Goal: Task Accomplishment & Management: Use online tool/utility

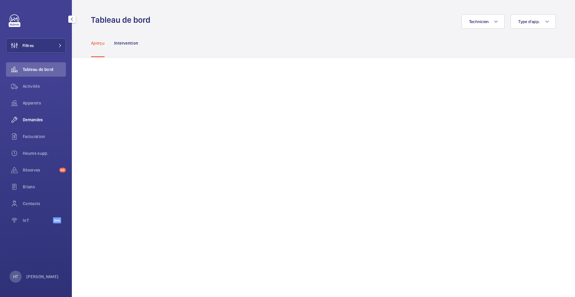
click at [34, 119] on span "Demandes" at bounding box center [44, 120] width 43 height 6
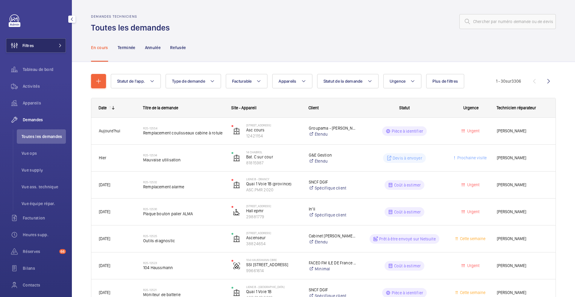
click at [57, 47] on span at bounding box center [58, 46] width 7 height 4
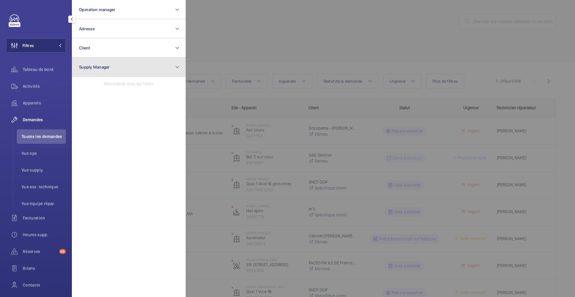
click at [101, 60] on button "Supply Manager" at bounding box center [129, 66] width 114 height 19
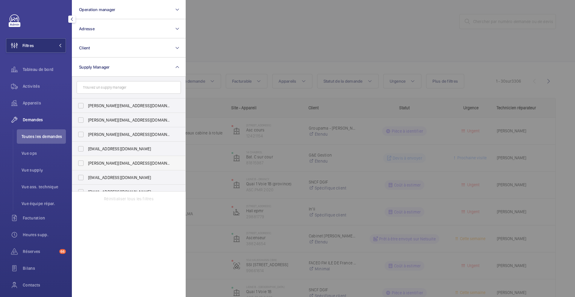
click at [110, 164] on span "[PERSON_NAME][EMAIL_ADDRESS][DOMAIN_NAME]" at bounding box center [129, 163] width 82 height 6
click at [87, 164] on input "[PERSON_NAME][EMAIL_ADDRESS][DOMAIN_NAME]" at bounding box center [81, 163] width 12 height 12
checkbox input "true"
click at [279, 45] on div at bounding box center [473, 148] width 575 height 297
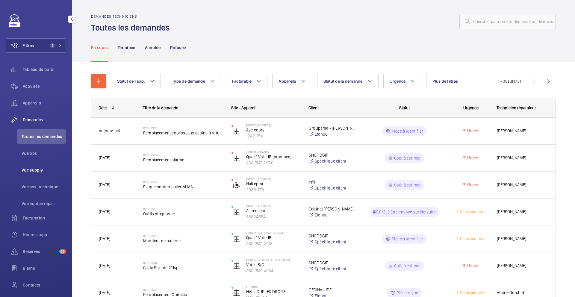
click at [40, 172] on span "Vue supply" at bounding box center [44, 170] width 44 height 6
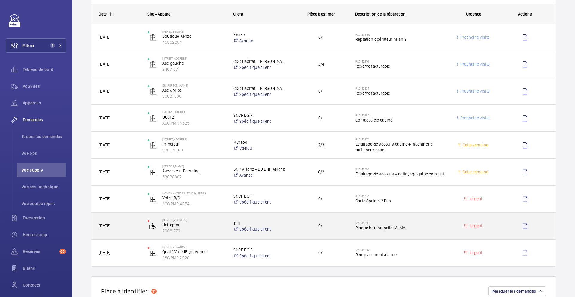
scroll to position [93, 0]
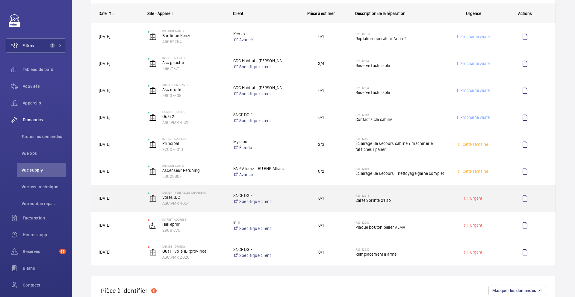
click at [294, 207] on div "0/1" at bounding box center [317, 198] width 60 height 19
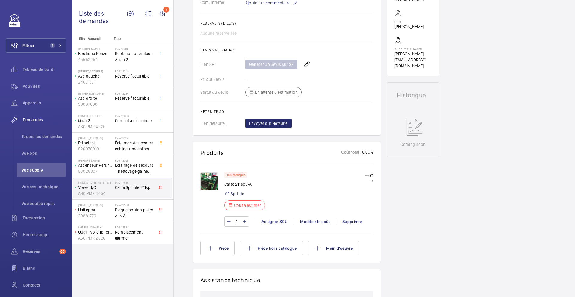
scroll to position [209, 0]
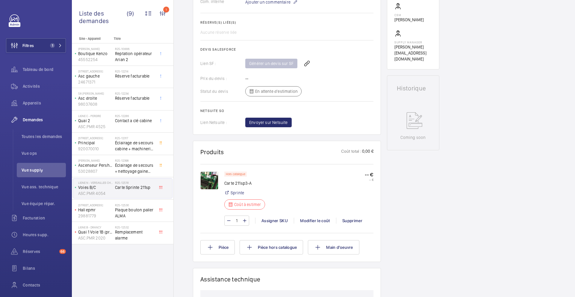
click at [214, 181] on img at bounding box center [209, 180] width 18 height 18
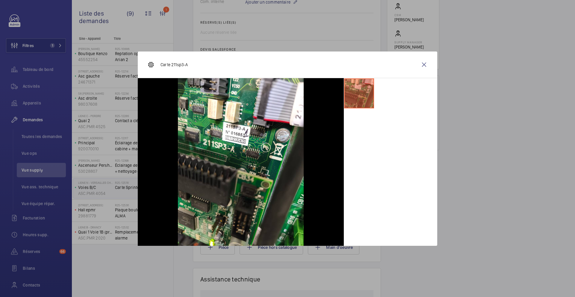
click at [469, 144] on div at bounding box center [287, 148] width 575 height 297
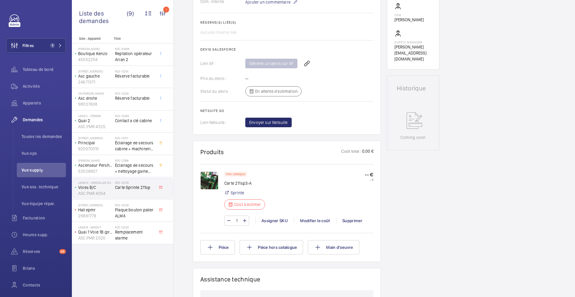
scroll to position [0, 0]
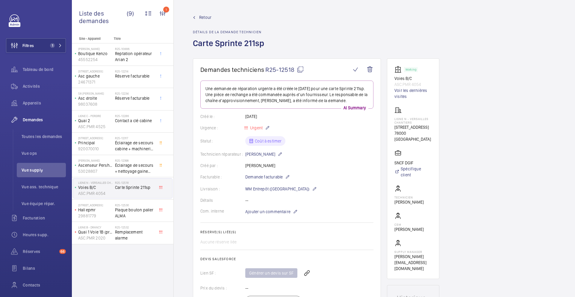
click at [300, 69] on mat-icon at bounding box center [300, 69] width 7 height 7
click at [270, 203] on wm-front-card-body "Une demande de réparation urgente a été créée le 19/09/2025 pour une carte Spri…" at bounding box center [286, 208] width 173 height 256
click at [270, 209] on span "Ajouter un commentaire" at bounding box center [267, 212] width 45 height 6
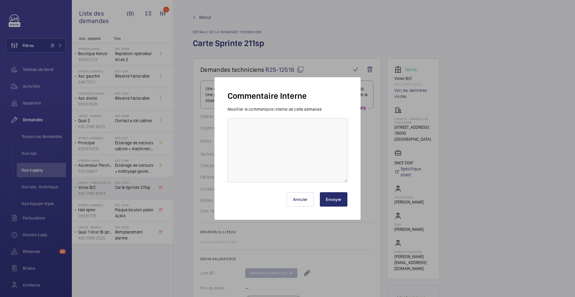
click at [284, 183] on div "Annuler Envoyer" at bounding box center [287, 197] width 120 height 29
click at [284, 179] on textarea at bounding box center [287, 150] width 120 height 64
type textarea "22/09 demande de devis envoyée au frs"
click at [328, 199] on button "Envoyer" at bounding box center [334, 199] width 28 height 14
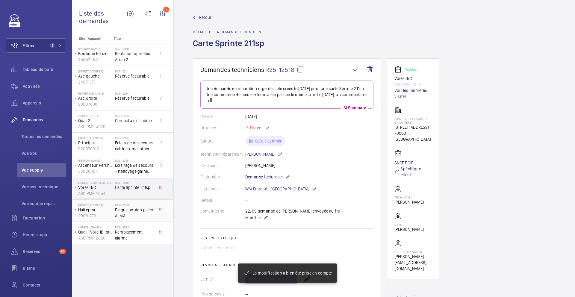
click at [144, 214] on span "Plaque bouton palier ALMA" at bounding box center [134, 213] width 39 height 12
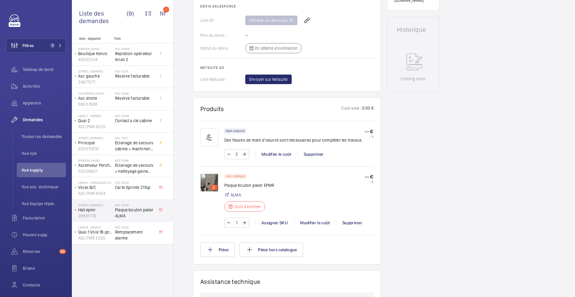
scroll to position [315, 0]
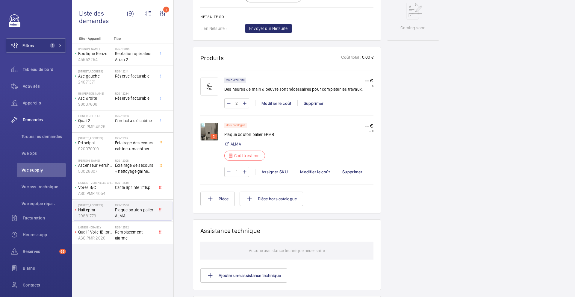
click at [206, 133] on img at bounding box center [209, 132] width 18 height 18
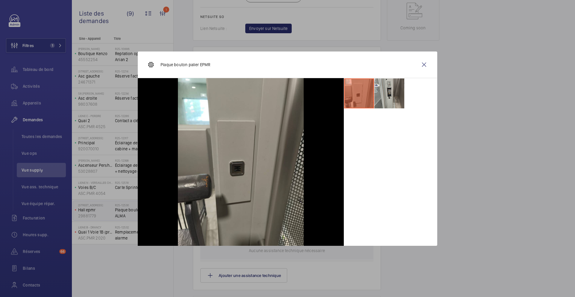
click at [386, 95] on li at bounding box center [389, 93] width 30 height 30
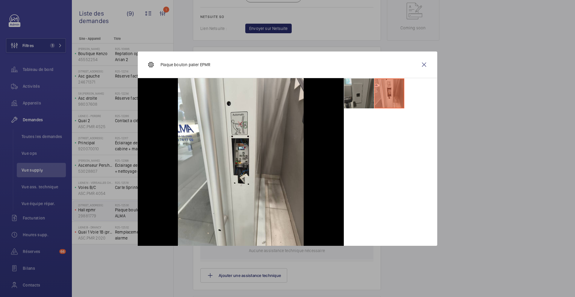
click at [361, 99] on li at bounding box center [359, 93] width 30 height 30
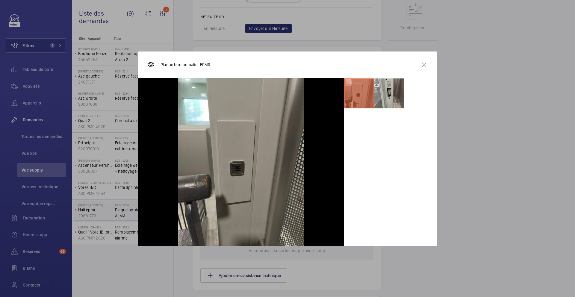
click at [390, 96] on li at bounding box center [389, 93] width 30 height 30
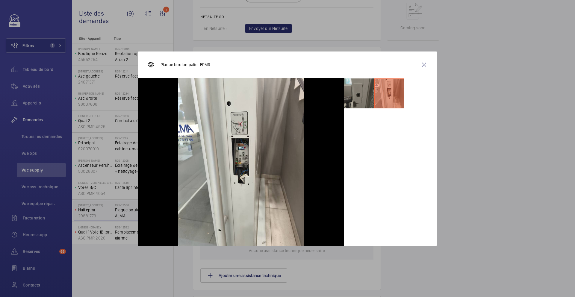
click at [357, 96] on li at bounding box center [359, 93] width 30 height 30
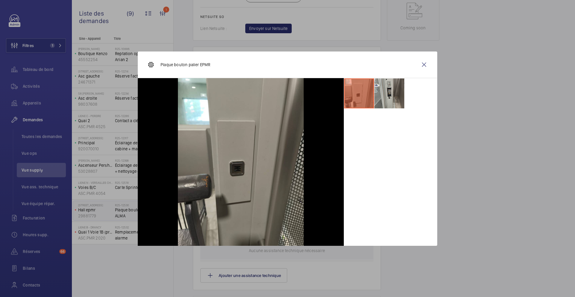
click at [395, 104] on li at bounding box center [389, 93] width 30 height 30
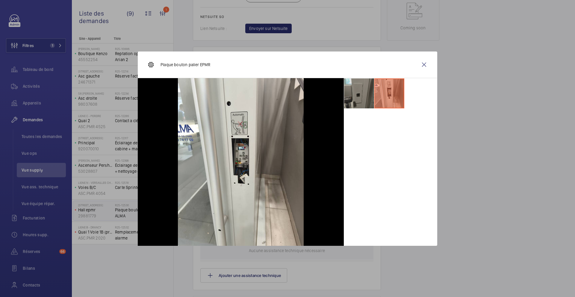
click at [355, 91] on li at bounding box center [359, 93] width 30 height 30
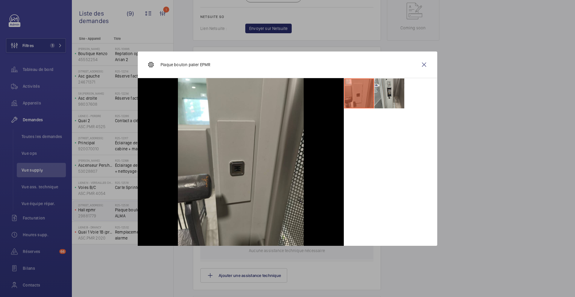
click at [386, 98] on li at bounding box center [389, 93] width 30 height 30
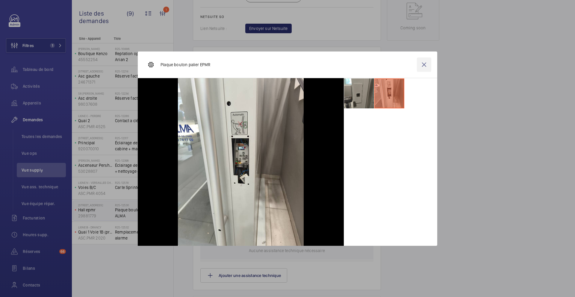
click at [422, 64] on wm-front-icon-button at bounding box center [424, 64] width 14 height 14
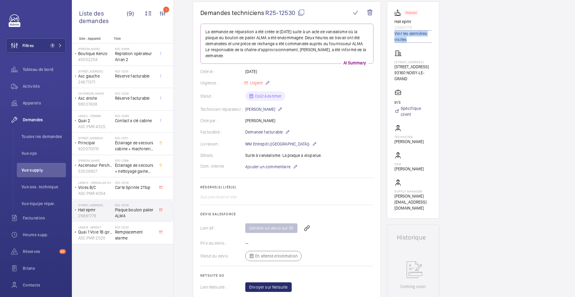
scroll to position [57, 0]
click at [301, 14] on mat-icon at bounding box center [300, 12] width 7 height 7
copy link "Voir les dernières visites"
type textarea "R25-12530"
click at [268, 163] on p "Ajouter un commentaire" at bounding box center [271, 166] width 52 height 7
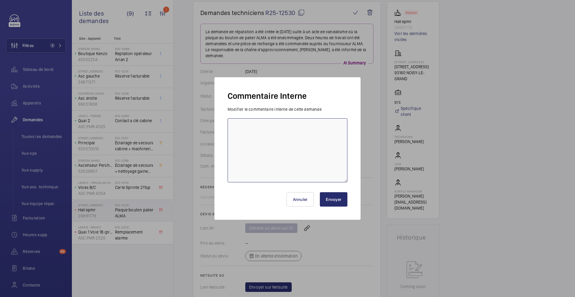
click at [265, 170] on textarea at bounding box center [287, 150] width 120 height 64
type textarea "22/09 demande de devis envoyée au frs"
click at [330, 208] on div "Annuler Envoyer" at bounding box center [287, 197] width 120 height 29
click at [332, 204] on button "Envoyer" at bounding box center [334, 199] width 28 height 14
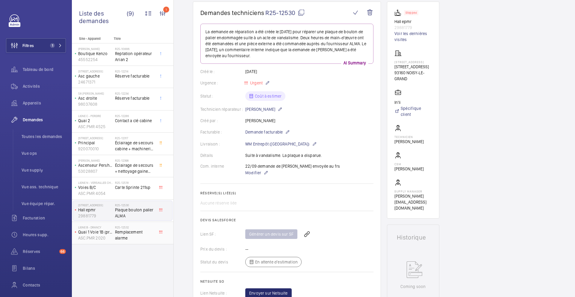
click at [146, 237] on span "Remplacement alarme" at bounding box center [134, 235] width 39 height 12
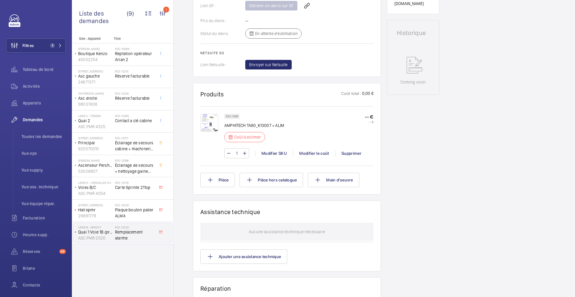
scroll to position [275, 0]
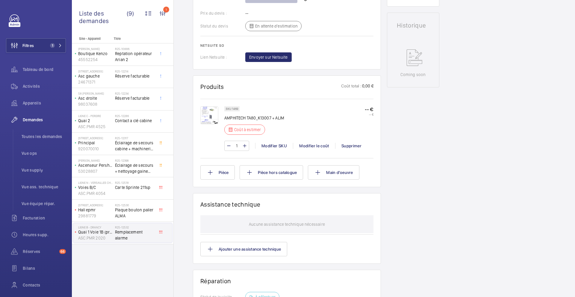
click at [209, 118] on img at bounding box center [209, 115] width 18 height 18
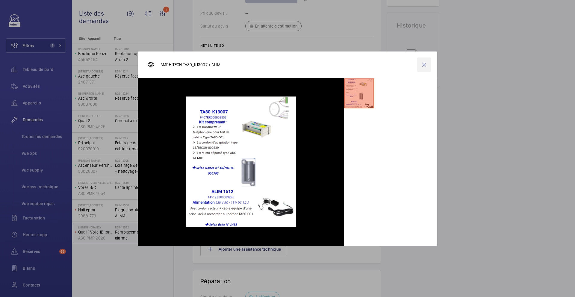
click at [424, 63] on wm-front-icon-button at bounding box center [424, 64] width 14 height 14
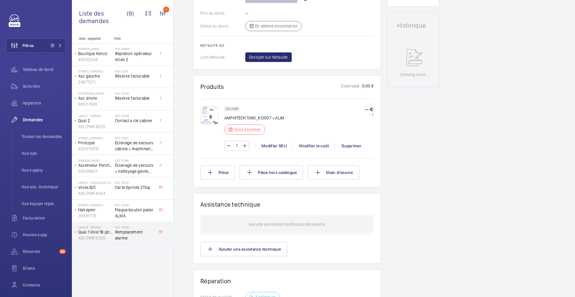
click at [235, 108] on p "SKU 1469" at bounding box center [232, 109] width 12 height 2
copy p "1469"
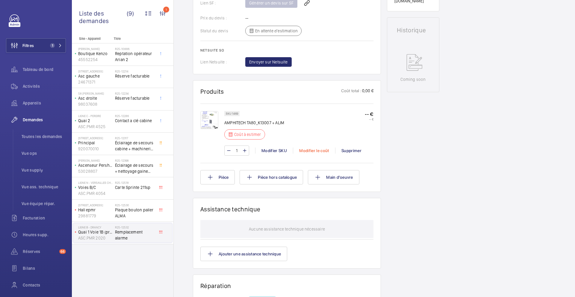
click at [306, 152] on div "Modifier le coût" at bounding box center [314, 151] width 42 height 6
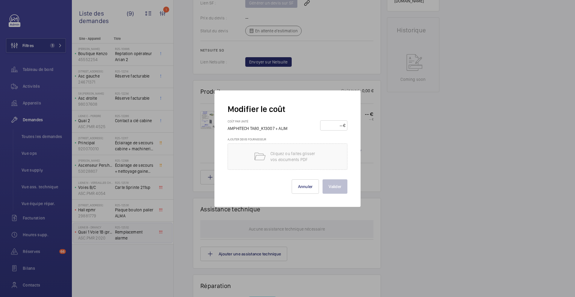
click at [332, 132] on div "Coût par unité AMPHITECH TA80_K13007 + ALIM €" at bounding box center [287, 128] width 120 height 18
click at [334, 127] on input "number" at bounding box center [332, 126] width 21 height 10
type input "495"
click at [334, 190] on button "Valider" at bounding box center [334, 186] width 25 height 14
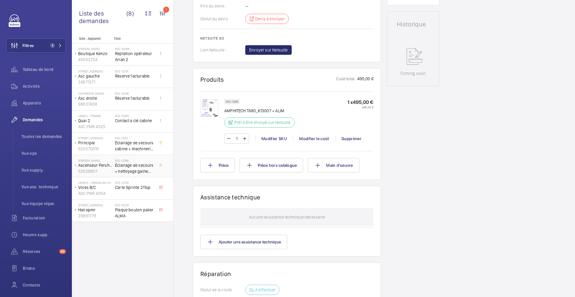
scroll to position [282, 0]
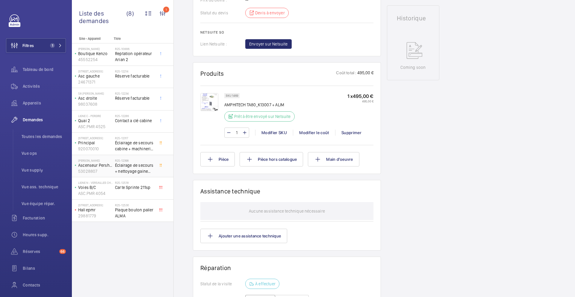
click at [146, 170] on span "Éclairage de secours + nettoyage gaine complet" at bounding box center [134, 168] width 39 height 12
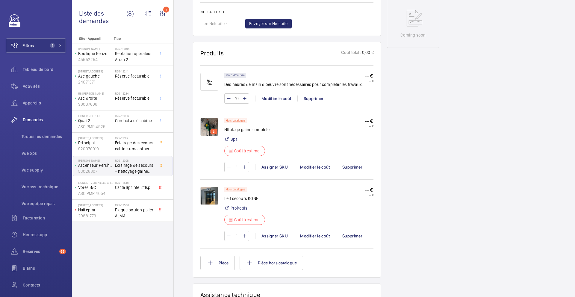
scroll to position [315, 0]
click at [142, 143] on span "Éclairage de secours cabine + machinerie *afficheur palier" at bounding box center [134, 146] width 39 height 12
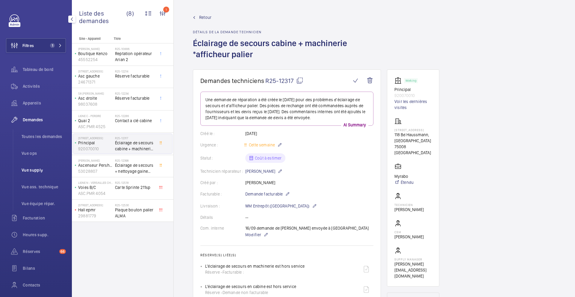
click at [31, 170] on span "Vue supply" at bounding box center [44, 170] width 44 height 6
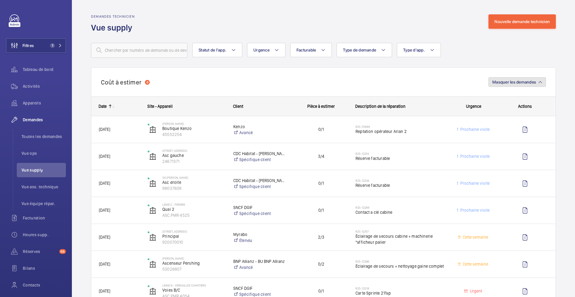
click at [523, 83] on span "Masquer les demandes" at bounding box center [514, 82] width 44 height 5
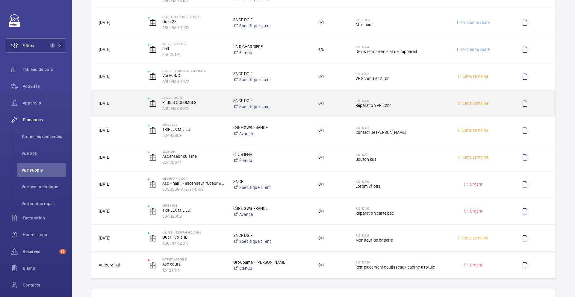
scroll to position [178, 0]
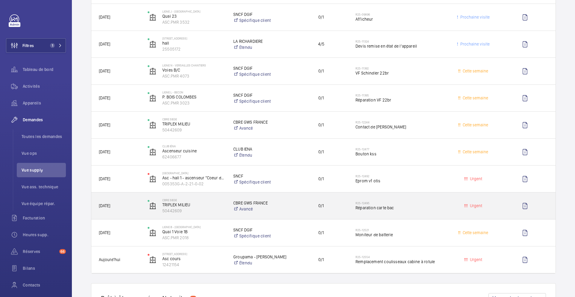
click at [420, 213] on div "R25-12495 Réparation carte bac" at bounding box center [400, 205] width 90 height 17
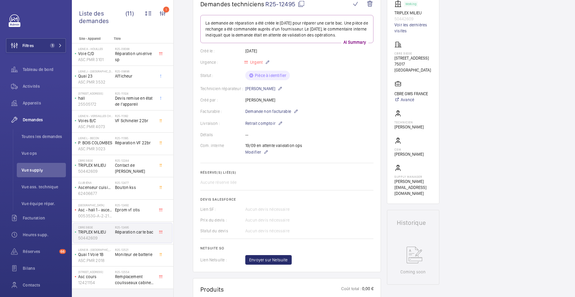
scroll to position [9, 0]
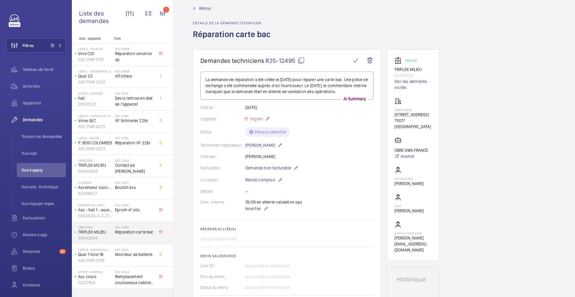
click at [301, 60] on mat-icon at bounding box center [300, 60] width 7 height 7
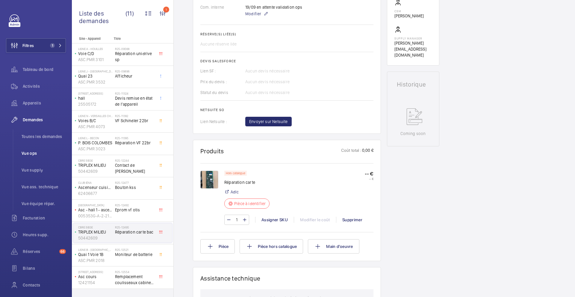
scroll to position [212, 0]
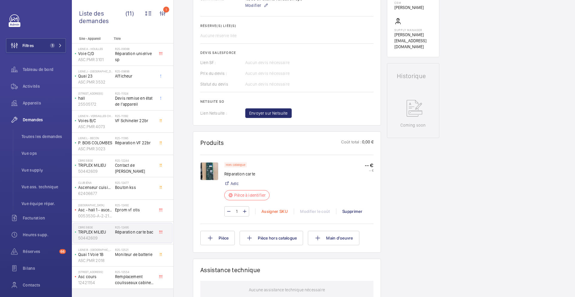
click at [266, 214] on div "Assigner SKU" at bounding box center [274, 211] width 39 height 6
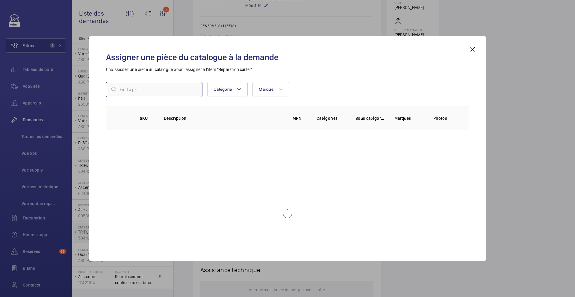
click at [165, 87] on input "text" at bounding box center [154, 89] width 96 height 15
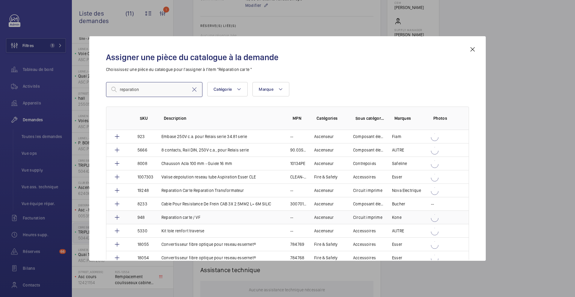
type input "reparation"
click at [189, 223] on td "Reparation carte / VF" at bounding box center [218, 216] width 129 height 13
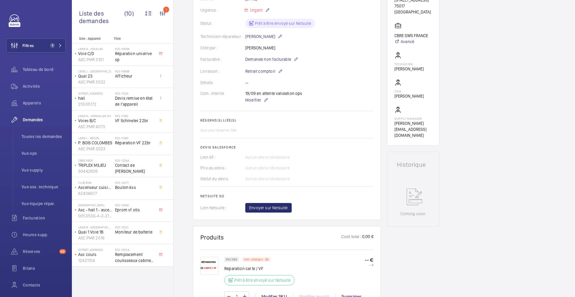
scroll to position [123, 0]
click at [275, 211] on span "Envoyer sur Netsuite" at bounding box center [268, 208] width 39 height 6
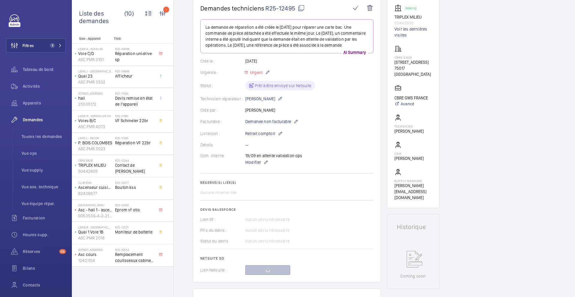
scroll to position [0, 0]
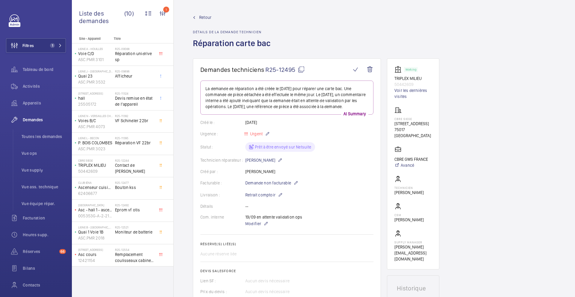
click at [299, 71] on mat-icon at bounding box center [300, 69] width 7 height 7
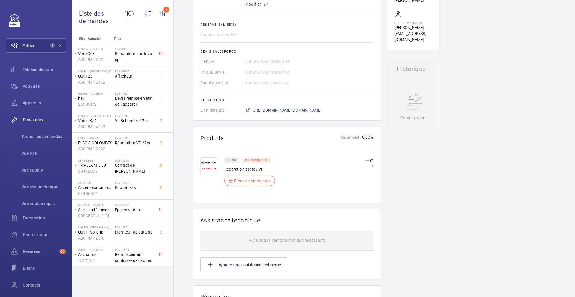
scroll to position [220, 0]
click at [299, 109] on span "https://6461500.app.netsuite.com/app/accounting/transactions/salesord.nl?id=302…" at bounding box center [286, 110] width 70 height 6
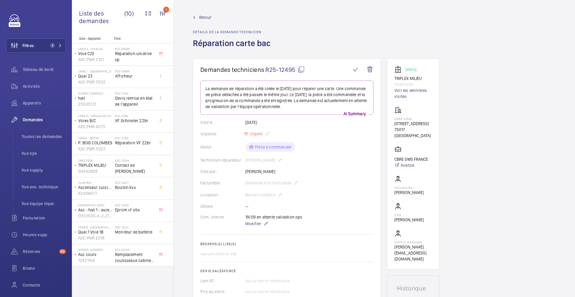
click at [302, 69] on mat-icon at bounding box center [300, 69] width 7 height 7
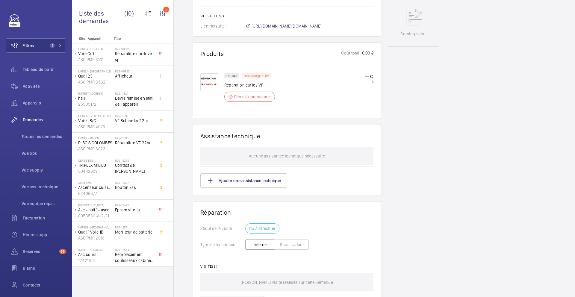
scroll to position [305, 0]
click at [138, 248] on h2 "R25-12554" at bounding box center [134, 250] width 39 height 4
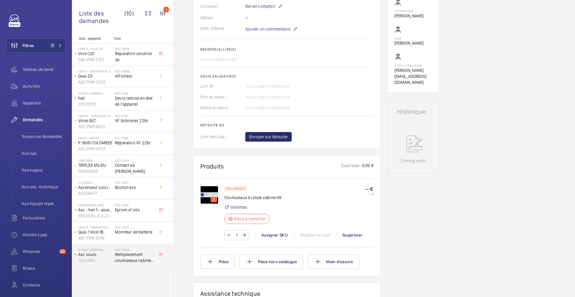
scroll to position [189, 0]
click at [208, 193] on img at bounding box center [209, 195] width 18 height 18
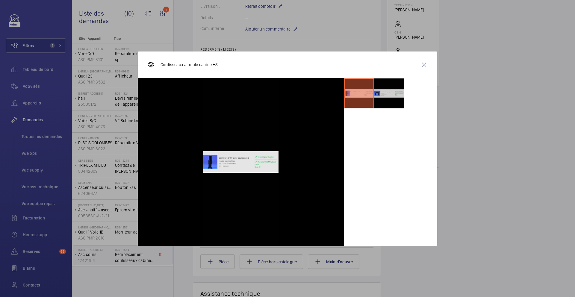
click at [392, 99] on li at bounding box center [389, 93] width 30 height 30
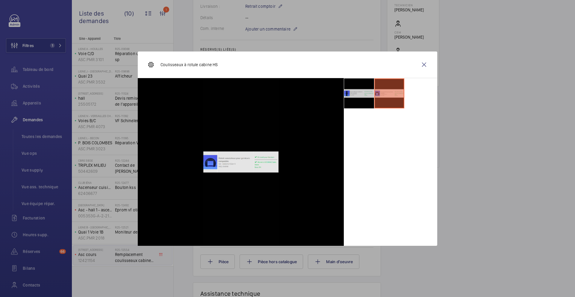
click at [361, 108] on li at bounding box center [359, 93] width 30 height 30
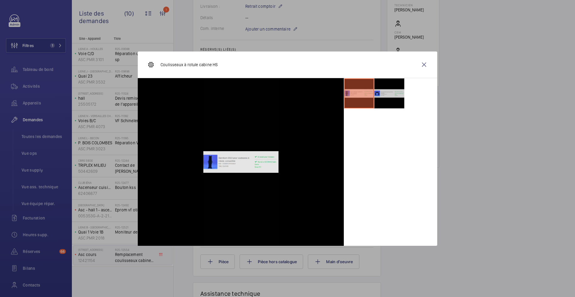
click at [394, 101] on li at bounding box center [389, 93] width 30 height 30
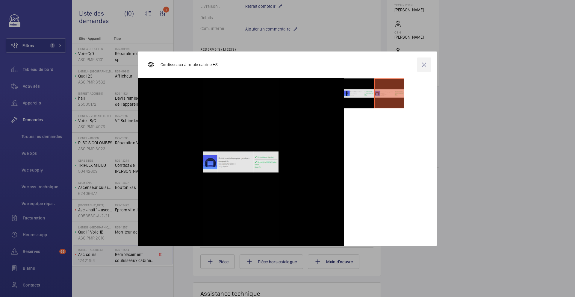
click at [425, 64] on wm-front-icon-button at bounding box center [424, 64] width 14 height 14
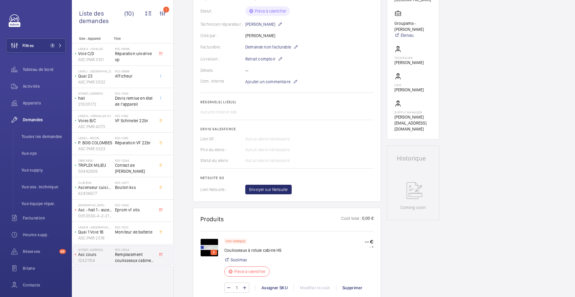
scroll to position [143, 0]
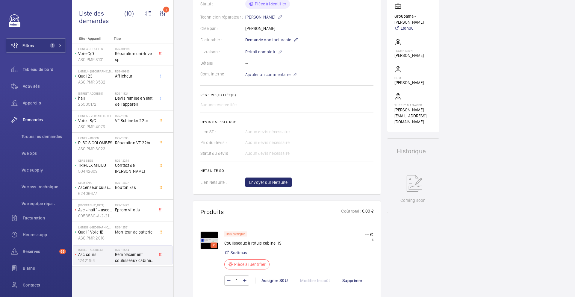
click at [210, 239] on img at bounding box center [209, 240] width 18 height 18
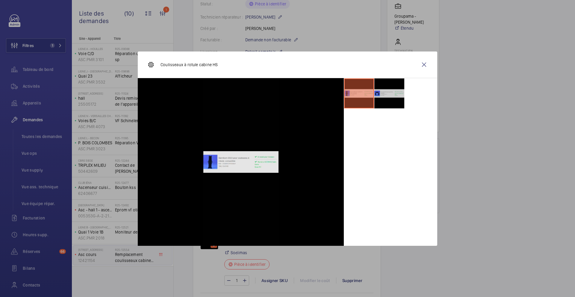
click at [389, 103] on li at bounding box center [389, 93] width 30 height 30
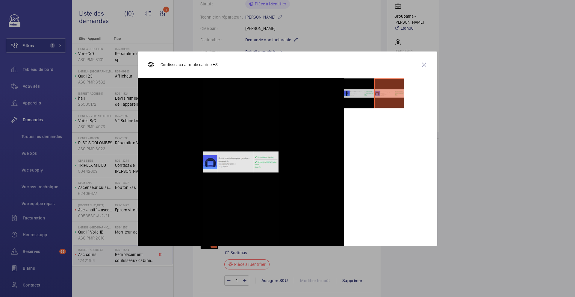
click at [366, 102] on li at bounding box center [359, 93] width 30 height 30
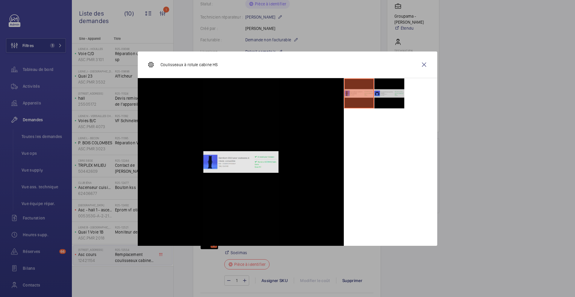
click at [389, 100] on li at bounding box center [389, 93] width 30 height 30
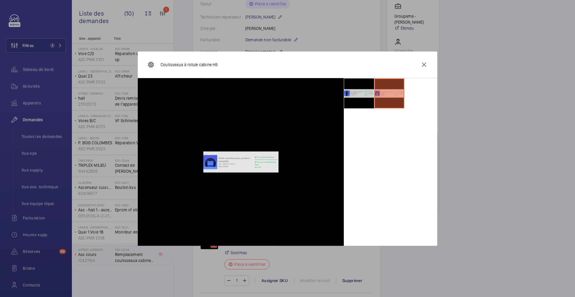
click at [355, 100] on li at bounding box center [359, 93] width 30 height 30
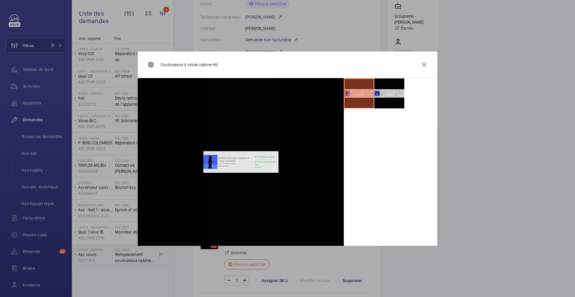
click at [394, 103] on li at bounding box center [389, 93] width 30 height 30
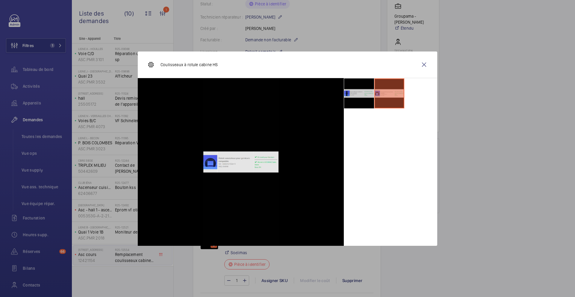
click at [364, 104] on li at bounding box center [359, 93] width 30 height 30
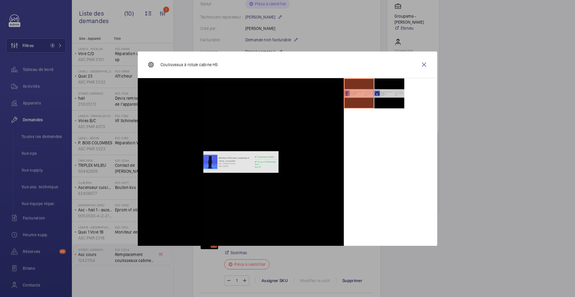
click at [381, 101] on li at bounding box center [389, 93] width 30 height 30
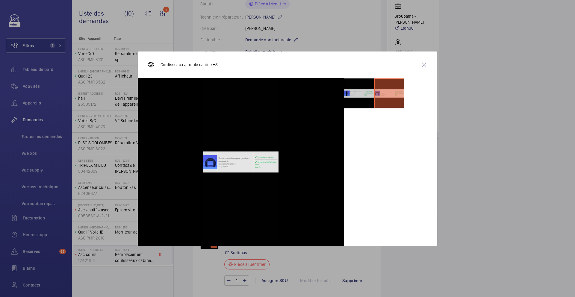
click at [364, 102] on li at bounding box center [359, 93] width 30 height 30
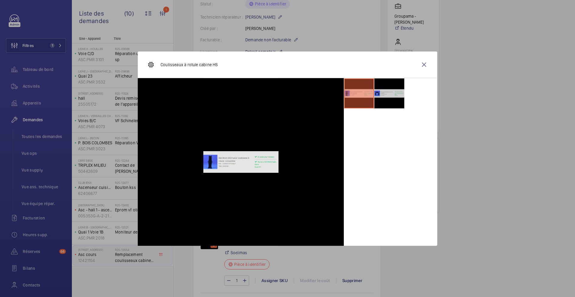
click at [386, 103] on li at bounding box center [389, 93] width 30 height 30
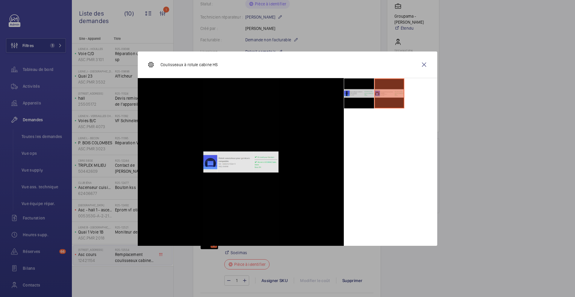
click at [361, 104] on li at bounding box center [359, 93] width 30 height 30
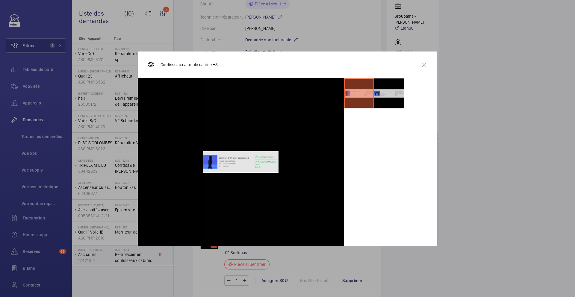
click at [376, 108] on li at bounding box center [389, 93] width 30 height 30
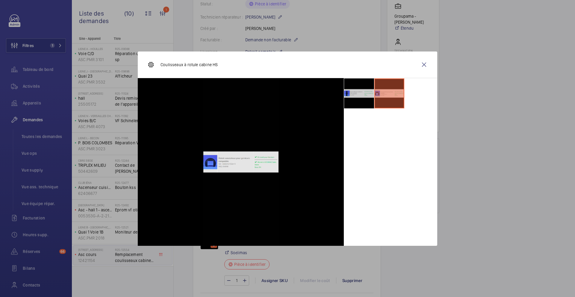
click at [356, 103] on li at bounding box center [359, 93] width 30 height 30
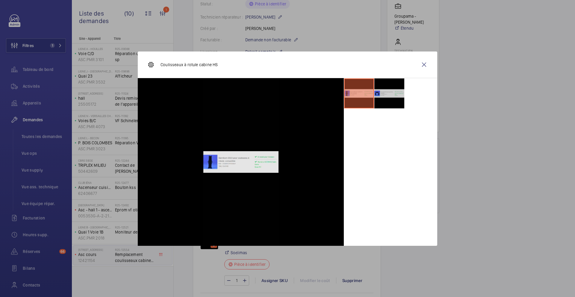
click at [388, 107] on li at bounding box center [389, 93] width 30 height 30
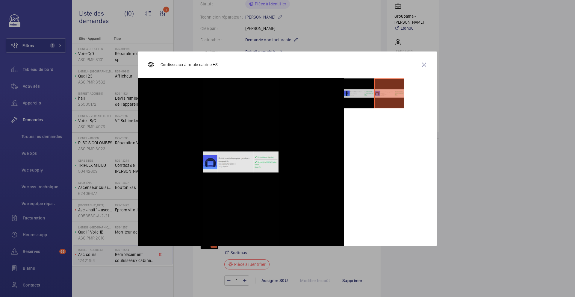
click at [363, 105] on li at bounding box center [359, 93] width 30 height 30
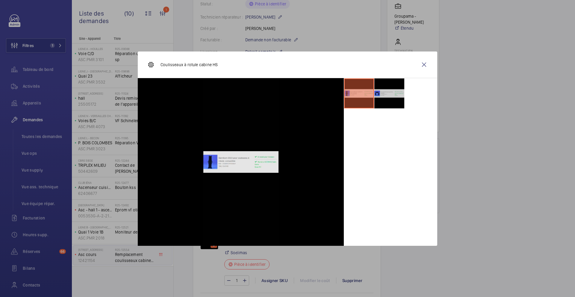
click at [381, 105] on li at bounding box center [389, 93] width 30 height 30
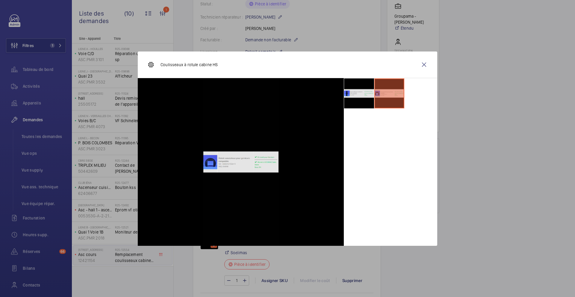
click at [481, 220] on div at bounding box center [287, 148] width 575 height 297
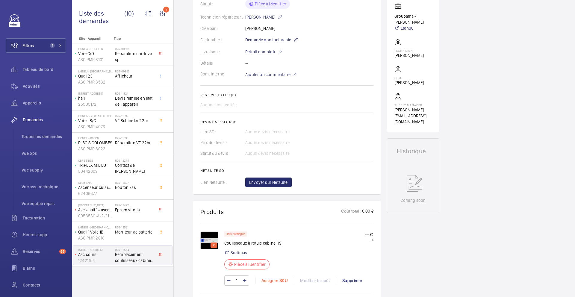
click at [266, 279] on div "Assigner SKU" at bounding box center [274, 280] width 39 height 6
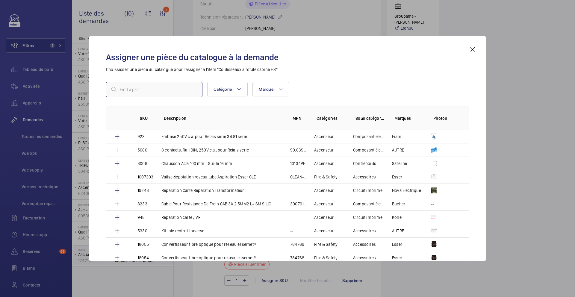
click at [170, 87] on input "text" at bounding box center [154, 89] width 96 height 15
paste input "1006417"
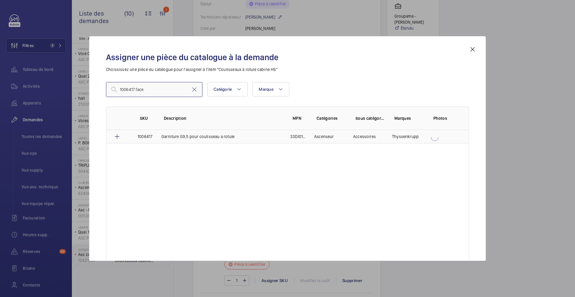
type input "1006417 face"
click at [209, 137] on p "Garniture G9,5 pour coulisseau a rotule" at bounding box center [197, 136] width 73 height 6
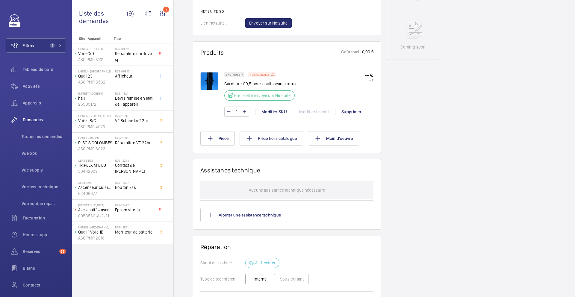
scroll to position [303, 0]
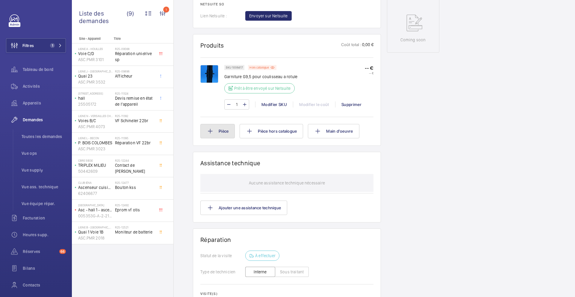
click at [222, 135] on button "Pièce" at bounding box center [217, 131] width 34 height 14
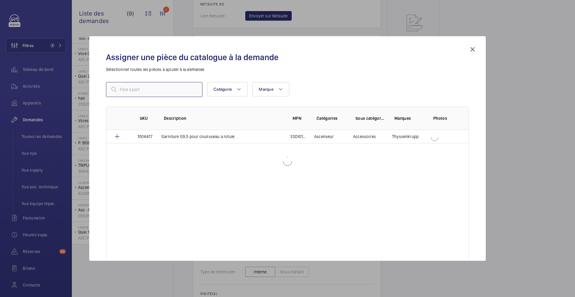
click at [167, 88] on input "text" at bounding box center [154, 89] width 96 height 15
paste input "16083"
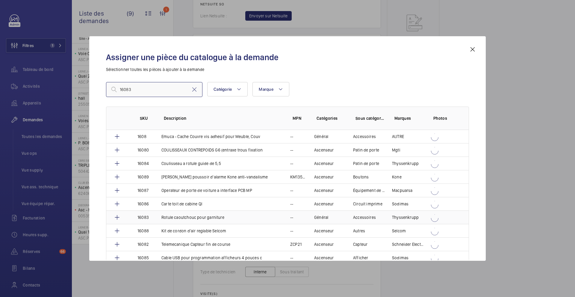
type input "16083"
click at [184, 221] on td "Rotule caoutchouc pour garniture" at bounding box center [218, 216] width 129 height 13
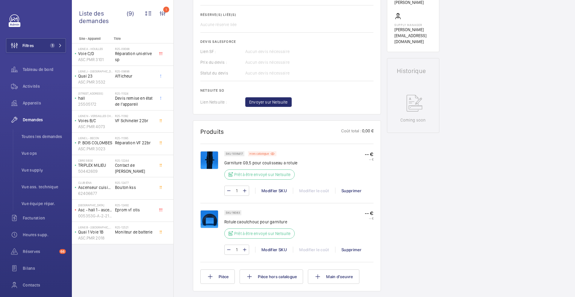
scroll to position [155, 0]
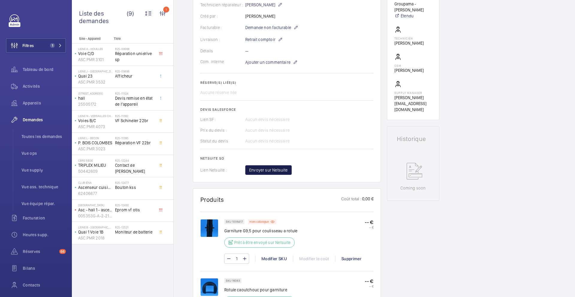
click at [284, 175] on button "Envoyer sur Netsuite" at bounding box center [268, 170] width 46 height 10
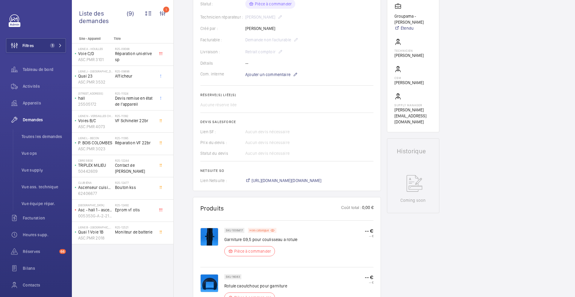
scroll to position [253, 0]
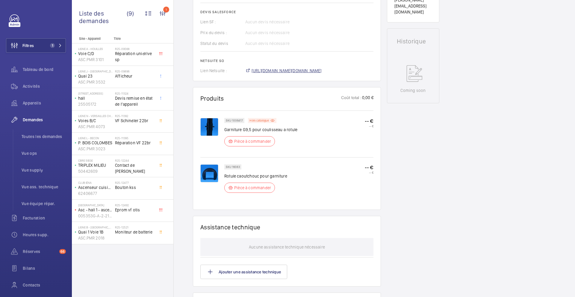
click at [313, 72] on span "https://6461500.app.netsuite.com/app/accounting/transactions/salesord.nl?id=302…" at bounding box center [286, 71] width 70 height 6
click at [147, 209] on span "Eprom vf otis" at bounding box center [134, 210] width 39 height 6
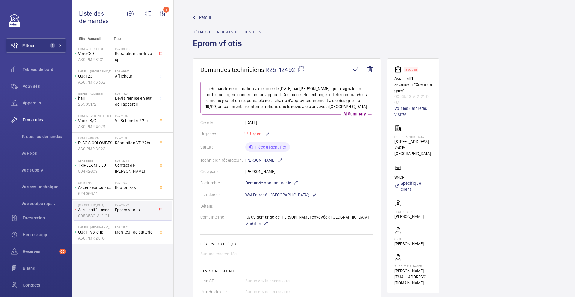
click at [300, 70] on mat-icon at bounding box center [300, 69] width 7 height 7
type textarea "R25-12492"
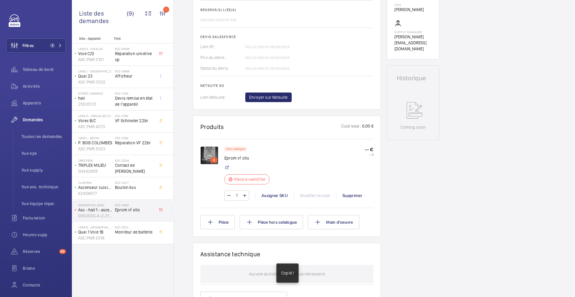
scroll to position [236, 0]
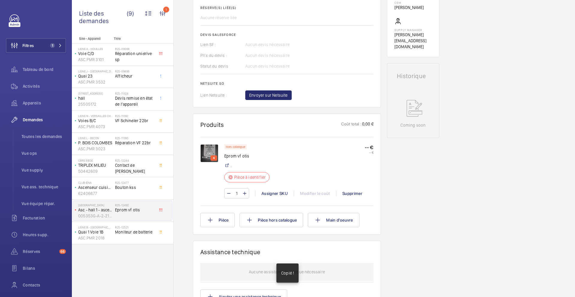
click at [204, 148] on img at bounding box center [209, 153] width 18 height 18
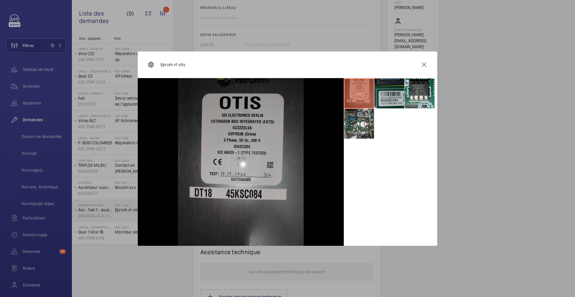
click at [386, 88] on li at bounding box center [389, 93] width 30 height 30
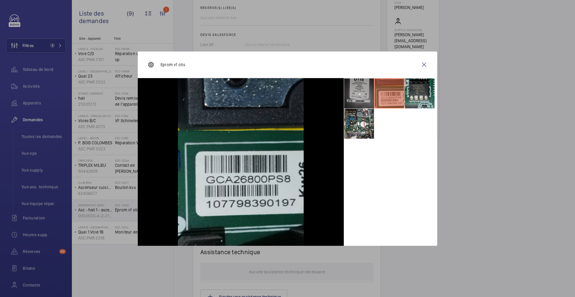
click at [422, 96] on li at bounding box center [419, 93] width 30 height 30
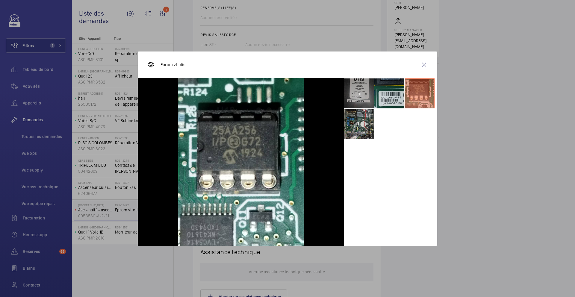
click at [361, 127] on li at bounding box center [359, 124] width 30 height 30
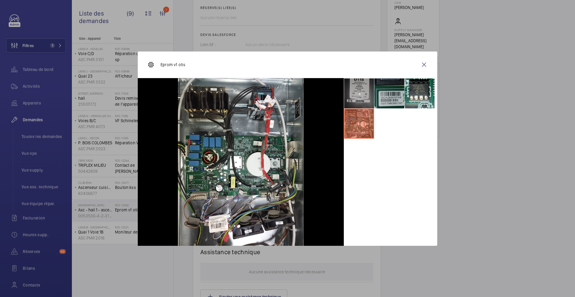
click at [385, 98] on li at bounding box center [389, 93] width 30 height 30
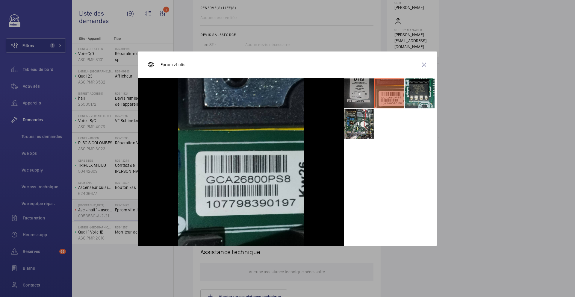
click at [420, 98] on li at bounding box center [419, 93] width 30 height 30
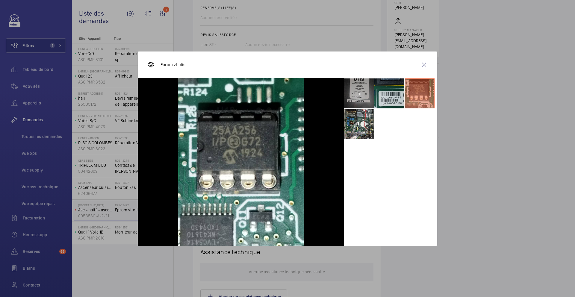
click at [473, 151] on div at bounding box center [287, 148] width 575 height 297
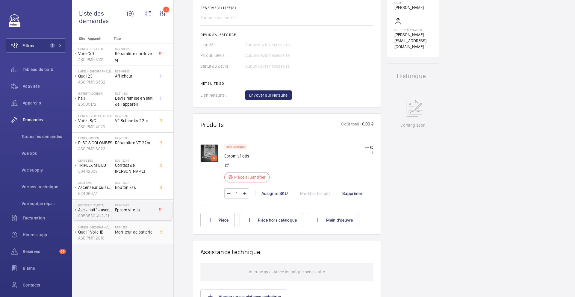
click at [130, 235] on div "R25-12521 Moniteur de batterie" at bounding box center [134, 233] width 39 height 17
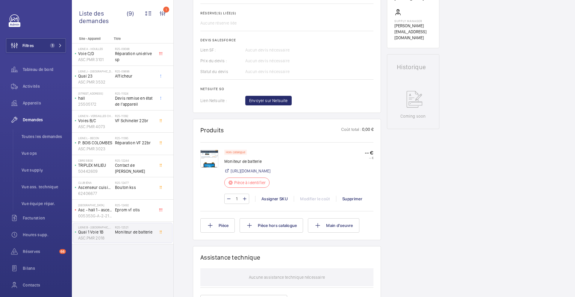
scroll to position [225, 0]
click at [205, 158] on img at bounding box center [209, 159] width 18 height 18
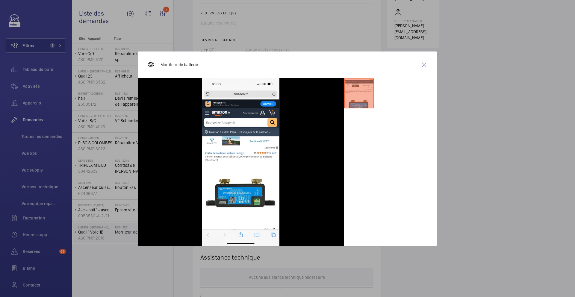
click at [458, 156] on div at bounding box center [287, 148] width 575 height 297
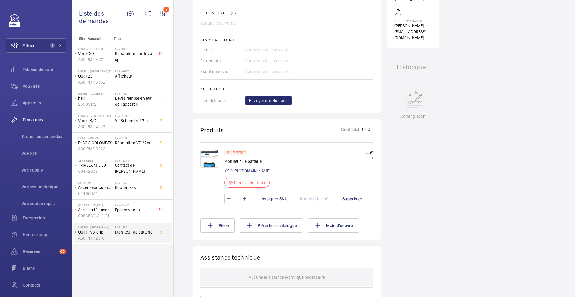
click at [257, 169] on link "https://www.amazon.fr/Victron-SmartShunt-Battery-Monitor-Bluetooth/dp/B0CB1ZFC6X" at bounding box center [250, 171] width 40 height 6
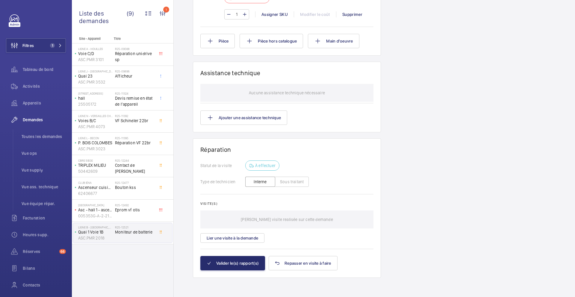
scroll to position [409, 0]
click at [49, 137] on span "Toutes les demandes" at bounding box center [44, 136] width 44 height 6
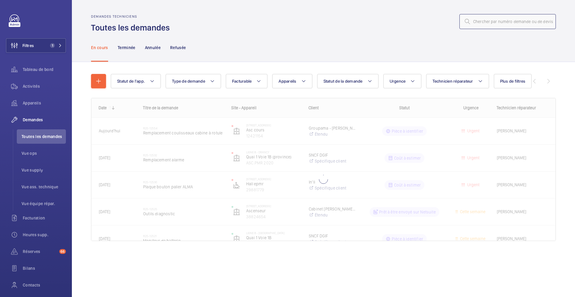
click at [520, 23] on input "text" at bounding box center [507, 21] width 96 height 15
paste input "R25-12111"
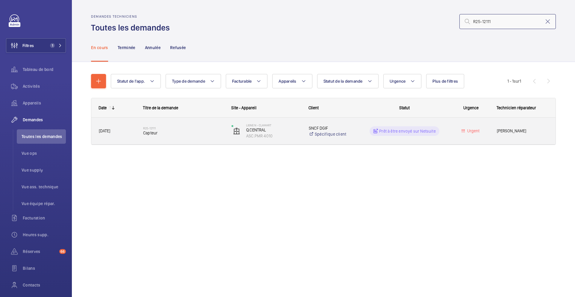
type input "R25-12111"
click at [207, 139] on div "R25-12111 Capteur" at bounding box center [183, 130] width 80 height 17
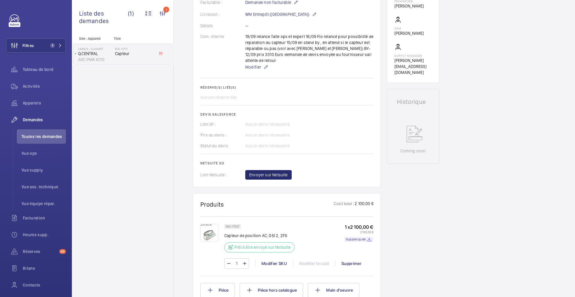
scroll to position [188, 0]
click at [212, 231] on img at bounding box center [209, 232] width 18 height 18
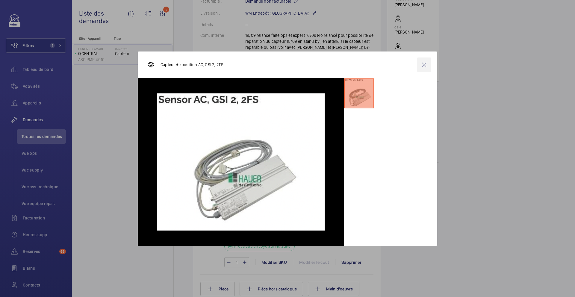
click at [428, 67] on wm-front-icon-button at bounding box center [424, 64] width 14 height 14
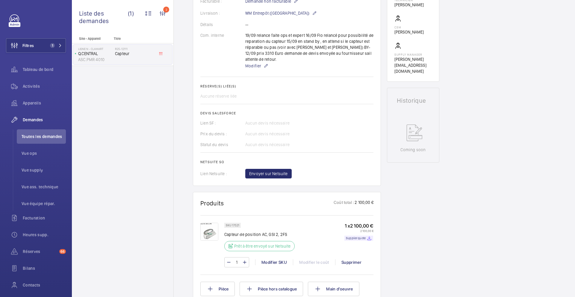
click at [236, 224] on p "SKU 17521" at bounding box center [232, 225] width 13 height 2
copy p "17521"
click at [356, 235] on div "Supplier quote" at bounding box center [358, 237] width 29 height 5
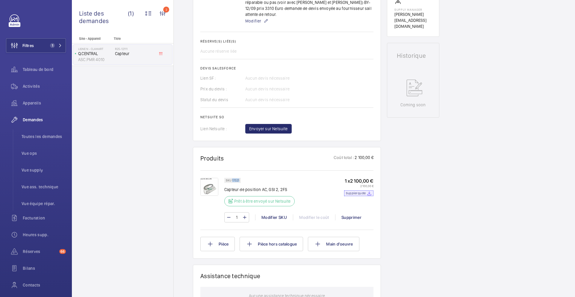
scroll to position [234, 0]
click at [314, 156] on wm-front-card-header "Produits Coût total : 2 100,00 €" at bounding box center [286, 160] width 173 height 15
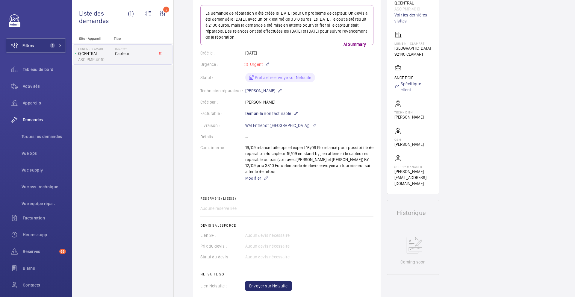
scroll to position [0, 0]
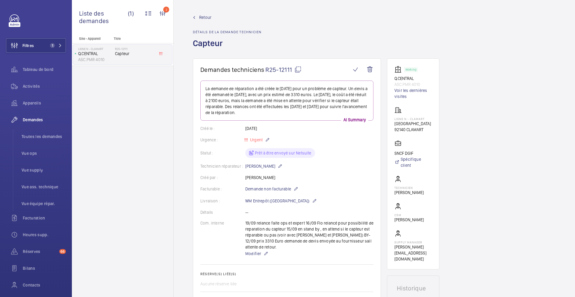
click at [299, 67] on mat-icon at bounding box center [297, 69] width 7 height 7
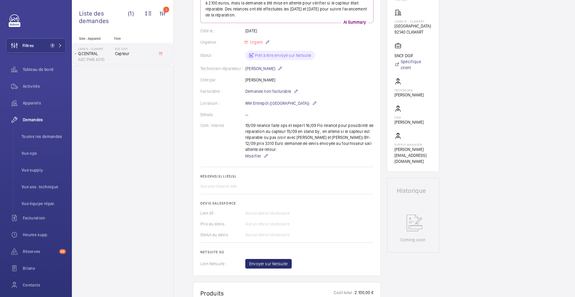
scroll to position [77, 0]
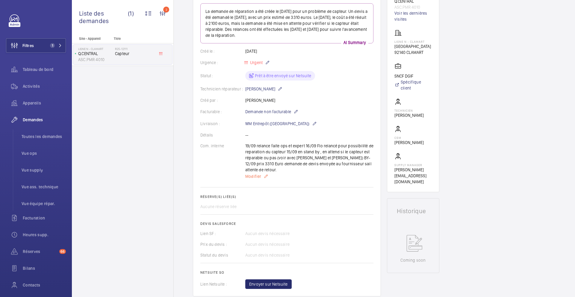
click at [251, 173] on span "Modifier" at bounding box center [253, 176] width 16 height 6
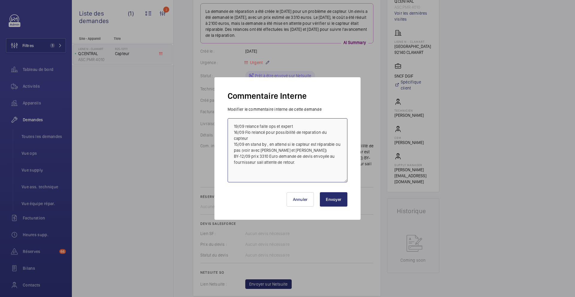
click at [232, 127] on textarea "19/09 relance faite ops et expert 16/09 Flo relancé pour possibilité de reparat…" at bounding box center [287, 150] width 120 height 64
type textarea "22/09 en attente du devis CDA pour prix moins cher 19/09 relance faite ops et e…"
click at [334, 194] on button "Envoyer" at bounding box center [334, 199] width 28 height 14
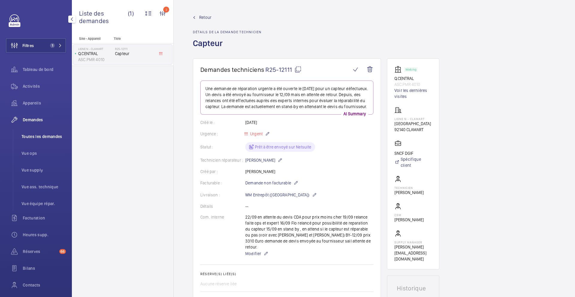
click at [52, 139] on span "Toutes les demandes" at bounding box center [44, 136] width 44 height 6
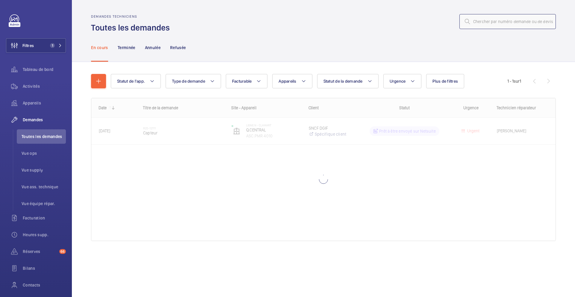
click at [512, 19] on input "text" at bounding box center [507, 21] width 96 height 15
paste input "R25-10886"
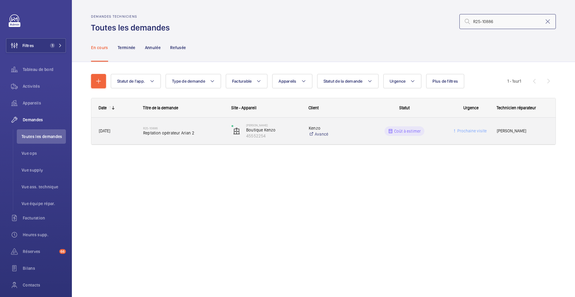
type input "R25-10886"
click at [200, 135] on span "Reptation opérateur Arian 2" at bounding box center [183, 133] width 80 height 6
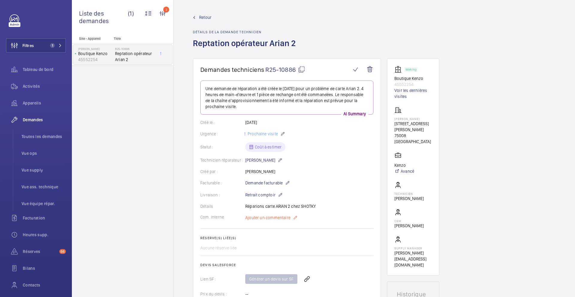
click at [285, 220] on span "Ajouter un commentaire" at bounding box center [267, 218] width 45 height 6
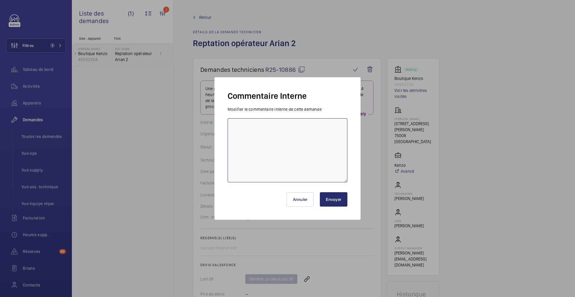
click at [265, 165] on textarea at bounding box center [287, 150] width 120 height 64
type textarea "22/09 Frs relancer pour devis"
click at [334, 198] on button "Envoyer" at bounding box center [334, 199] width 28 height 14
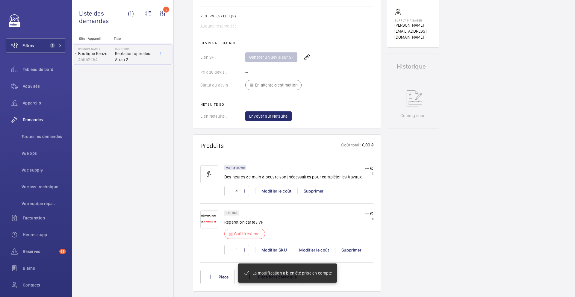
scroll to position [120, 0]
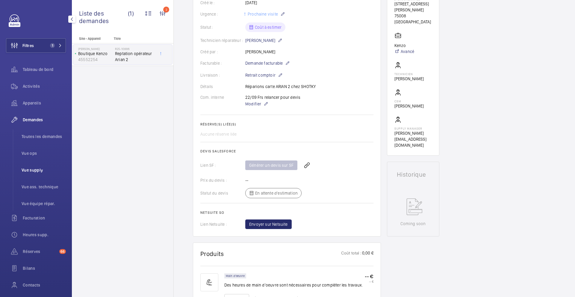
click at [38, 171] on span "Vue supply" at bounding box center [44, 170] width 44 height 6
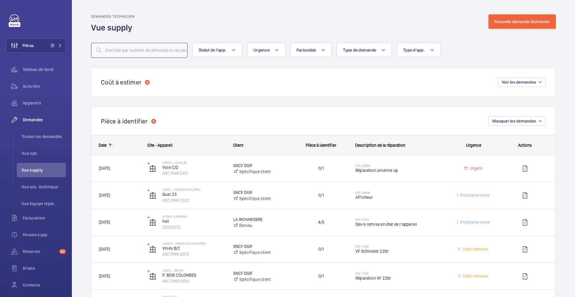
click at [140, 50] on input "text" at bounding box center [139, 50] width 96 height 15
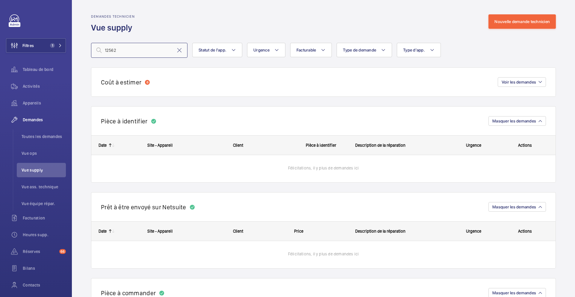
drag, startPoint x: 127, startPoint y: 50, endPoint x: 82, endPoint y: 50, distance: 45.5
type input "12562"
click at [47, 138] on span "Toutes les demandes" at bounding box center [44, 136] width 44 height 6
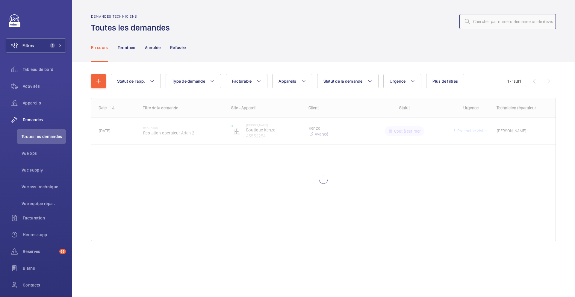
click at [485, 24] on input "text" at bounding box center [507, 21] width 96 height 15
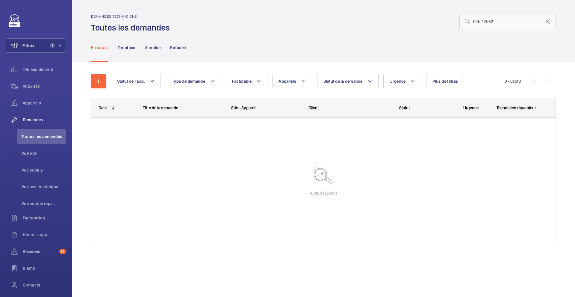
click at [116, 49] on nav "En cours Terminée Annulée Refusée" at bounding box center [138, 47] width 95 height 28
click at [131, 48] on p "Terminée" at bounding box center [127, 48] width 18 height 6
click at [158, 52] on div "Annulée" at bounding box center [153, 47] width 16 height 28
click at [179, 48] on p "Refusée" at bounding box center [178, 48] width 16 height 6
click at [101, 43] on div "En cours" at bounding box center [99, 47] width 17 height 28
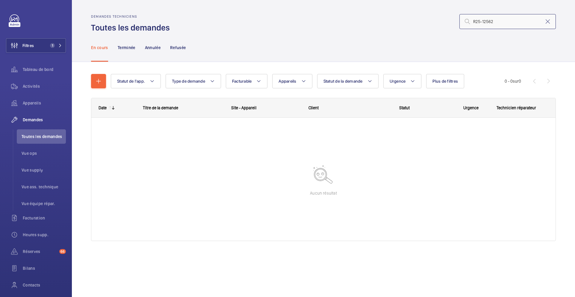
click at [496, 26] on input "R25-12562" at bounding box center [507, 21] width 96 height 15
click at [50, 49] on button "Filtres 1" at bounding box center [36, 45] width 60 height 14
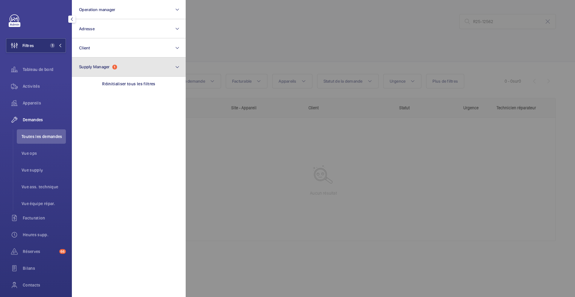
click at [124, 68] on button "Supply Manager 1" at bounding box center [129, 66] width 114 height 19
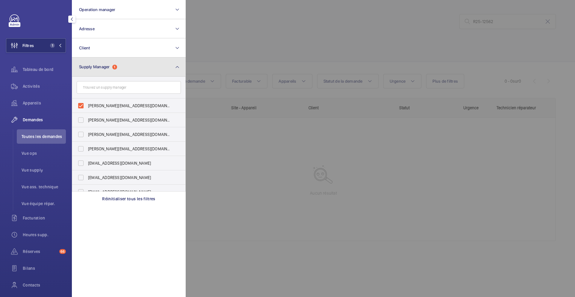
click at [124, 68] on button "Supply Manager 1" at bounding box center [129, 66] width 114 height 19
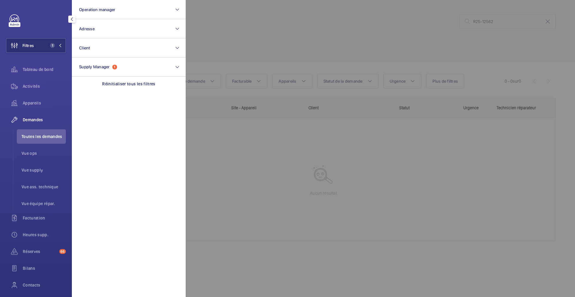
click at [257, 40] on div at bounding box center [473, 148] width 575 height 297
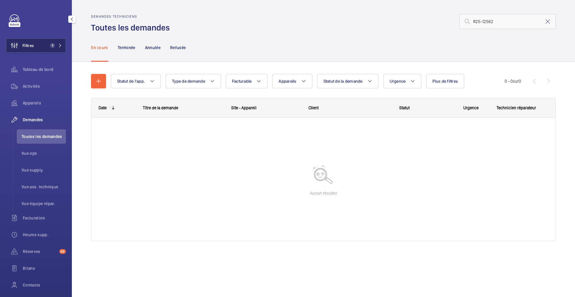
click at [53, 43] on span "1" at bounding box center [51, 45] width 7 height 5
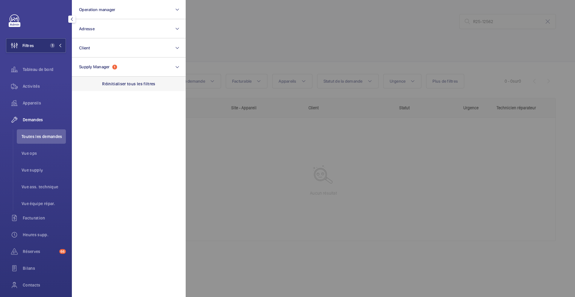
click at [117, 82] on p "Réinitialiser tous les filtres" at bounding box center [128, 84] width 53 height 6
click at [401, 34] on div at bounding box center [473, 148] width 575 height 297
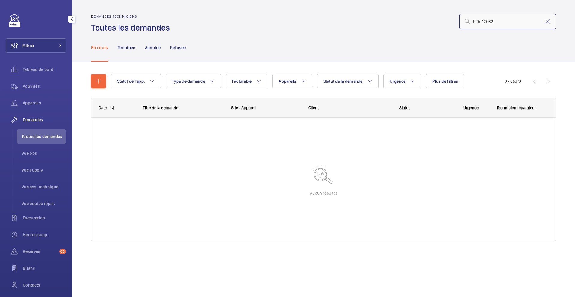
click at [522, 25] on input "R25-12562" at bounding box center [507, 21] width 96 height 15
click at [472, 20] on input "R25-12562" at bounding box center [507, 21] width 96 height 15
click at [499, 22] on input "R25-12562" at bounding box center [507, 21] width 96 height 15
click at [40, 129] on li "Toutes les demandes" at bounding box center [41, 136] width 49 height 14
click at [499, 20] on input "R25-12562" at bounding box center [507, 21] width 96 height 15
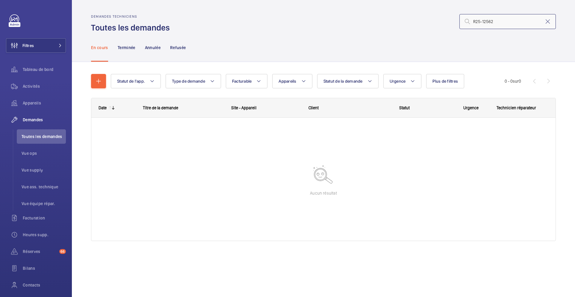
type input "R25-12562"
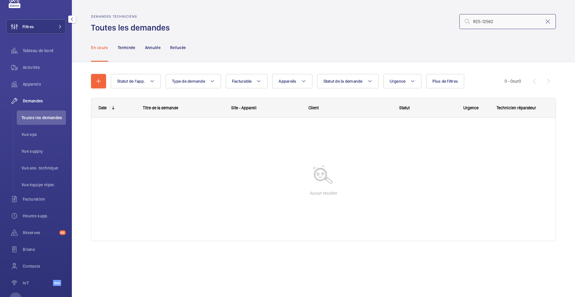
scroll to position [27, 0]
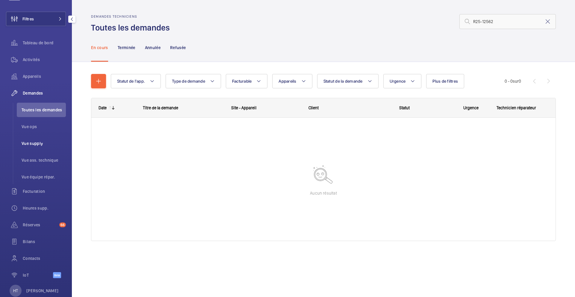
click at [44, 149] on li "Vue supply" at bounding box center [41, 143] width 49 height 14
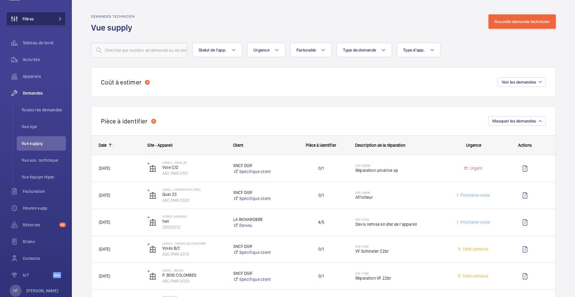
click at [54, 17] on button "Filtres" at bounding box center [36, 19] width 60 height 14
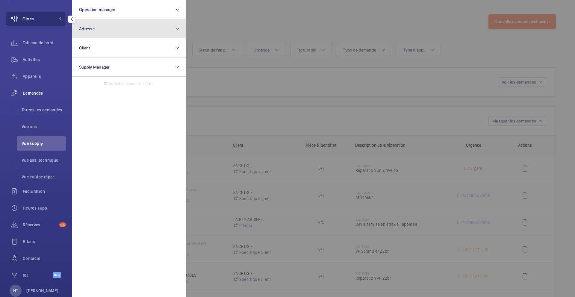
click at [124, 29] on button "Adresse" at bounding box center [129, 28] width 114 height 19
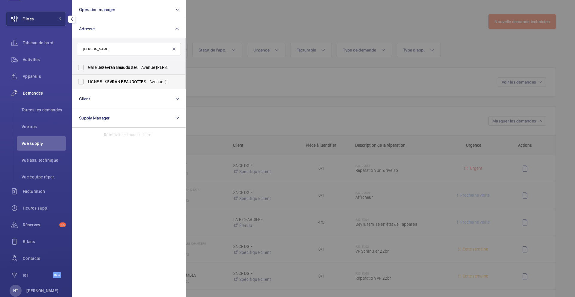
type input "SEVRAN BEAUDOTTE"
click at [139, 84] on span "LIGNE B - SEVRAN BEAUDOTTE S - Avenue Raoul Dautry, SEVRAN 93270" at bounding box center [129, 82] width 82 height 6
click at [87, 84] on input "LIGNE B - SEVRAN BEAUDOTTE S - Avenue Raoul Dautry, SEVRAN 93270" at bounding box center [81, 82] width 12 height 12
checkbox input "true"
click at [232, 19] on div at bounding box center [473, 148] width 575 height 297
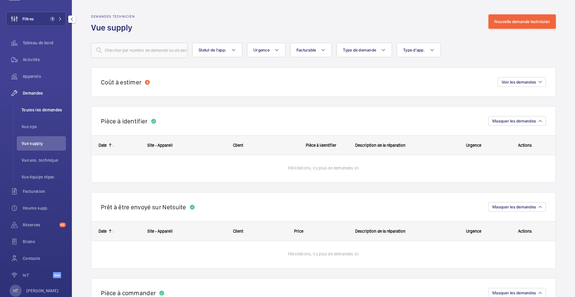
click at [56, 111] on span "Toutes les demandes" at bounding box center [44, 110] width 44 height 6
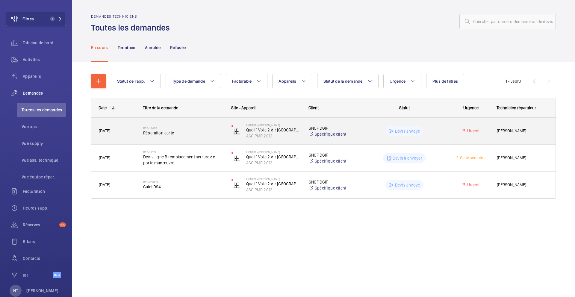
click at [365, 138] on div "Devis envoyé" at bounding box center [401, 131] width 88 height 22
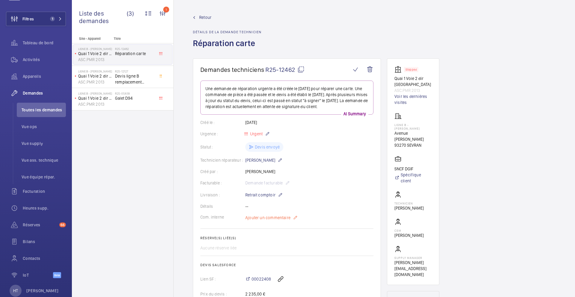
click at [263, 221] on span "Ajouter un commentaire" at bounding box center [267, 218] width 45 height 6
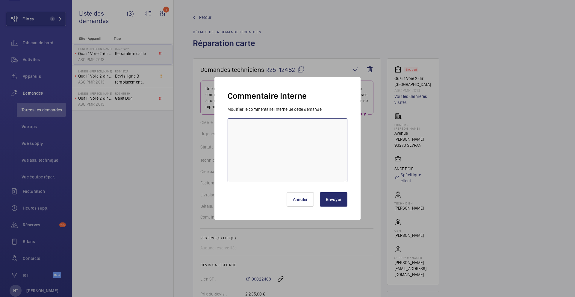
click at [252, 154] on textarea at bounding box center [287, 150] width 120 height 64
type textarea "22/09 Vu avec OPS devis validé"
click at [331, 198] on button "Envoyer" at bounding box center [334, 199] width 28 height 14
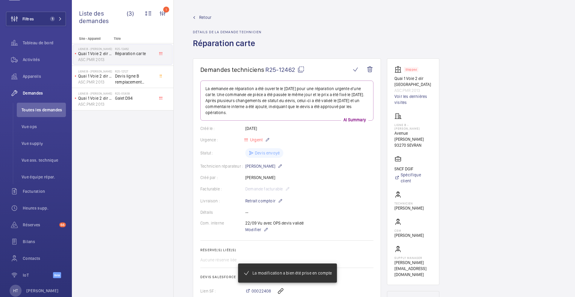
scroll to position [219, 0]
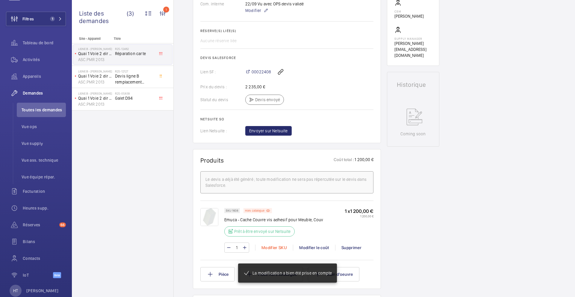
click at [270, 246] on div "Modifier SKU" at bounding box center [274, 247] width 38 height 6
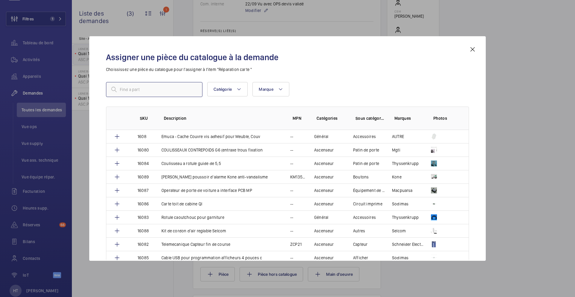
click at [170, 89] on input "text" at bounding box center [154, 89] width 96 height 15
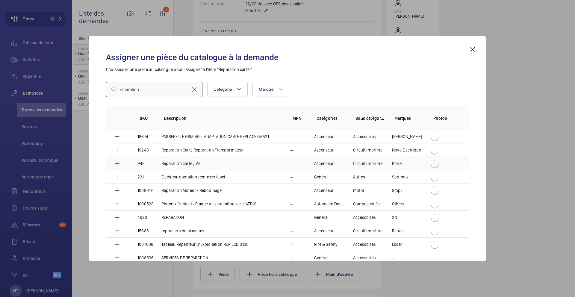
type input "reparation"
click at [195, 162] on p "Reparation carte / VF" at bounding box center [180, 163] width 39 height 6
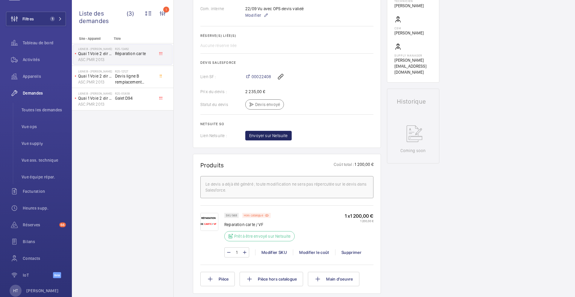
scroll to position [145, 0]
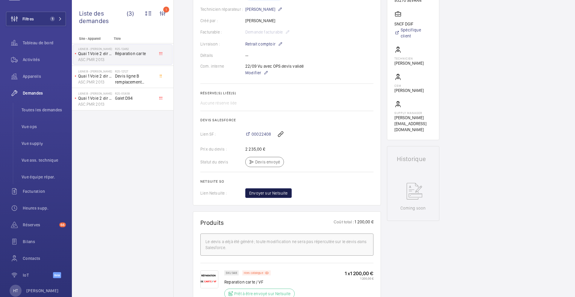
click at [265, 193] on span "Envoyer sur Netsuite" at bounding box center [268, 193] width 39 height 6
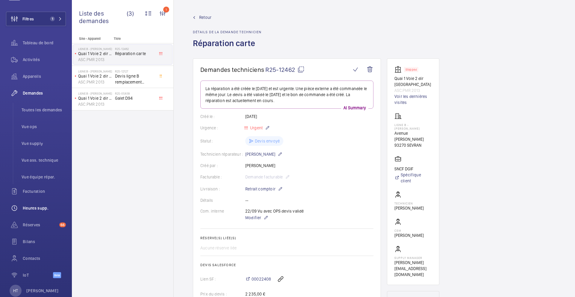
scroll to position [124, 0]
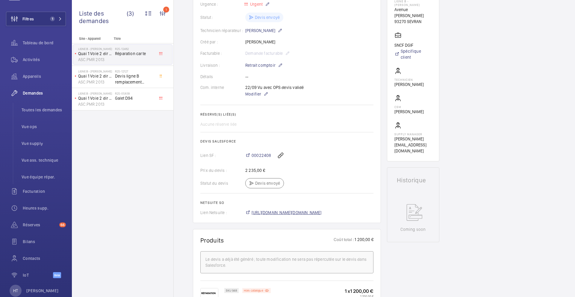
click at [321, 214] on span "https://6461500.app.netsuite.com/app/accounting/transactions/salesord.nl?id=302…" at bounding box center [286, 212] width 70 height 6
click at [56, 110] on span "Toutes les demandes" at bounding box center [44, 110] width 44 height 6
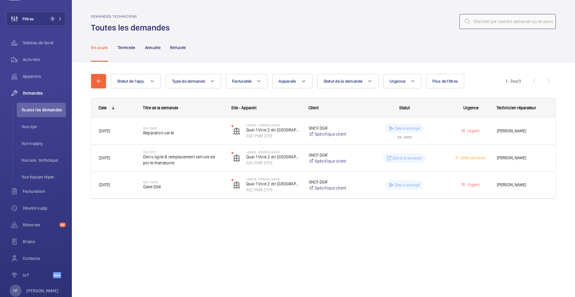
click at [493, 22] on input "text" at bounding box center [507, 21] width 96 height 15
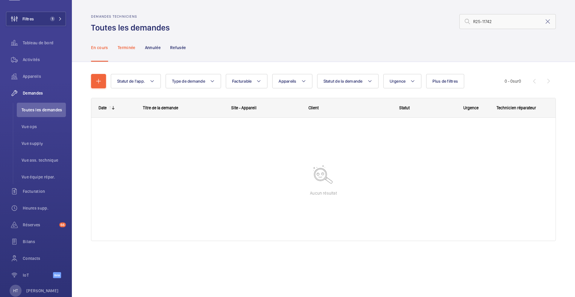
click at [124, 47] on p "Terminée" at bounding box center [127, 48] width 18 height 6
click at [174, 45] on p "Refusée" at bounding box center [178, 48] width 16 height 6
click at [145, 48] on p "Annulée" at bounding box center [153, 48] width 16 height 6
click at [503, 25] on input "R25-11742" at bounding box center [507, 21] width 96 height 15
type input "R25-11742"
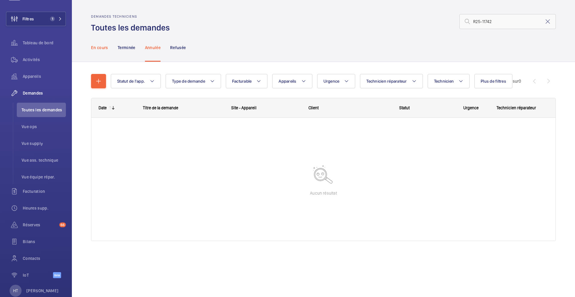
click at [97, 50] on p "En cours" at bounding box center [99, 48] width 17 height 6
click at [56, 25] on button "Filtres 1" at bounding box center [36, 19] width 60 height 14
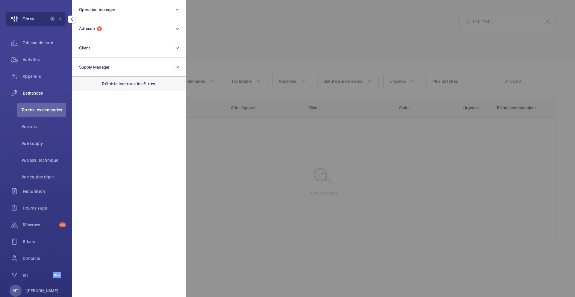
click at [120, 83] on p "Réinitialiser tous les filtres" at bounding box center [128, 84] width 53 height 6
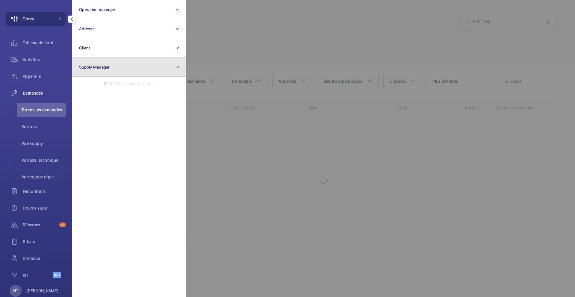
click at [131, 68] on button "Supply Manager" at bounding box center [129, 66] width 114 height 19
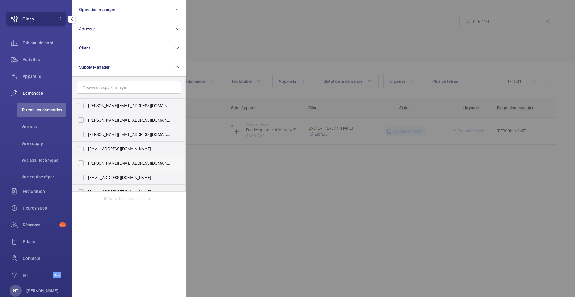
click at [126, 160] on span "[PERSON_NAME][EMAIL_ADDRESS][DOMAIN_NAME]" at bounding box center [129, 163] width 82 height 6
click at [87, 160] on input "[PERSON_NAME][EMAIL_ADDRESS][DOMAIN_NAME]" at bounding box center [81, 163] width 12 height 12
checkbox input "true"
click at [320, 13] on div at bounding box center [473, 148] width 575 height 297
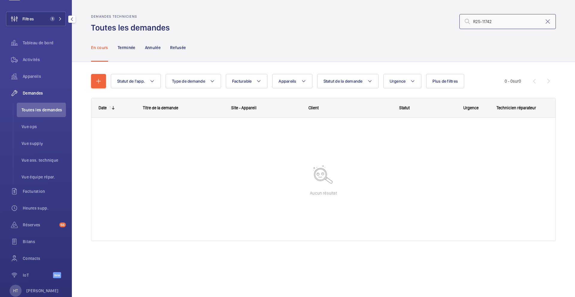
click at [510, 18] on input "R25-11742" at bounding box center [507, 21] width 96 height 15
click at [505, 22] on input "R25-11742" at bounding box center [507, 21] width 96 height 15
type input "R25-11742"
click at [39, 143] on span "Vue supply" at bounding box center [44, 143] width 44 height 6
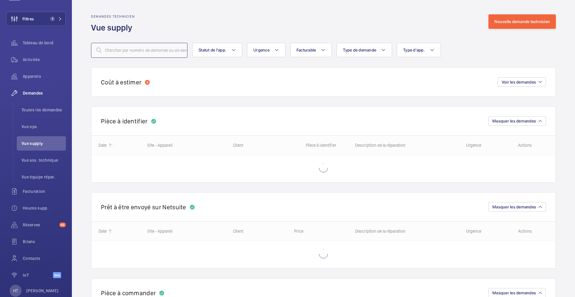
click at [167, 53] on input "text" at bounding box center [139, 50] width 96 height 15
paste input "080010671A0"
type input "080010671A0"
drag, startPoint x: 173, startPoint y: 51, endPoint x: 60, endPoint y: 51, distance: 112.8
click at [60, 51] on mat-sidenav-content "Filtres 1 Tableau de bord Activités Appareils Demandes Toutes les demandes Vue …" at bounding box center [287, 148] width 575 height 297
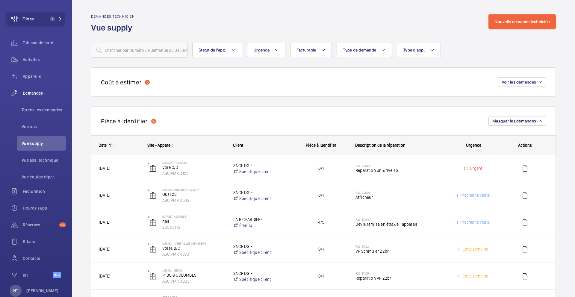
click at [330, 83] on div "Coût à estimer 8 Voir les demandes" at bounding box center [323, 81] width 464 height 29
click at [534, 85] on button "Voir les demandes" at bounding box center [521, 82] width 48 height 10
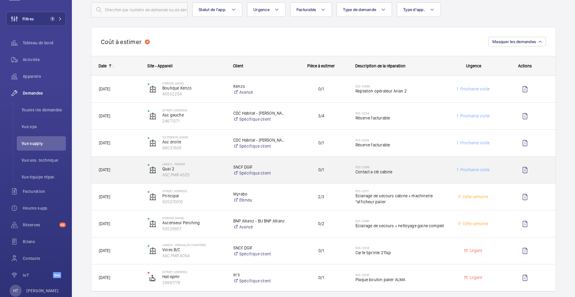
scroll to position [74, 0]
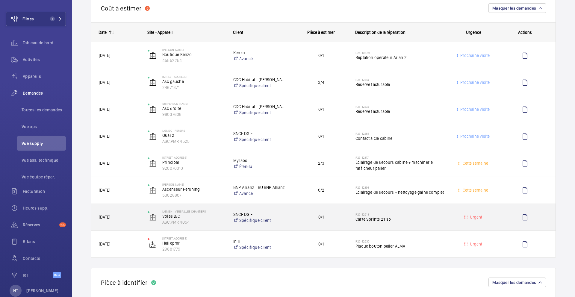
click at [422, 218] on span "Carte Sprinte 211sp" at bounding box center [400, 219] width 90 height 6
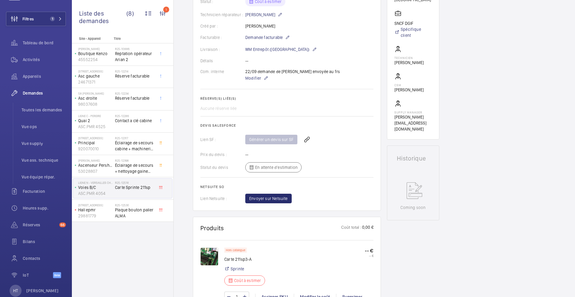
scroll to position [198, 0]
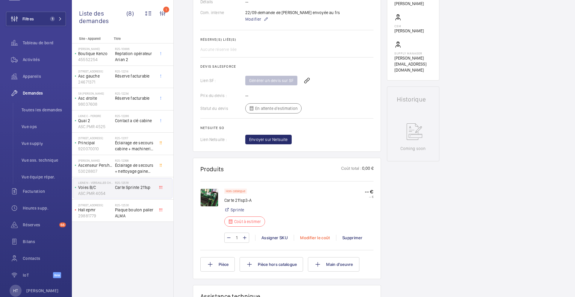
click at [302, 239] on div "Modifier le coût" at bounding box center [315, 238] width 42 height 6
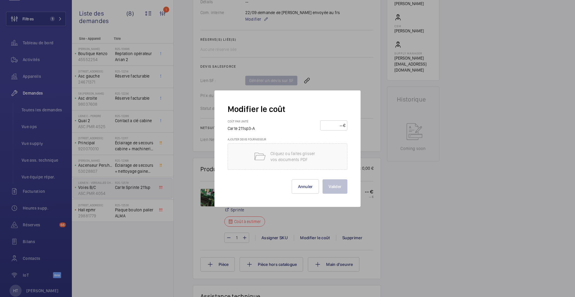
click at [335, 125] on input "number" at bounding box center [332, 126] width 21 height 10
type input "900"
click at [317, 151] on p "Cliquez ou faites glisser vos documents PDF" at bounding box center [295, 157] width 51 height 12
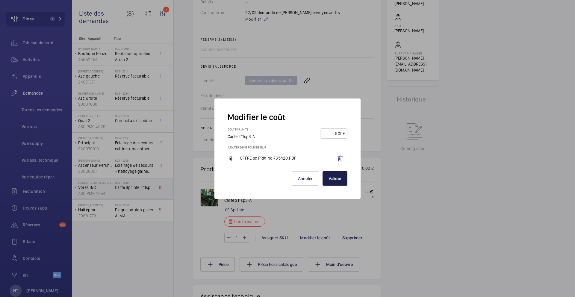
click at [338, 175] on button "Valider" at bounding box center [334, 178] width 25 height 14
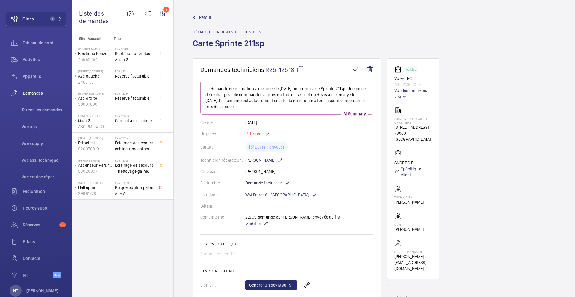
scroll to position [27, 0]
click at [45, 105] on li "Toutes les demandes" at bounding box center [41, 110] width 49 height 14
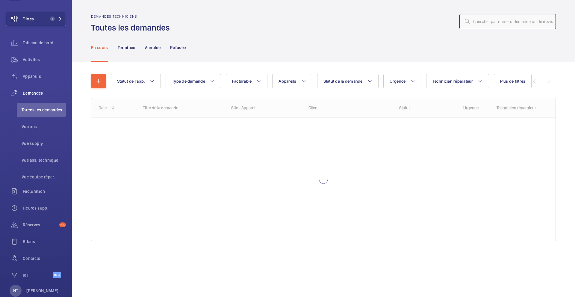
click at [501, 22] on input "text" at bounding box center [507, 21] width 96 height 15
paste input "R25-10886"
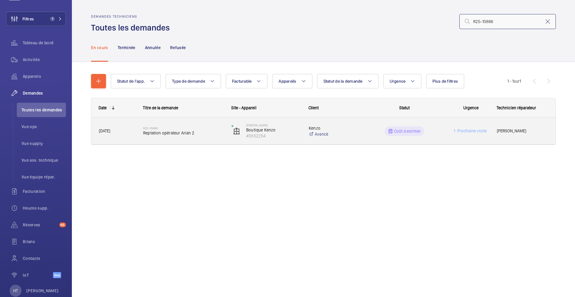
type input "R25-10886"
click at [212, 137] on div "R25-10886 Reptation opérateur Arian 2" at bounding box center [183, 130] width 80 height 17
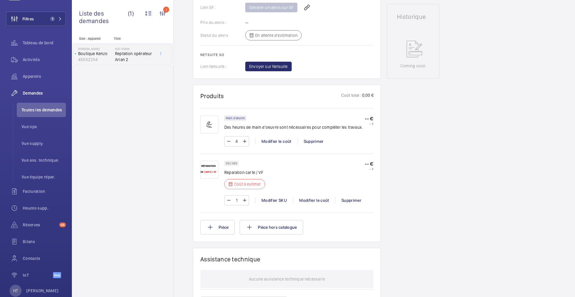
scroll to position [287, 0]
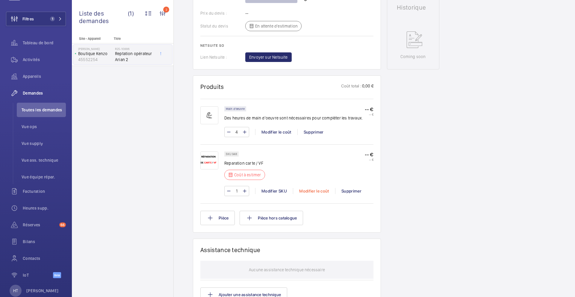
click at [317, 190] on div "Modifier le coût" at bounding box center [314, 191] width 42 height 6
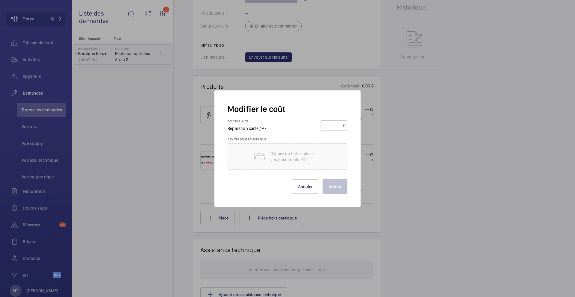
click at [334, 124] on input "number" at bounding box center [332, 126] width 21 height 10
type input "2"
type input "210"
click at [334, 186] on button "Valider" at bounding box center [334, 186] width 25 height 14
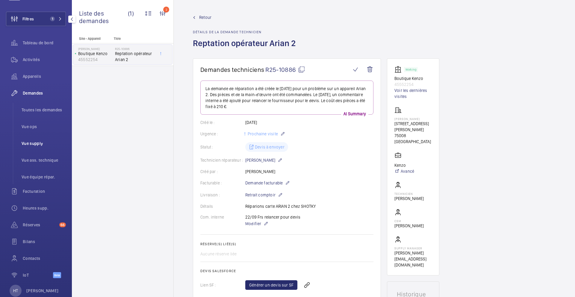
click at [42, 145] on span "Vue supply" at bounding box center [44, 143] width 44 height 6
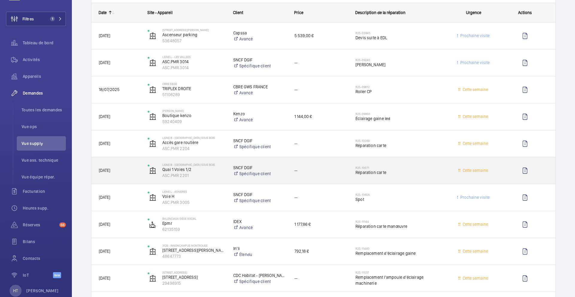
scroll to position [595, 0]
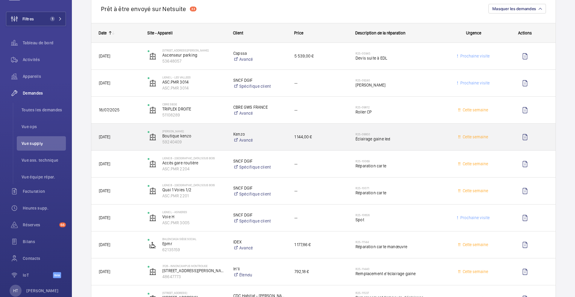
click at [323, 136] on span "1 144,00 €" at bounding box center [320, 136] width 53 height 7
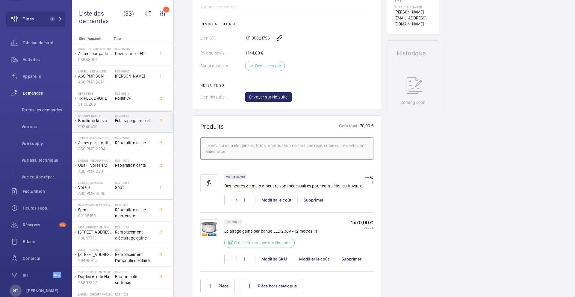
scroll to position [241, 0]
click at [145, 82] on div "R25-09240 Carte Frein" at bounding box center [134, 77] width 39 height 17
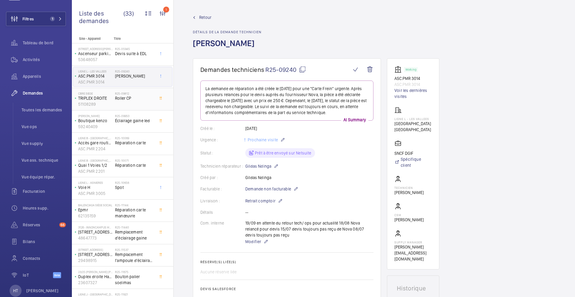
click at [154, 103] on div "R25-09812 Roller CP" at bounding box center [134, 100] width 39 height 17
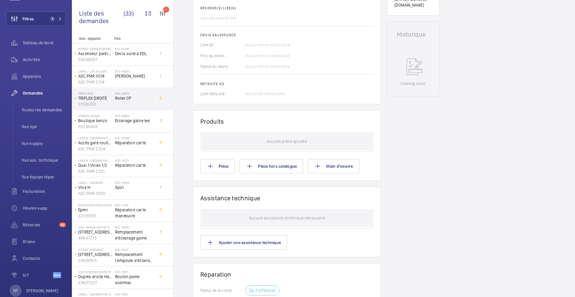
scroll to position [256, 0]
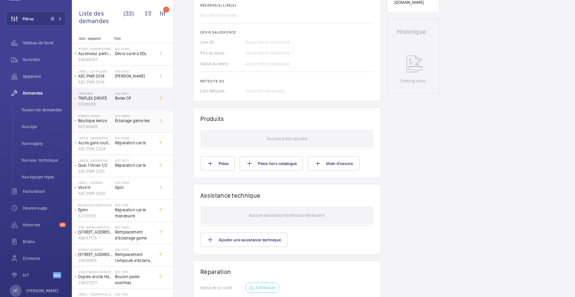
click at [147, 124] on div "R25-09950 Éclairage gaine led" at bounding box center [134, 122] width 39 height 17
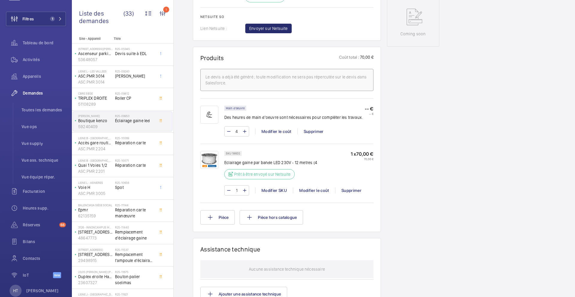
scroll to position [312, 0]
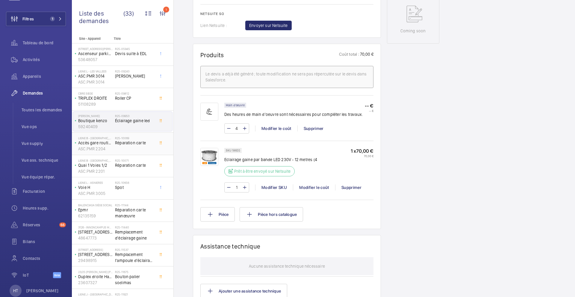
click at [153, 140] on span "Réparation carte" at bounding box center [134, 143] width 39 height 6
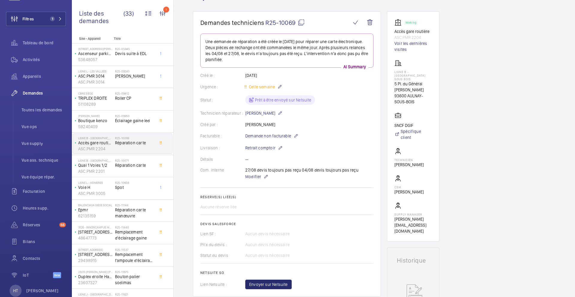
scroll to position [74, 0]
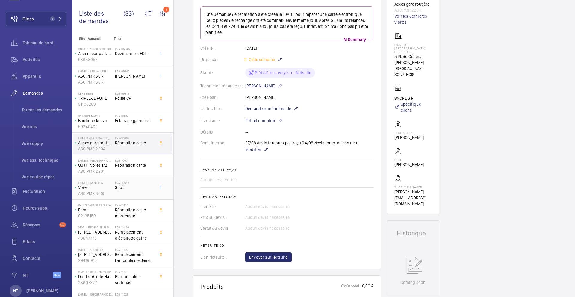
click at [142, 186] on span "Spot" at bounding box center [134, 187] width 39 height 6
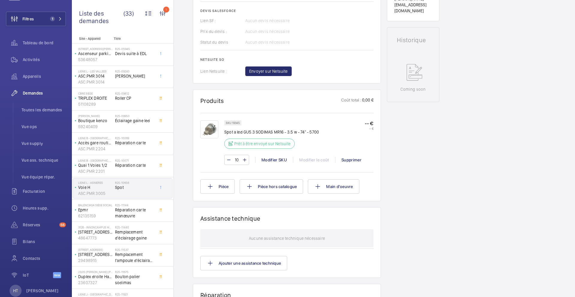
scroll to position [261, 0]
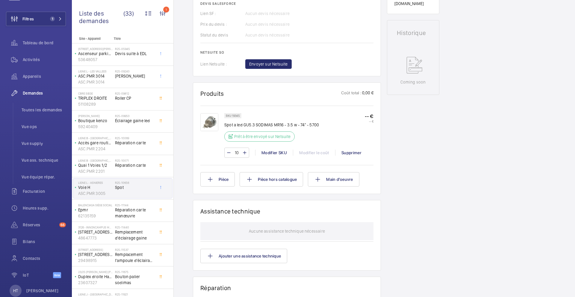
click at [206, 126] on img at bounding box center [209, 122] width 18 height 18
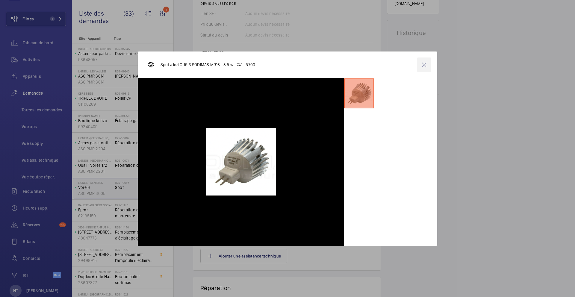
click at [424, 61] on wm-front-icon-button at bounding box center [424, 64] width 14 height 14
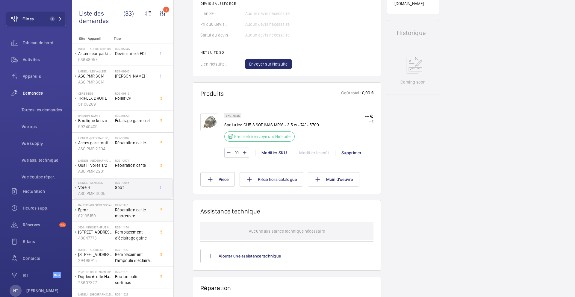
click at [154, 211] on div "R25-11144 Réparation carte manœuvre" at bounding box center [136, 211] width 42 height 20
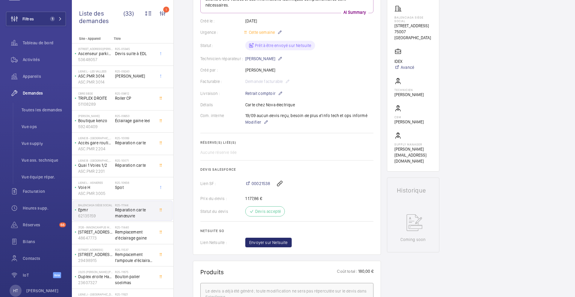
scroll to position [97, 0]
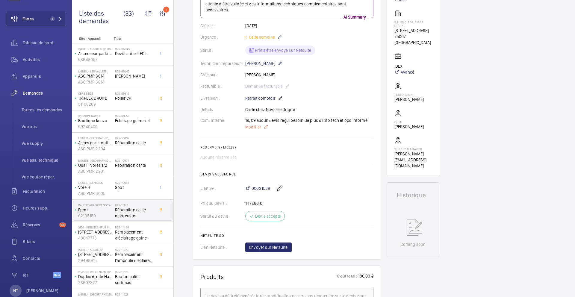
click at [253, 129] on span "Modifier" at bounding box center [253, 127] width 16 height 6
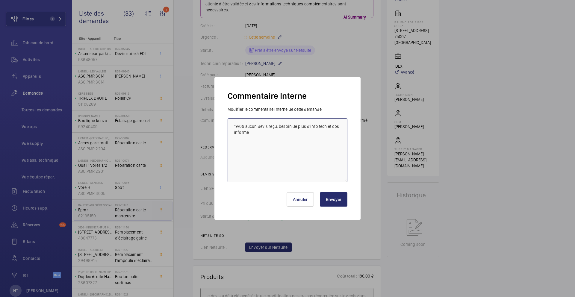
click at [232, 125] on textarea "19/09 aucun devis reçu, besoin de plus d'info tech et ops informé" at bounding box center [287, 150] width 120 height 64
type textarea "22/09 Ops relancé pour devis 19/09 aucun devis reçu, besoin de plus d'info tech…"
click at [332, 198] on button "Envoyer" at bounding box center [334, 199] width 28 height 14
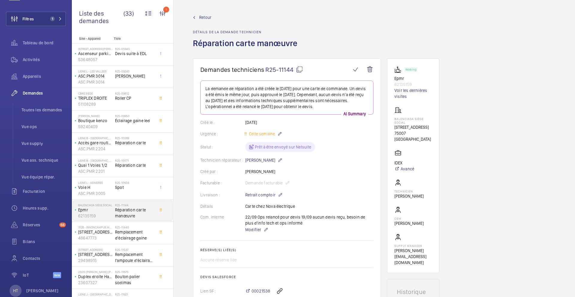
click at [298, 66] on mat-icon at bounding box center [299, 69] width 7 height 7
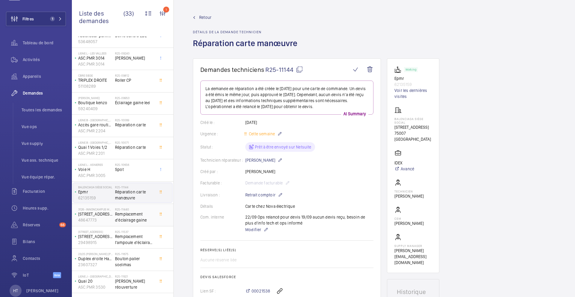
click at [143, 214] on span "Remplacement d'éclairage gaine" at bounding box center [134, 217] width 39 height 12
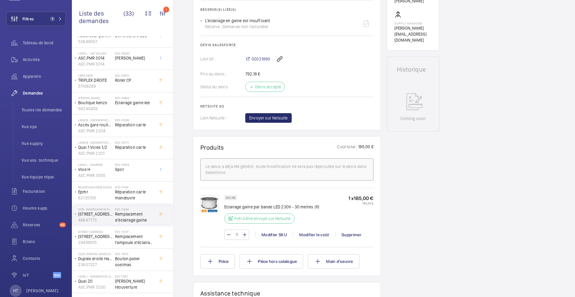
scroll to position [228, 0]
click at [238, 206] on p "Eclairage gaine par bande LED 230V - 30 metres (10" at bounding box center [271, 207] width 95 height 6
click at [239, 208] on p "Eclairage gaine par bande LED 230V - 30 metres (10" at bounding box center [271, 207] width 95 height 6
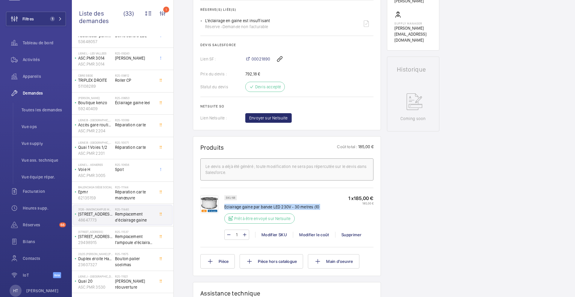
copy div "Eclairage gaine par bande LED 230V - 30 metres (10"
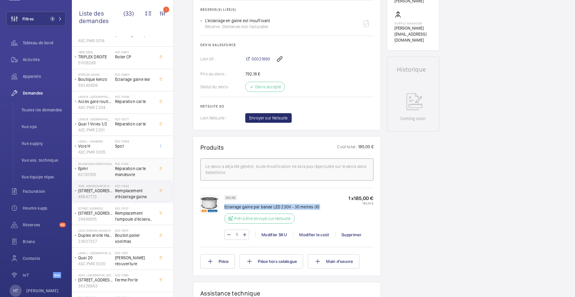
scroll to position [56, 0]
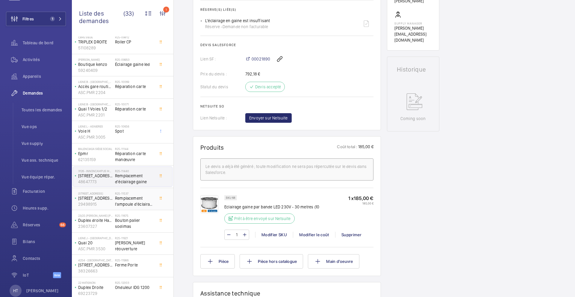
click at [137, 204] on span "Remplacement l'ampoule d'éclairage machinerie" at bounding box center [134, 201] width 39 height 12
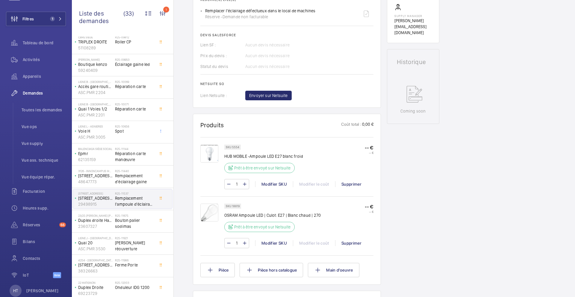
scroll to position [246, 0]
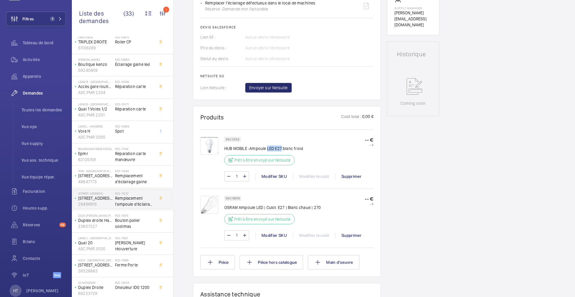
drag, startPoint x: 267, startPoint y: 150, endPoint x: 281, endPoint y: 150, distance: 14.4
click at [281, 150] on p "HUB MOBILE -Ampoule LED E27 blanc froid" at bounding box center [263, 148] width 79 height 6
copy p "LED E27"
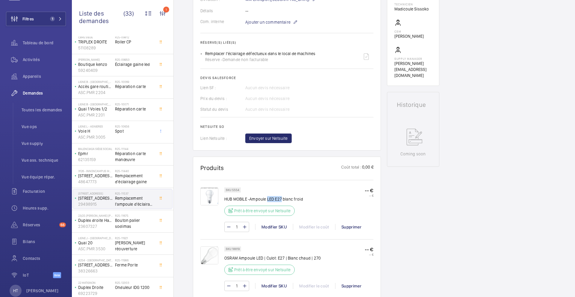
scroll to position [182, 0]
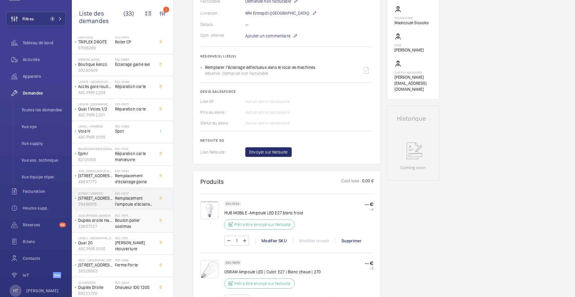
click at [147, 224] on span "Bouton palier sodimas" at bounding box center [134, 223] width 39 height 12
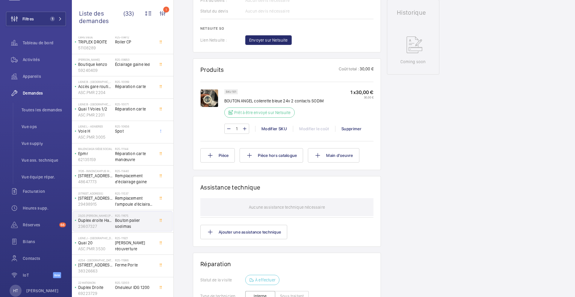
scroll to position [286, 0]
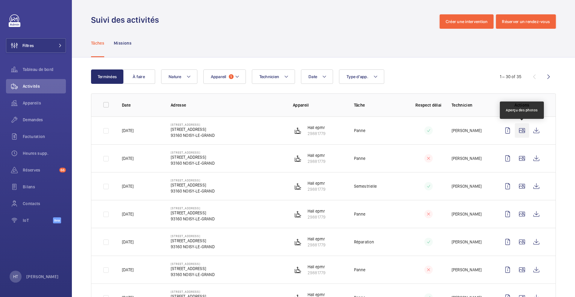
click at [523, 136] on wm-front-icon-button at bounding box center [521, 130] width 14 height 14
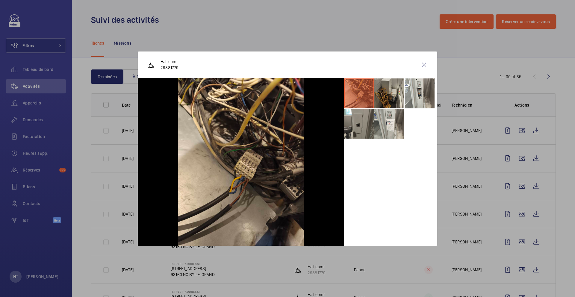
click at [382, 89] on li at bounding box center [389, 93] width 30 height 30
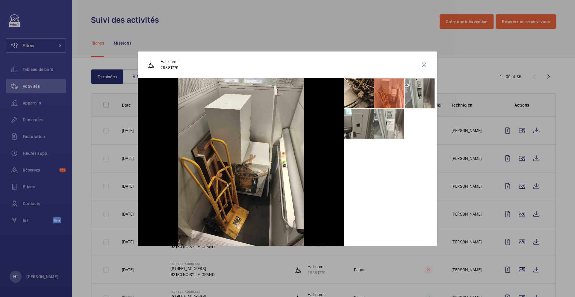
click at [426, 96] on li at bounding box center [419, 93] width 30 height 30
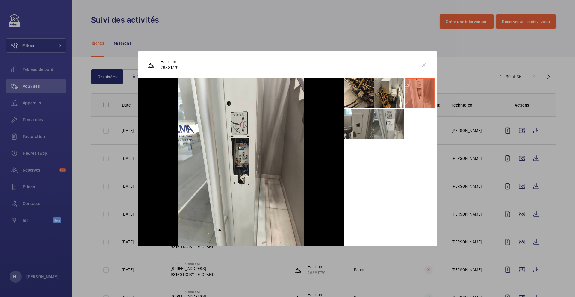
click at [396, 133] on li at bounding box center [389, 124] width 30 height 30
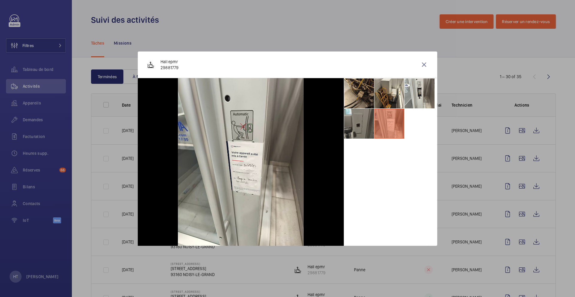
click at [358, 127] on li at bounding box center [359, 124] width 30 height 30
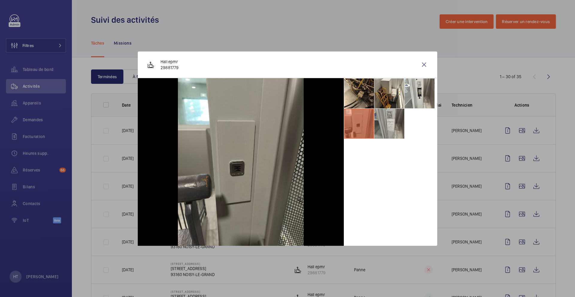
click at [396, 128] on li at bounding box center [389, 124] width 30 height 30
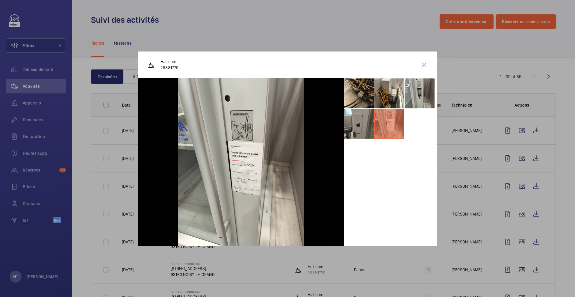
click at [422, 103] on li at bounding box center [419, 93] width 30 height 30
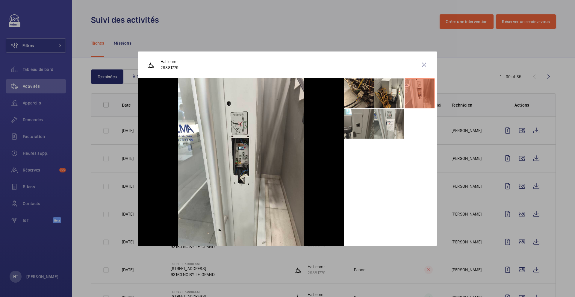
click at [461, 100] on div at bounding box center [287, 148] width 575 height 297
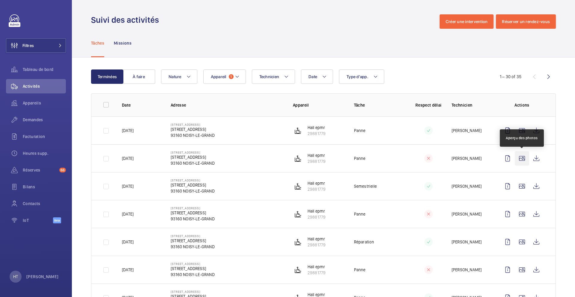
click at [519, 156] on wm-front-icon-button at bounding box center [521, 158] width 14 height 14
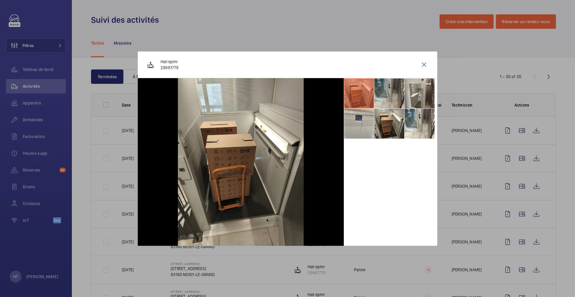
click at [394, 100] on li at bounding box center [389, 93] width 30 height 30
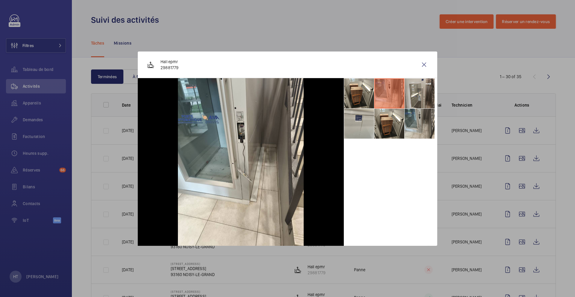
click at [427, 121] on li at bounding box center [419, 124] width 30 height 30
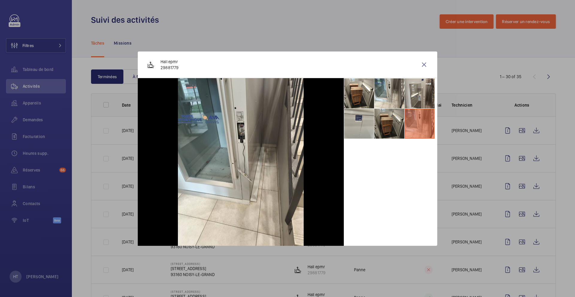
click at [391, 124] on li at bounding box center [389, 124] width 30 height 30
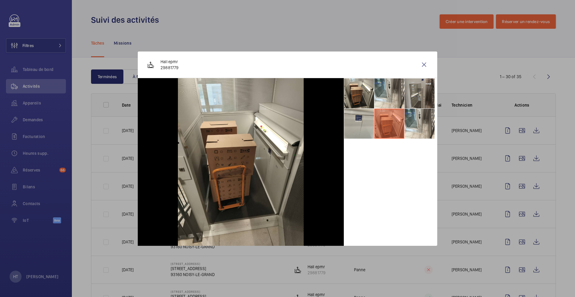
click at [420, 91] on li at bounding box center [419, 93] width 30 height 30
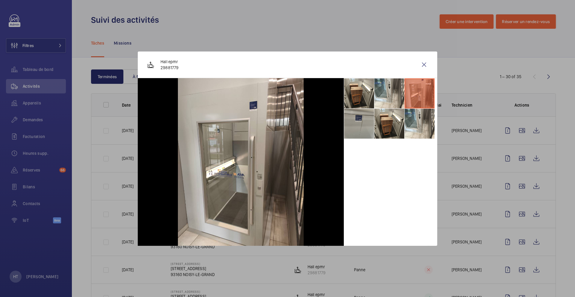
click at [360, 130] on li at bounding box center [359, 124] width 30 height 30
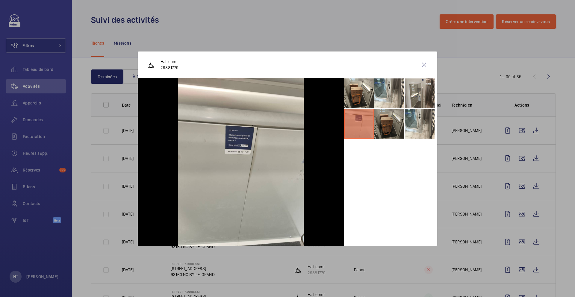
click at [393, 125] on li at bounding box center [389, 124] width 30 height 30
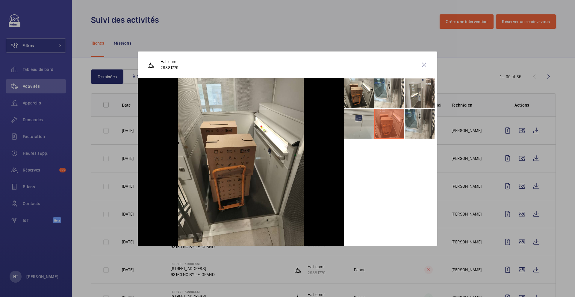
click at [432, 128] on li at bounding box center [419, 124] width 30 height 30
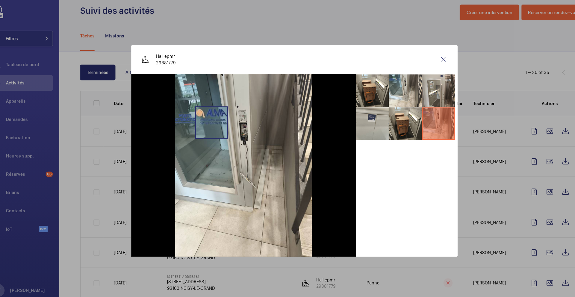
click at [211, 122] on img at bounding box center [241, 162] width 126 height 168
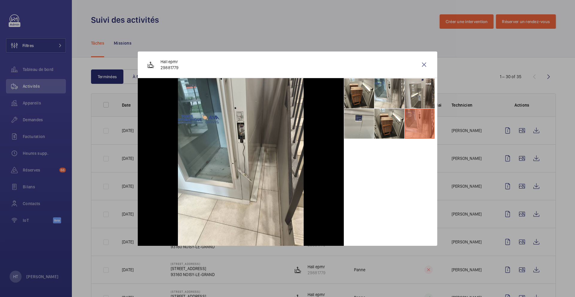
click at [474, 144] on div at bounding box center [287, 148] width 575 height 297
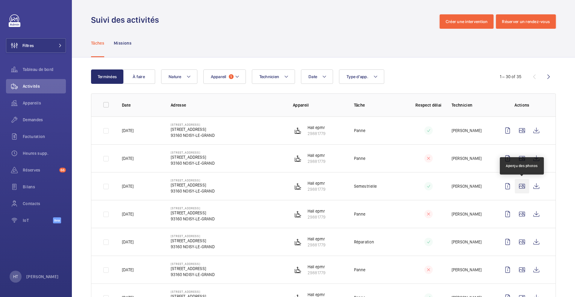
click at [520, 185] on wm-front-icon-button at bounding box center [521, 186] width 14 height 14
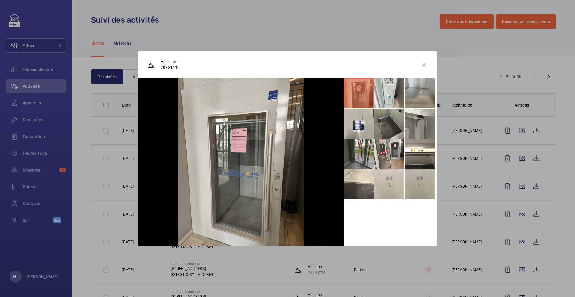
click at [406, 175] on li at bounding box center [419, 184] width 30 height 30
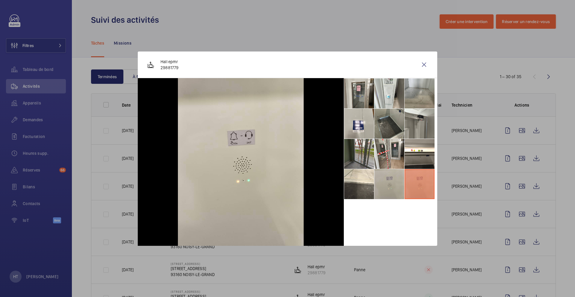
click at [389, 183] on li at bounding box center [389, 184] width 30 height 30
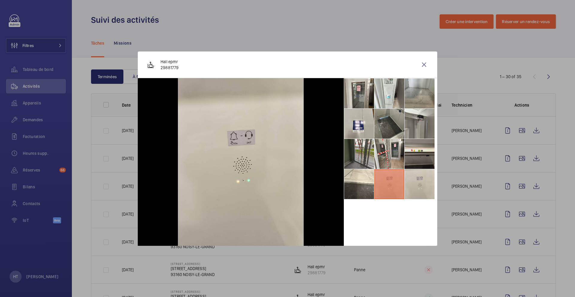
click at [418, 158] on li at bounding box center [419, 154] width 30 height 30
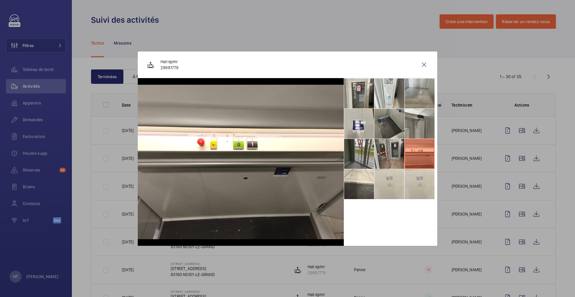
click at [394, 155] on li at bounding box center [389, 154] width 30 height 30
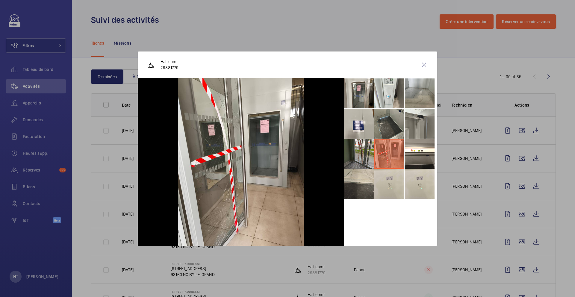
click at [367, 177] on li at bounding box center [359, 184] width 30 height 30
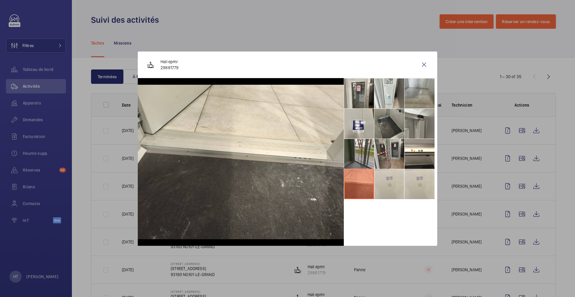
click at [391, 151] on li at bounding box center [389, 154] width 30 height 30
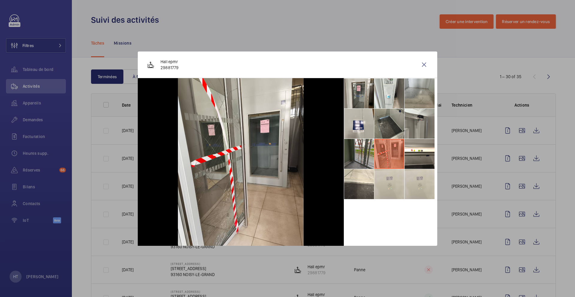
click at [478, 143] on div at bounding box center [287, 148] width 575 height 297
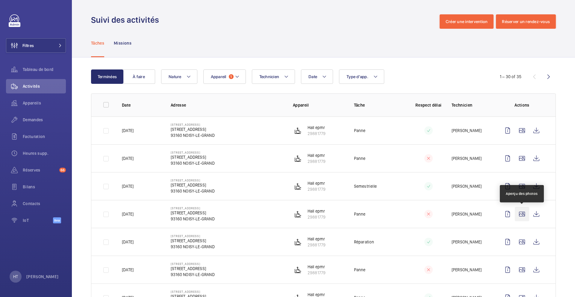
click at [521, 215] on wm-front-icon-button at bounding box center [521, 214] width 14 height 14
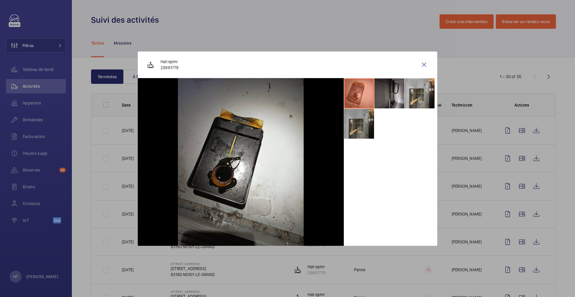
click at [361, 119] on li at bounding box center [359, 124] width 30 height 30
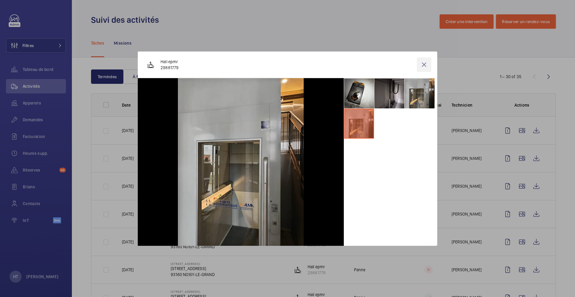
click at [427, 65] on wm-front-icon-button at bounding box center [424, 64] width 14 height 14
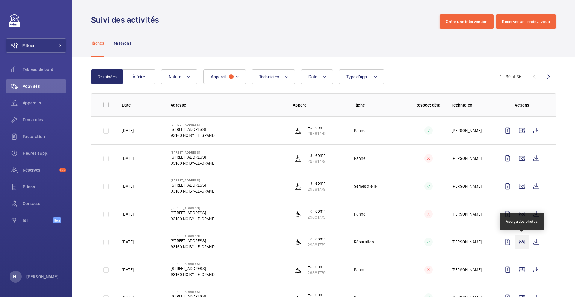
click at [524, 242] on wm-front-icon-button at bounding box center [521, 242] width 14 height 14
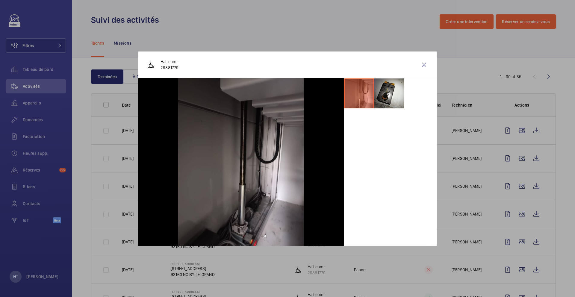
click at [400, 76] on div "Hall epmr 29881779" at bounding box center [287, 64] width 299 height 27
click at [397, 90] on li at bounding box center [389, 93] width 30 height 30
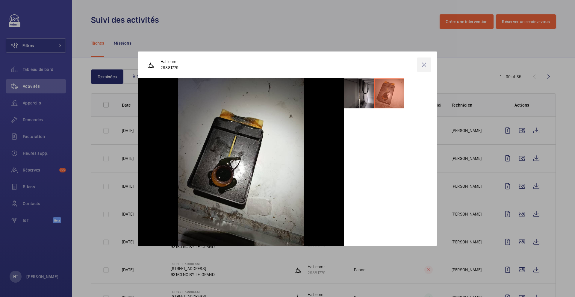
click at [424, 66] on wm-front-icon-button at bounding box center [424, 64] width 14 height 14
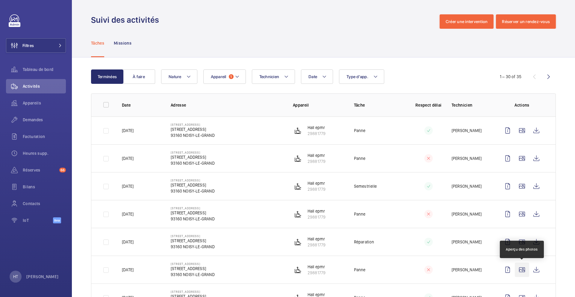
click at [521, 270] on wm-front-icon-button at bounding box center [521, 269] width 14 height 14
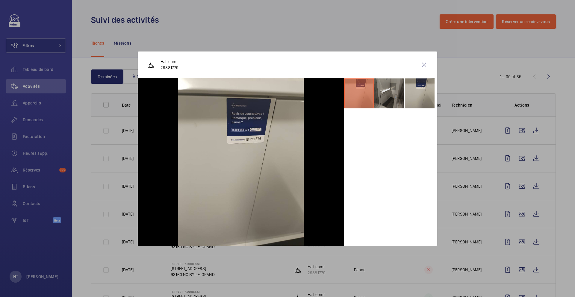
click at [398, 86] on li at bounding box center [389, 93] width 30 height 30
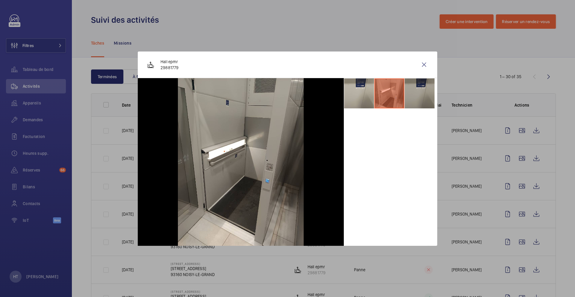
click at [418, 95] on li at bounding box center [419, 93] width 30 height 30
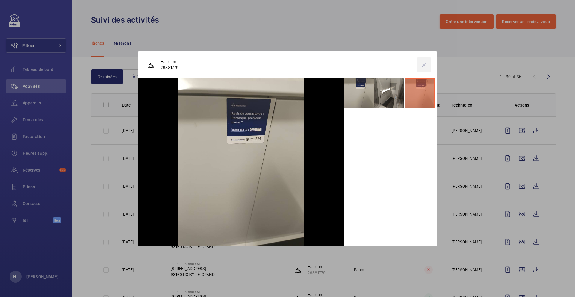
click at [419, 65] on wm-front-icon-button at bounding box center [424, 64] width 14 height 14
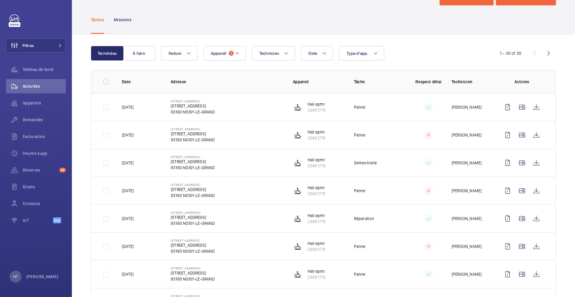
scroll to position [31, 0]
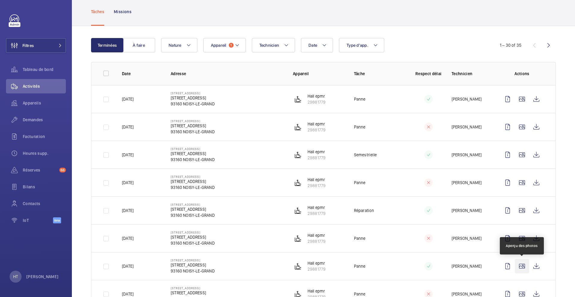
click at [520, 267] on wm-front-icon-button at bounding box center [521, 266] width 14 height 14
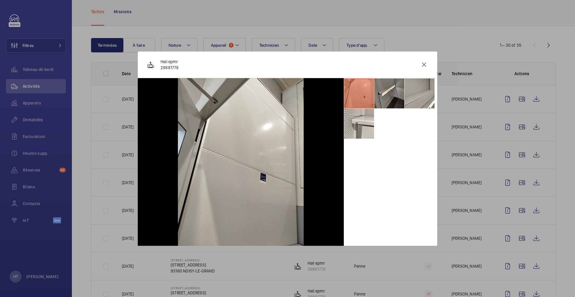
click at [382, 92] on li at bounding box center [389, 93] width 30 height 30
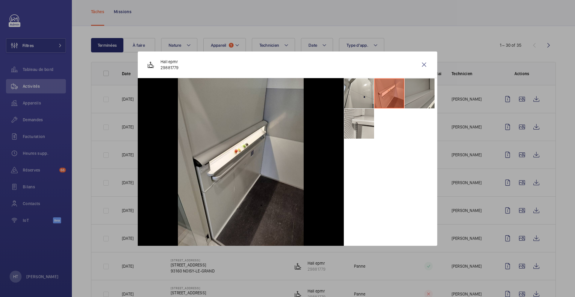
click at [429, 97] on li at bounding box center [419, 93] width 30 height 30
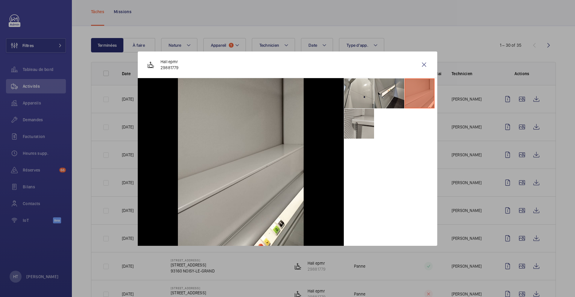
click at [357, 124] on li at bounding box center [359, 124] width 30 height 30
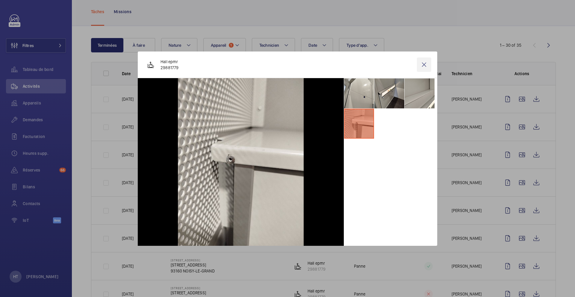
click at [425, 63] on wm-front-icon-button at bounding box center [424, 64] width 14 height 14
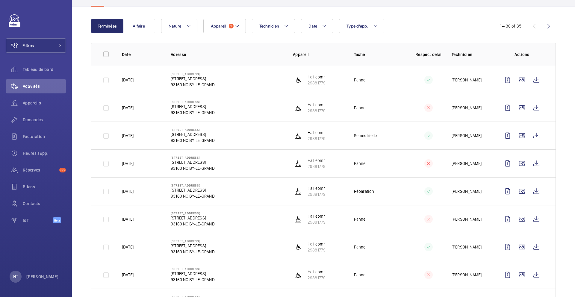
scroll to position [58, 0]
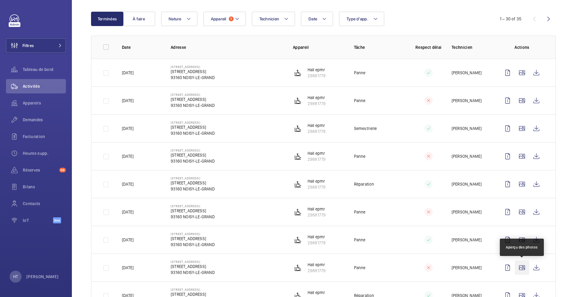
click at [523, 270] on wm-front-icon-button at bounding box center [521, 267] width 14 height 14
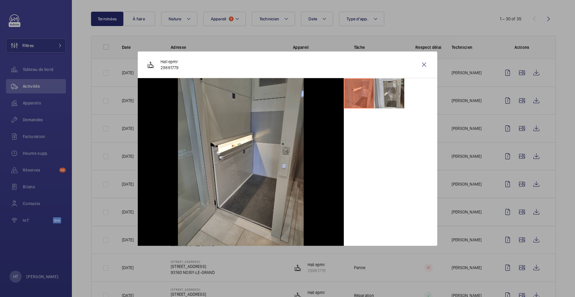
click at [390, 95] on li at bounding box center [389, 93] width 30 height 30
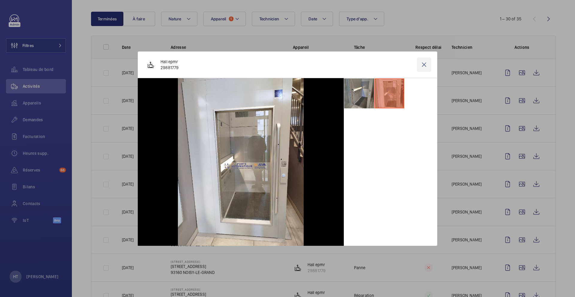
click at [421, 65] on wm-front-icon-button at bounding box center [424, 64] width 14 height 14
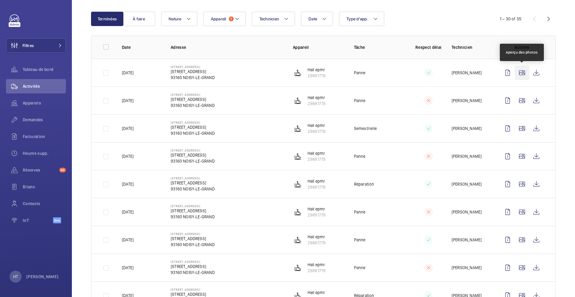
click at [521, 77] on wm-front-icon-button at bounding box center [521, 73] width 14 height 14
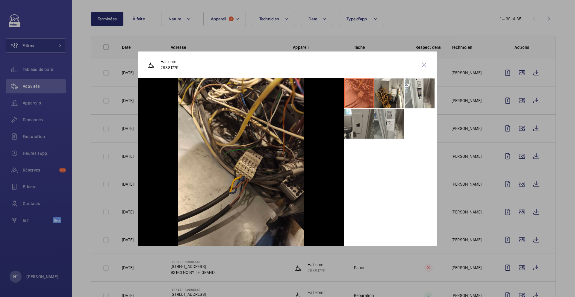
click at [394, 121] on li at bounding box center [389, 124] width 30 height 30
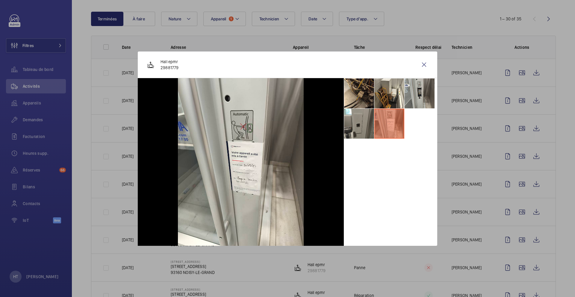
click at [417, 95] on li at bounding box center [419, 93] width 30 height 30
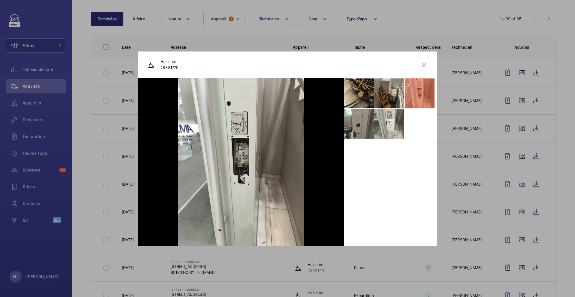
click at [381, 98] on li at bounding box center [389, 93] width 30 height 30
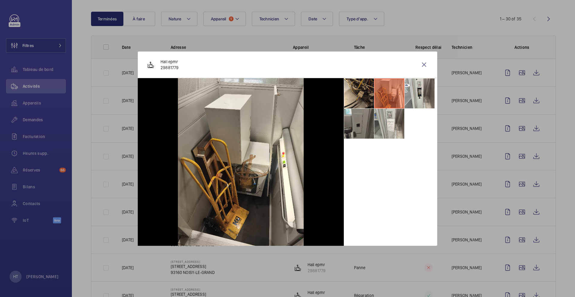
click at [356, 127] on li at bounding box center [359, 124] width 30 height 30
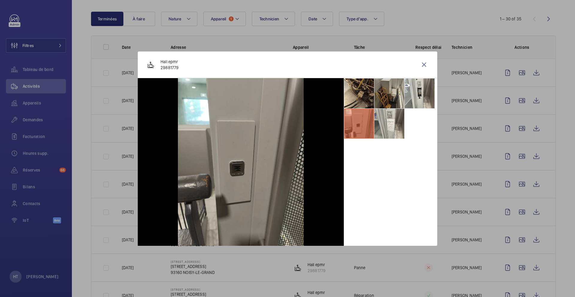
click at [382, 80] on li at bounding box center [389, 93] width 30 height 30
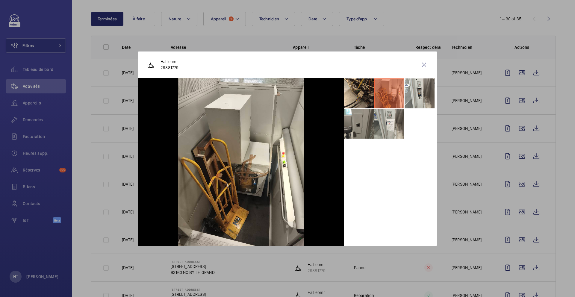
click at [394, 101] on li at bounding box center [389, 93] width 30 height 30
click at [422, 101] on li at bounding box center [419, 93] width 30 height 30
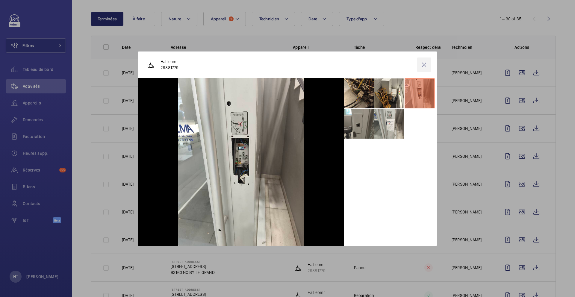
click at [422, 66] on wm-front-icon-button at bounding box center [424, 64] width 14 height 14
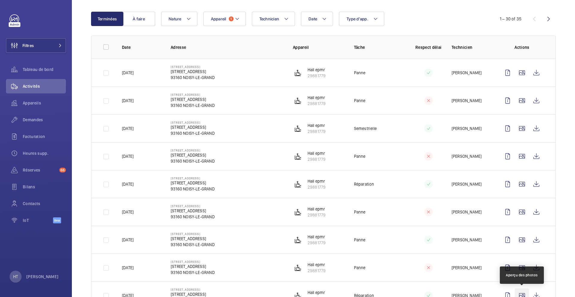
click at [519, 294] on wm-front-icon-button at bounding box center [521, 295] width 14 height 14
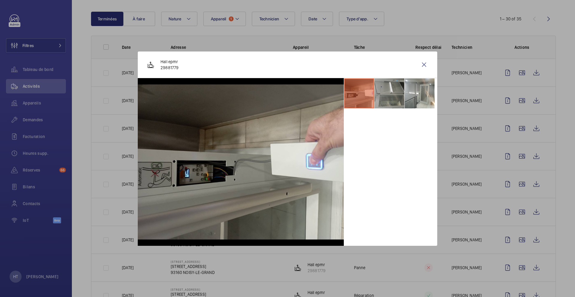
click at [382, 101] on li at bounding box center [389, 93] width 30 height 30
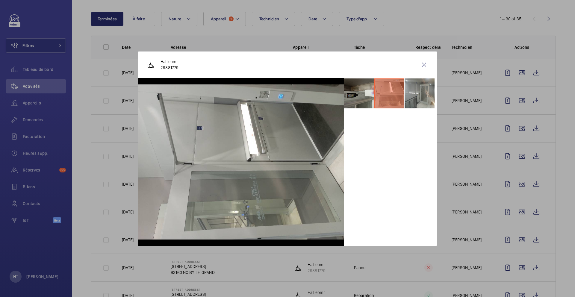
click at [411, 95] on li at bounding box center [419, 93] width 30 height 30
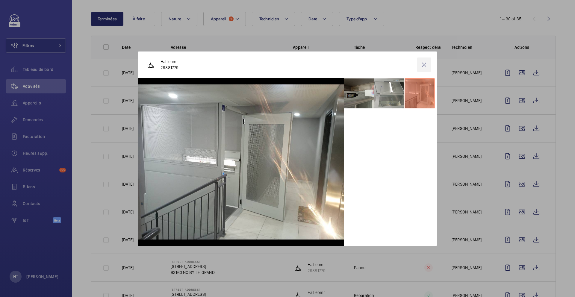
click at [427, 67] on wm-front-icon-button at bounding box center [424, 64] width 14 height 14
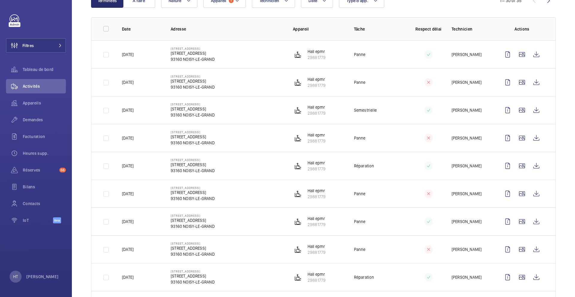
scroll to position [90, 0]
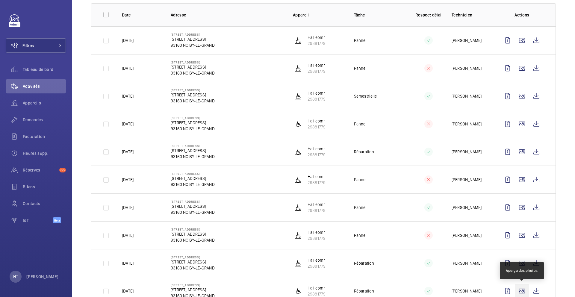
click at [522, 294] on wm-front-icon-button at bounding box center [521, 291] width 14 height 14
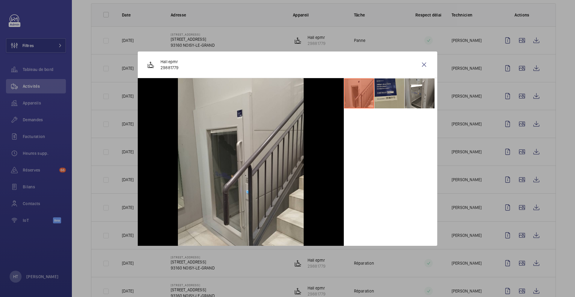
click at [388, 93] on li at bounding box center [389, 93] width 30 height 30
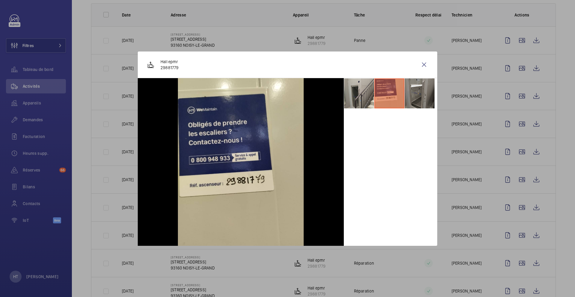
click at [417, 100] on li at bounding box center [419, 93] width 30 height 30
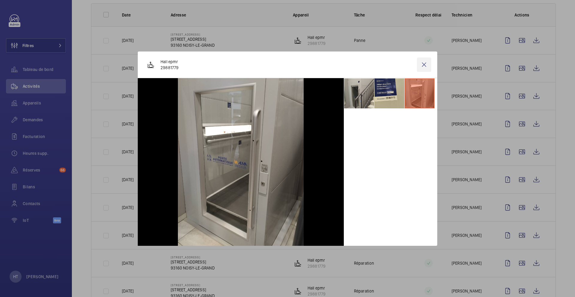
click at [423, 66] on wm-front-icon-button at bounding box center [424, 64] width 14 height 14
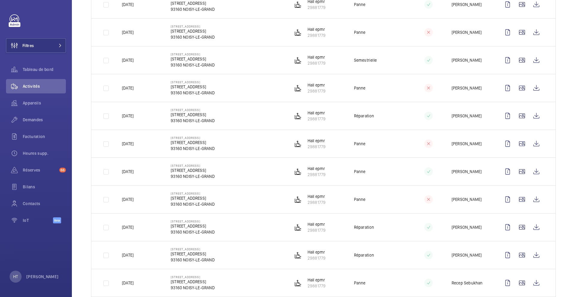
scroll to position [127, 0]
click at [520, 283] on wm-front-icon-button at bounding box center [521, 281] width 14 height 14
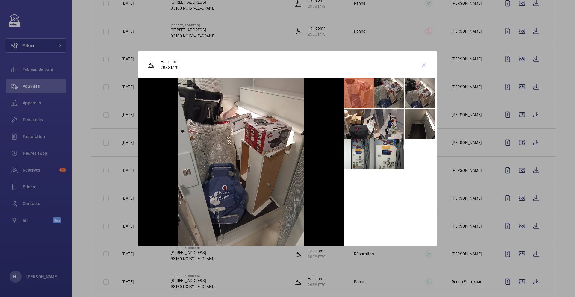
click at [384, 130] on li at bounding box center [389, 124] width 30 height 30
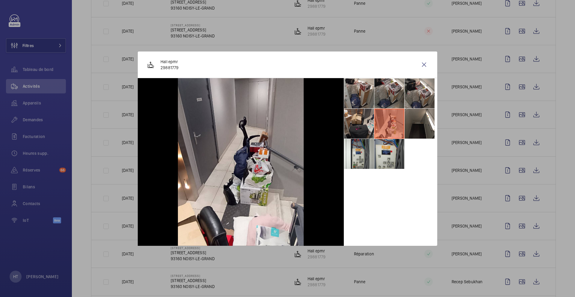
click at [355, 131] on li at bounding box center [359, 124] width 30 height 30
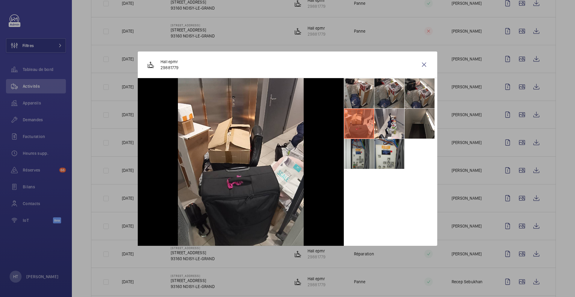
click at [357, 160] on li at bounding box center [359, 154] width 30 height 30
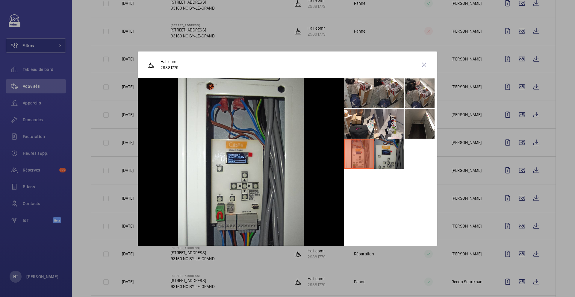
click at [390, 155] on li at bounding box center [389, 154] width 30 height 30
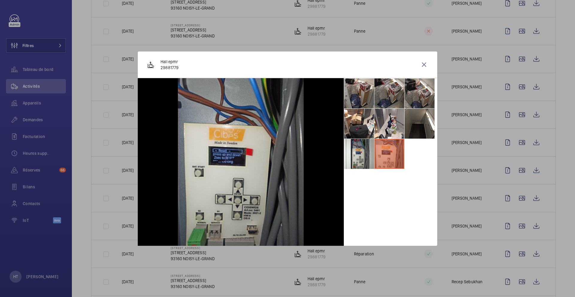
click at [482, 266] on div at bounding box center [287, 148] width 575 height 297
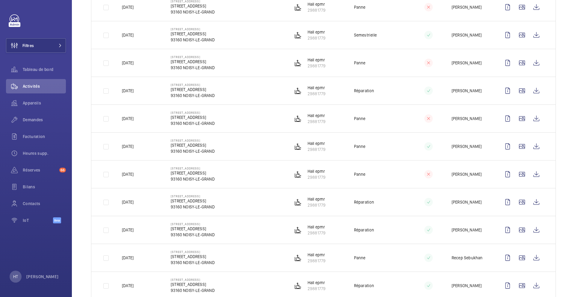
scroll to position [151, 0]
click at [517, 288] on wm-front-icon-button at bounding box center [521, 285] width 14 height 14
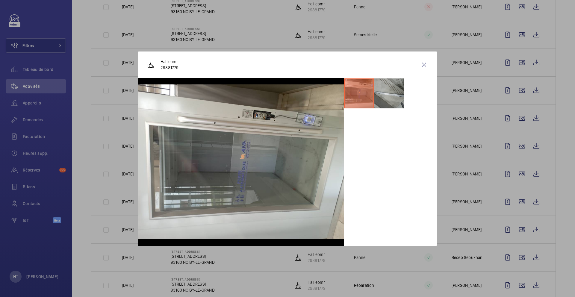
click at [392, 99] on li at bounding box center [389, 93] width 30 height 30
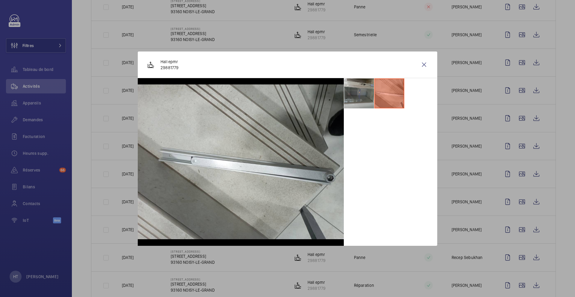
click at [362, 99] on li at bounding box center [359, 93] width 30 height 30
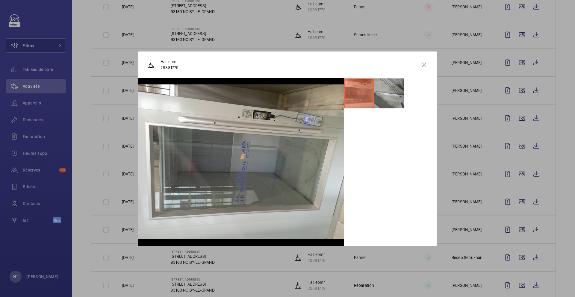
click at [391, 98] on li at bounding box center [389, 93] width 30 height 30
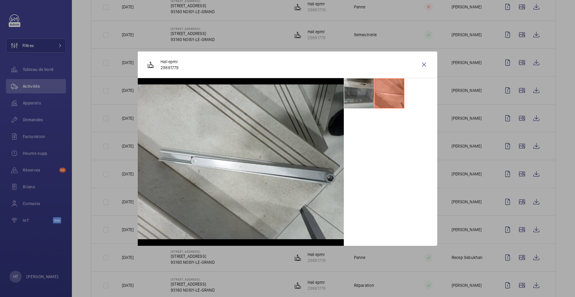
click at [361, 95] on li at bounding box center [359, 93] width 30 height 30
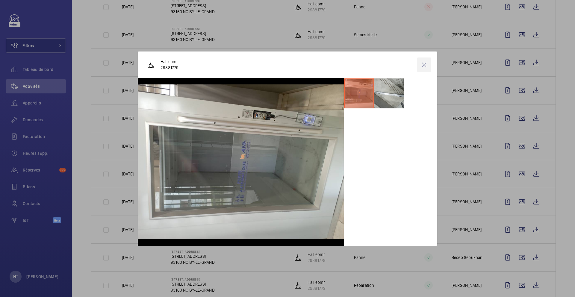
click at [424, 64] on wm-front-icon-button at bounding box center [424, 64] width 14 height 14
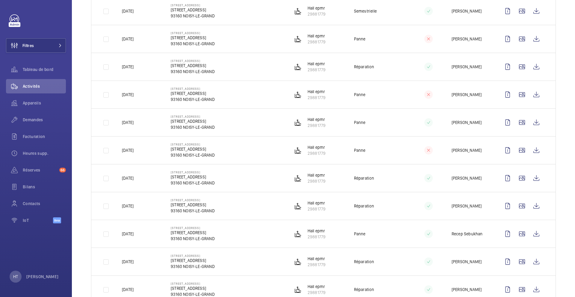
scroll to position [187, 0]
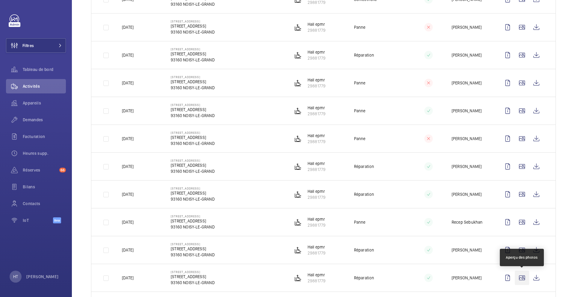
click at [523, 281] on wm-front-icon-button at bounding box center [521, 278] width 14 height 14
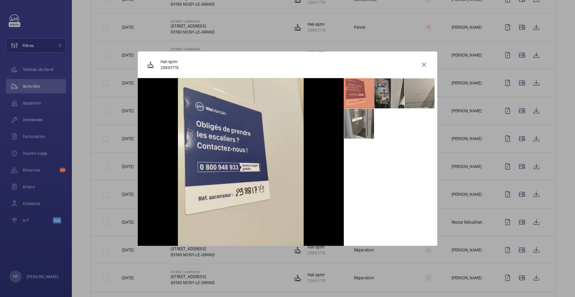
click at [389, 101] on li at bounding box center [389, 93] width 30 height 30
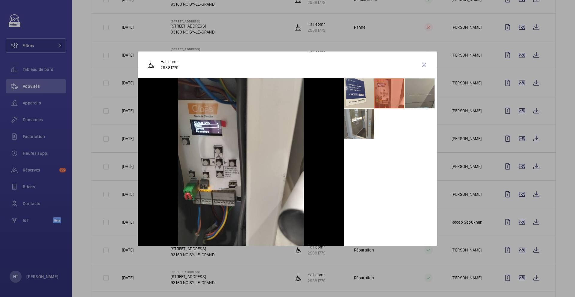
click at [422, 102] on li at bounding box center [419, 93] width 30 height 30
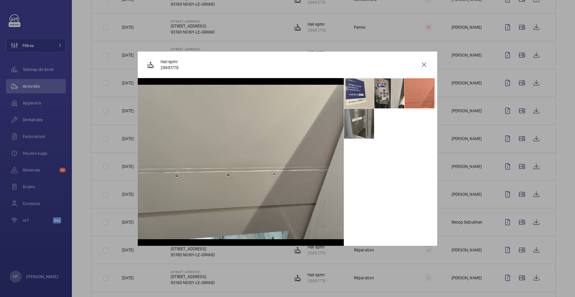
click at [372, 122] on li at bounding box center [359, 124] width 30 height 30
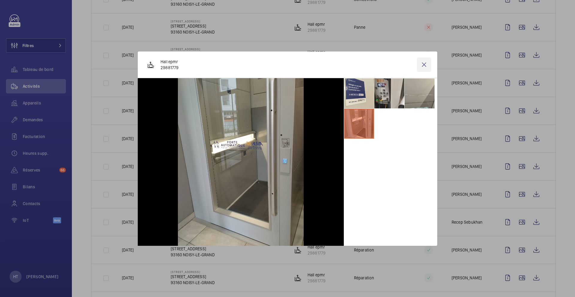
click at [426, 64] on wm-front-icon-button at bounding box center [424, 64] width 14 height 14
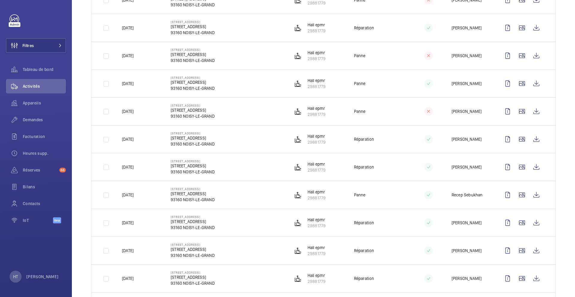
scroll to position [216, 0]
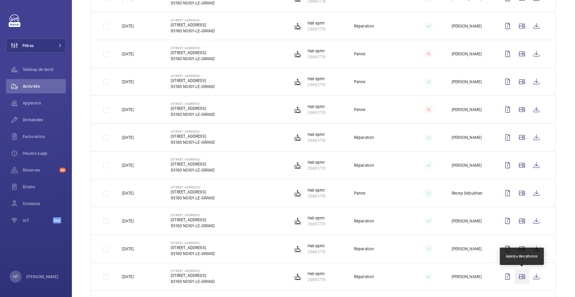
click at [522, 275] on wm-front-icon-button at bounding box center [521, 276] width 14 height 14
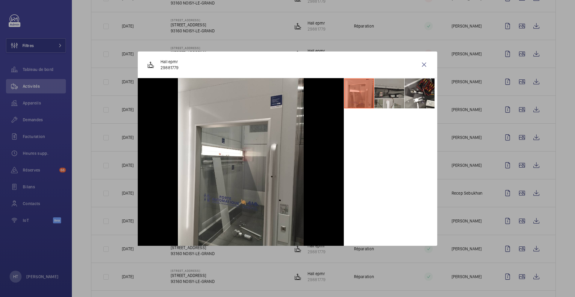
click at [390, 98] on li at bounding box center [389, 93] width 30 height 30
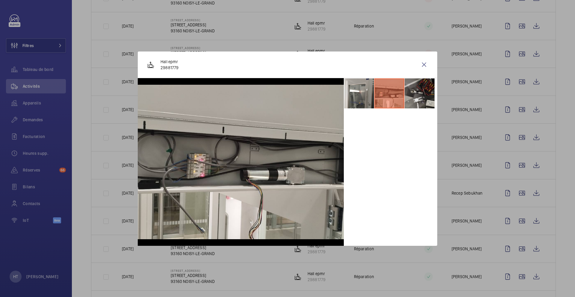
click at [417, 97] on li at bounding box center [419, 93] width 30 height 30
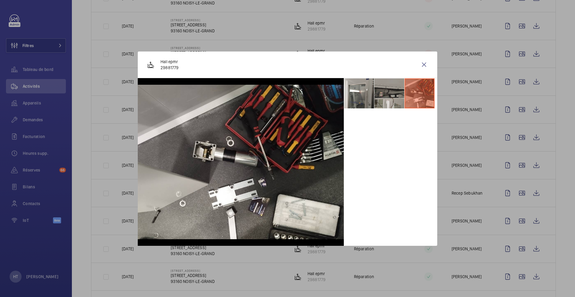
click at [390, 101] on li at bounding box center [389, 93] width 30 height 30
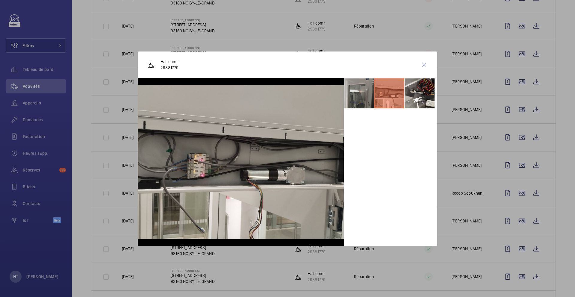
click at [361, 95] on li at bounding box center [359, 93] width 30 height 30
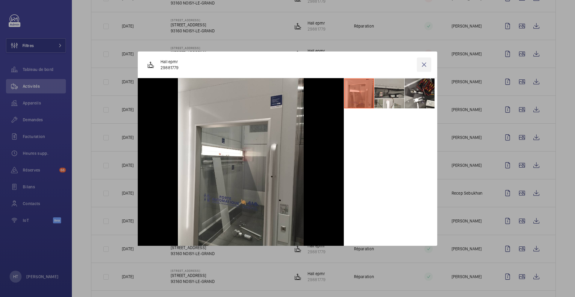
click at [423, 69] on wm-front-icon-button at bounding box center [424, 64] width 14 height 14
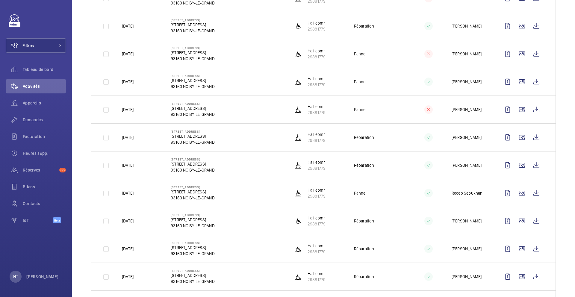
scroll to position [230, 0]
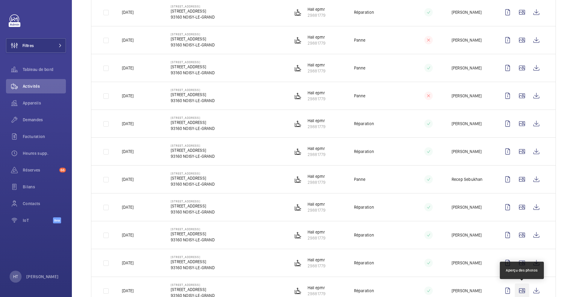
click at [522, 293] on wm-front-icon-button at bounding box center [521, 290] width 14 height 14
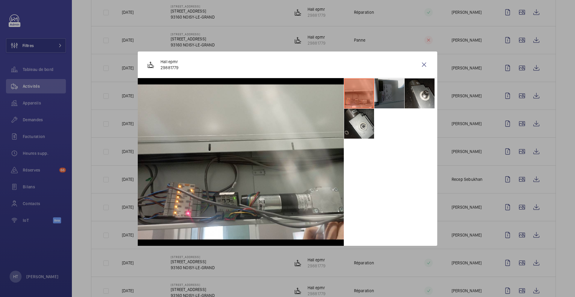
click at [390, 102] on li at bounding box center [389, 93] width 30 height 30
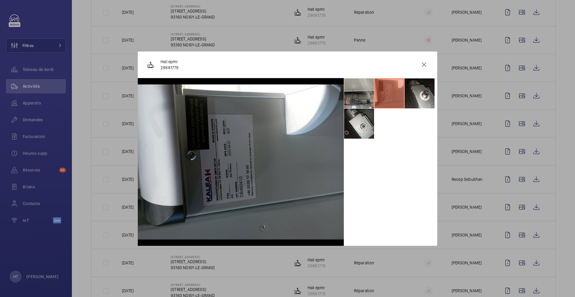
click at [351, 99] on li at bounding box center [359, 93] width 30 height 30
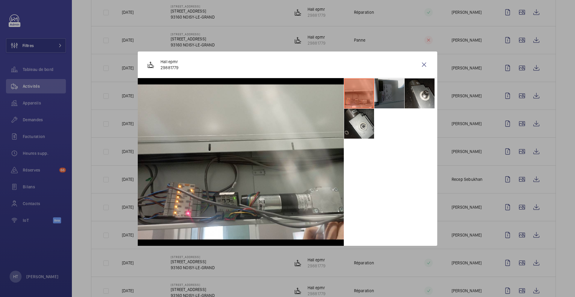
click at [381, 98] on li at bounding box center [389, 93] width 30 height 30
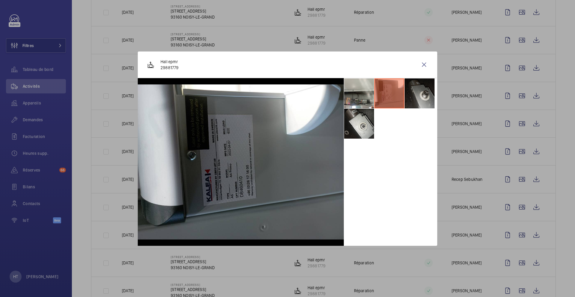
click at [425, 96] on li at bounding box center [419, 93] width 30 height 30
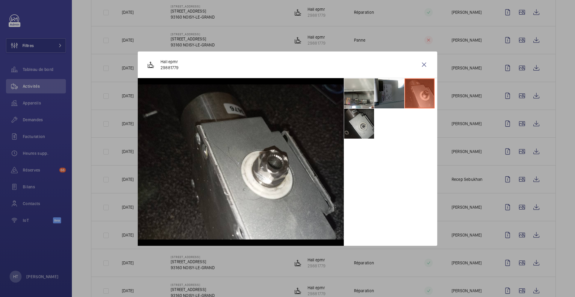
click at [360, 126] on li at bounding box center [359, 124] width 30 height 30
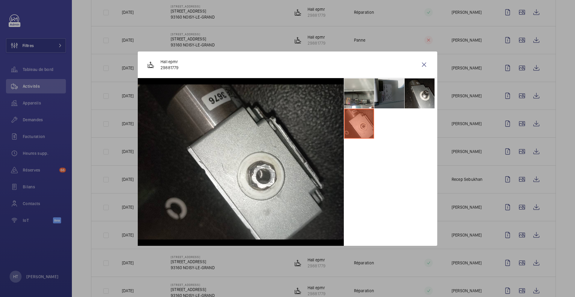
click at [392, 102] on li at bounding box center [389, 93] width 30 height 30
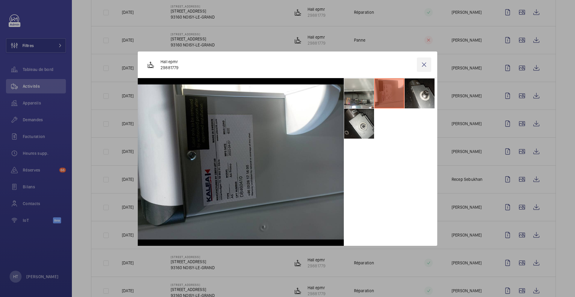
click at [426, 67] on wm-front-icon-button at bounding box center [424, 64] width 14 height 14
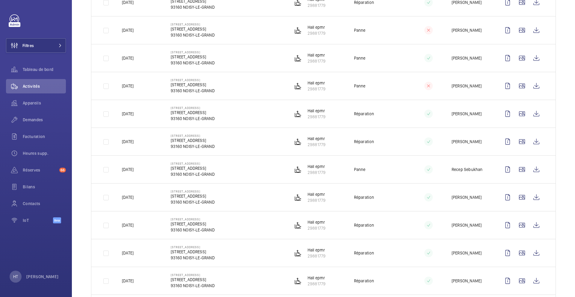
scroll to position [243, 0]
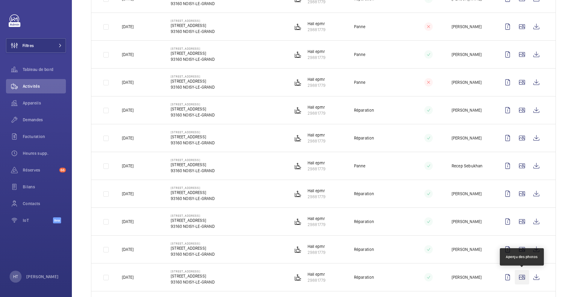
click at [520, 275] on wm-front-icon-button at bounding box center [521, 277] width 14 height 14
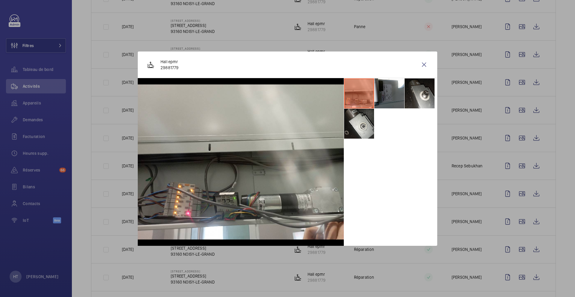
click at [517, 269] on div at bounding box center [287, 148] width 575 height 297
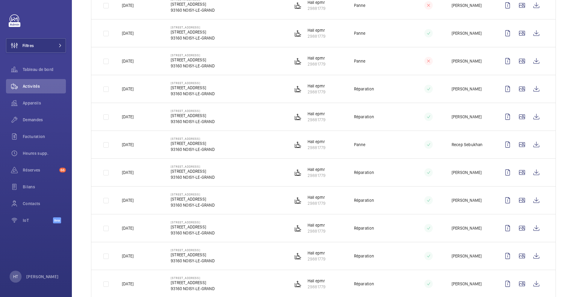
scroll to position [265, 0]
click at [520, 284] on wm-front-icon-button at bounding box center [521, 283] width 14 height 14
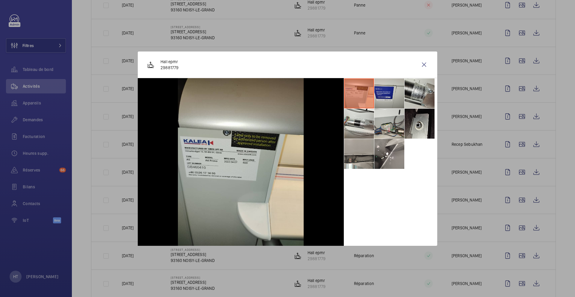
click at [389, 98] on li at bounding box center [389, 93] width 30 height 30
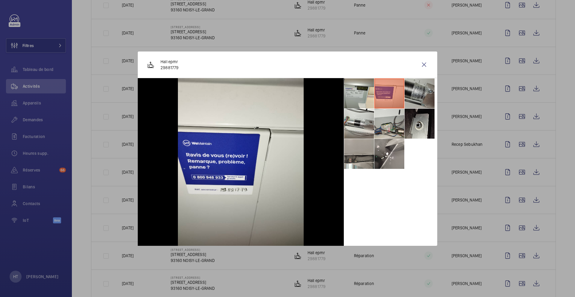
click at [416, 99] on li at bounding box center [419, 93] width 30 height 30
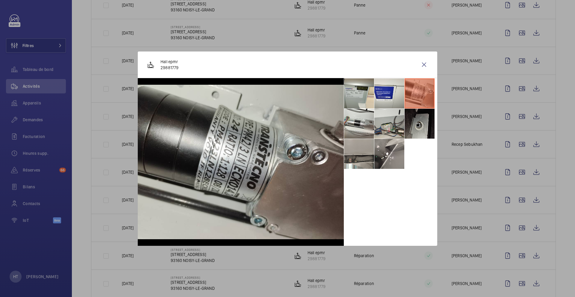
click at [422, 131] on li at bounding box center [419, 124] width 30 height 30
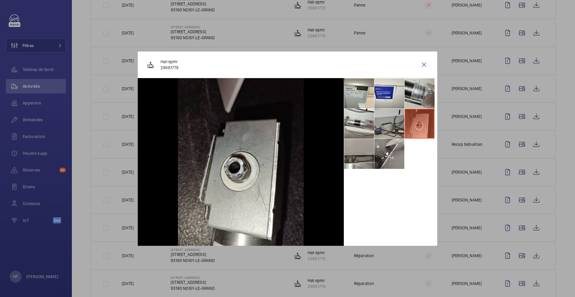
click at [395, 130] on li at bounding box center [389, 124] width 30 height 30
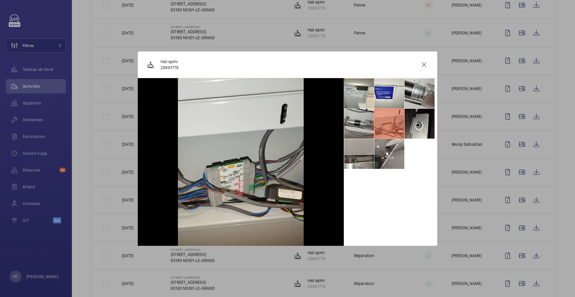
click at [363, 130] on li at bounding box center [359, 124] width 30 height 30
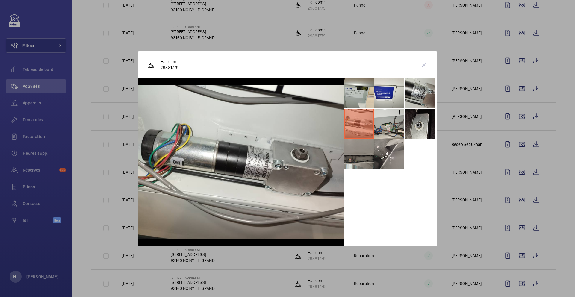
click at [361, 158] on li at bounding box center [359, 154] width 30 height 30
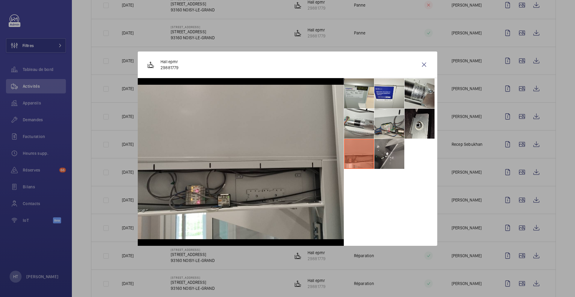
click at [393, 166] on li at bounding box center [389, 154] width 30 height 30
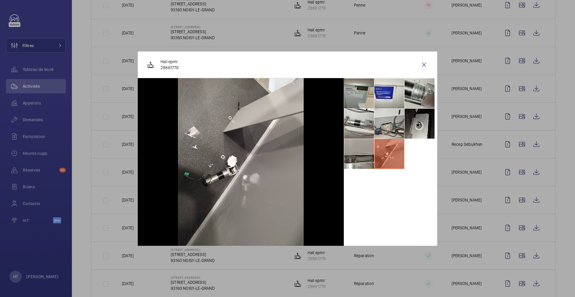
click at [363, 97] on li at bounding box center [359, 93] width 30 height 30
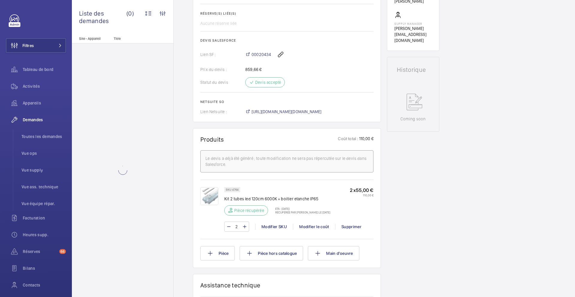
scroll to position [225, 0]
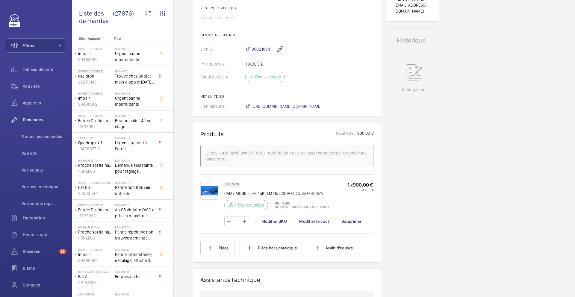
scroll to position [260, 0]
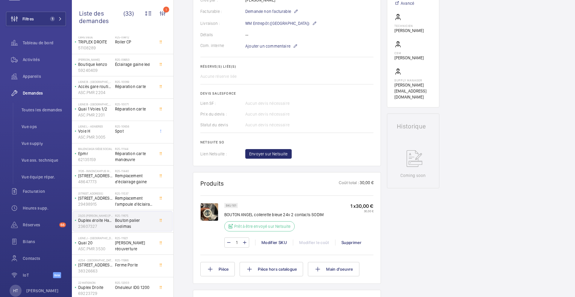
scroll to position [176, 0]
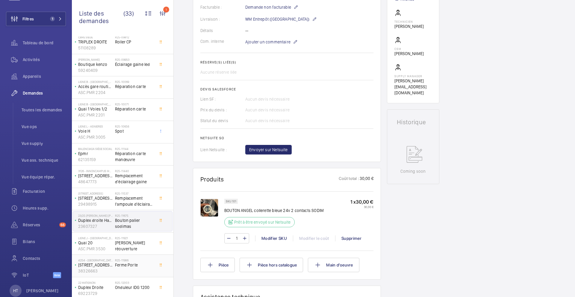
click at [150, 255] on div "4254 - PARIS 40 50 rue Planchat 38326663 R25-11986 Ferme Porte" at bounding box center [122, 266] width 101 height 22
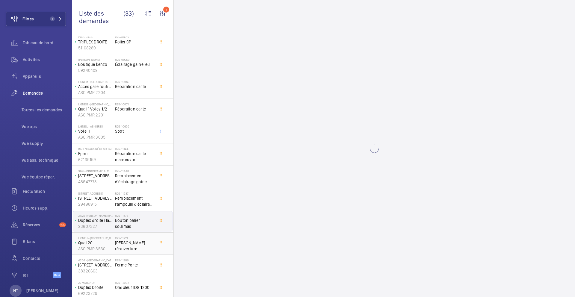
click at [151, 249] on div "R25-11921 Bouton réouverture" at bounding box center [134, 244] width 39 height 17
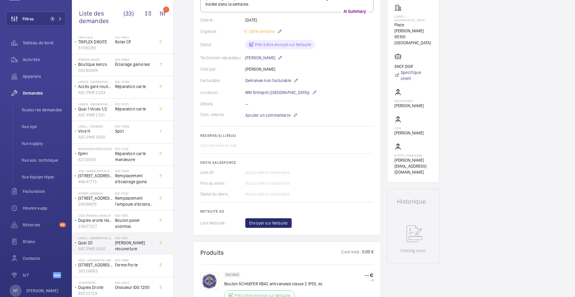
scroll to position [102, 0]
click at [144, 271] on div "R25-11986 Ferme Porte" at bounding box center [134, 266] width 39 height 17
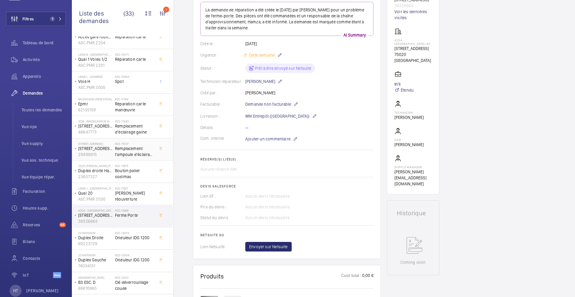
scroll to position [171, 0]
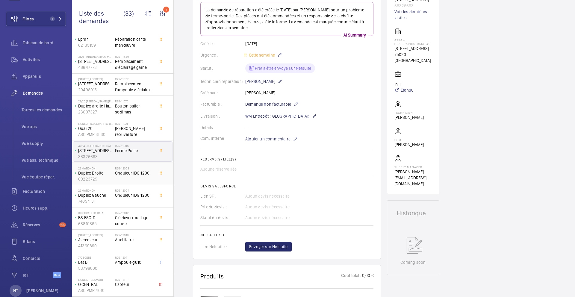
click at [146, 179] on div "R25-12003 Onduleur IDG 1200" at bounding box center [134, 174] width 39 height 17
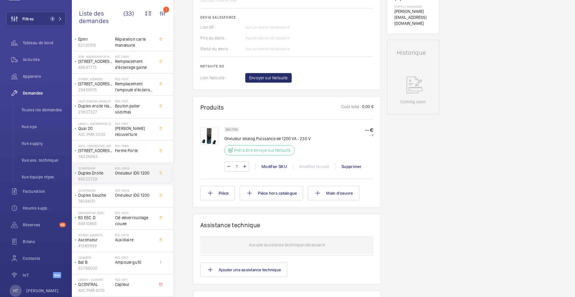
scroll to position [247, 0]
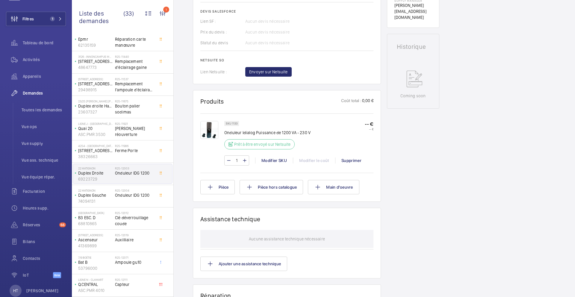
click at [235, 124] on p "SKU 1133" at bounding box center [232, 123] width 12 height 2
copy p "1133"
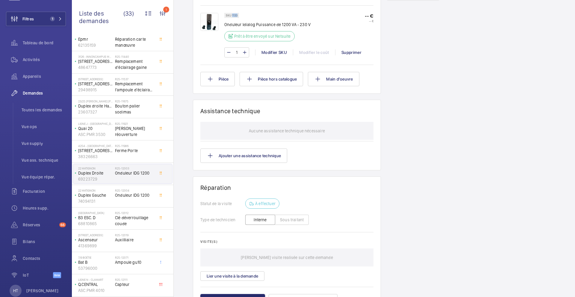
scroll to position [355, 0]
click at [183, 166] on div "Demandes techniciens R25-12003 Une demande de réparation a été créée le 9 septe…" at bounding box center [374, 19] width 401 height 632
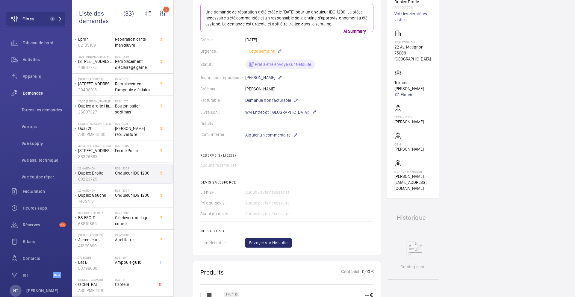
scroll to position [60, 0]
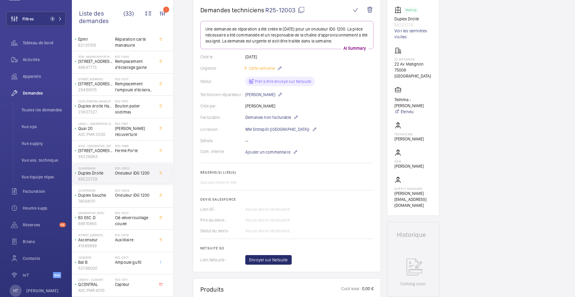
click at [297, 13] on span "R25-12003" at bounding box center [284, 9] width 39 height 7
click at [150, 200] on div "R25-12004 Onduleur IDG 1200" at bounding box center [134, 197] width 39 height 17
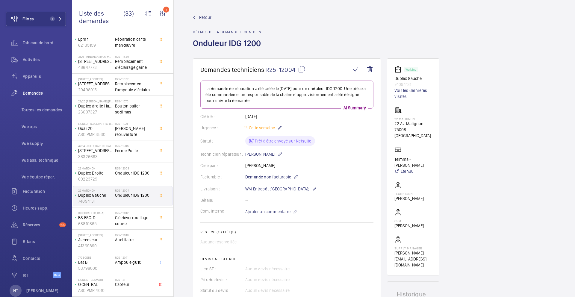
click at [298, 67] on mat-icon at bounding box center [301, 69] width 7 height 7
type textarea "R25-12004"
click at [132, 178] on div "R25-12003 Onduleur IDG 1200" at bounding box center [134, 174] width 39 height 17
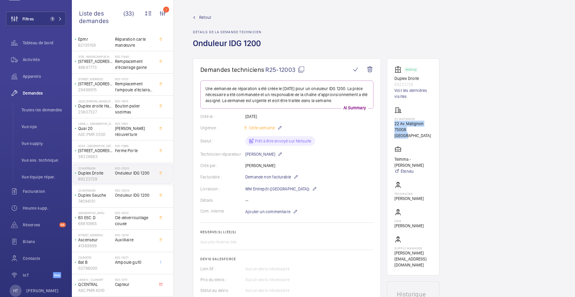
drag, startPoint x: 421, startPoint y: 130, endPoint x: 394, endPoint y: 125, distance: 27.8
click at [394, 125] on div "22 Matignon 22 Av. Matignon 75008 PARIS" at bounding box center [412, 123] width 37 height 32
copy div "22 Av. Matignon 75008 PARIS"
click at [148, 219] on span "Clé déverrouillage coude" at bounding box center [134, 221] width 39 height 12
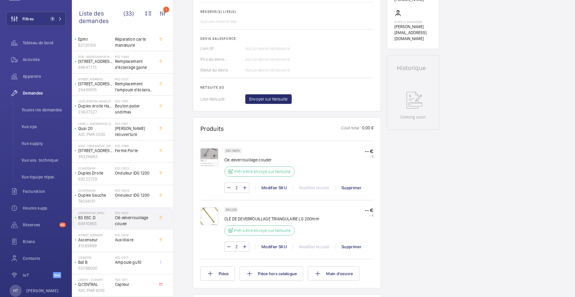
scroll to position [221, 0]
click at [236, 151] on p "SKU 18675" at bounding box center [233, 150] width 14 height 2
copy p "18675"
click at [205, 166] on img at bounding box center [209, 157] width 18 height 18
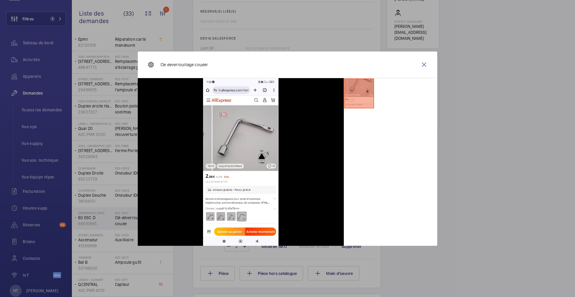
click at [470, 201] on div at bounding box center [287, 148] width 575 height 297
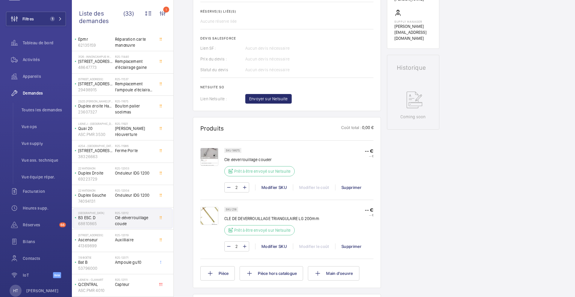
click at [235, 210] on p "SKU 218" at bounding box center [231, 209] width 11 height 2
copy p "SKU 218"
click at [264, 249] on div "Modifier SKU" at bounding box center [274, 246] width 38 height 6
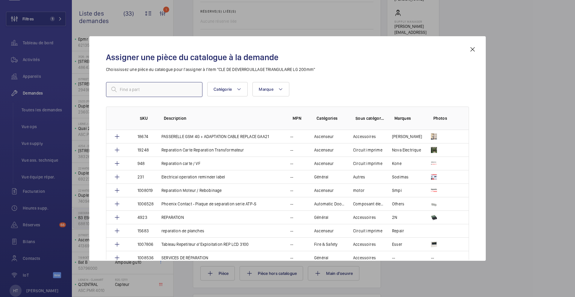
click at [148, 92] on input "text" at bounding box center [154, 89] width 96 height 15
paste input "207"
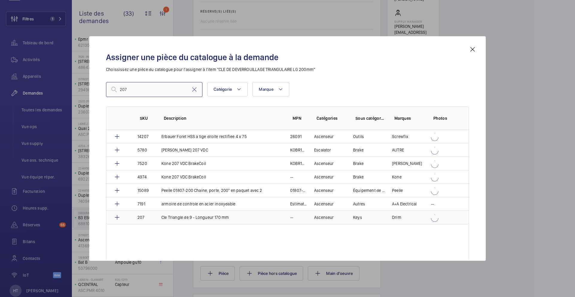
type input "207"
click at [215, 220] on td "Cle Triangle de 9 - Longueur 170 mm" at bounding box center [218, 217] width 129 height 14
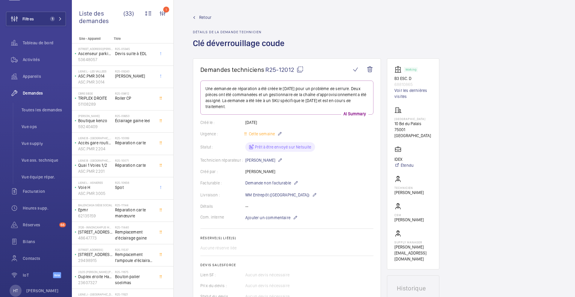
scroll to position [277, 0]
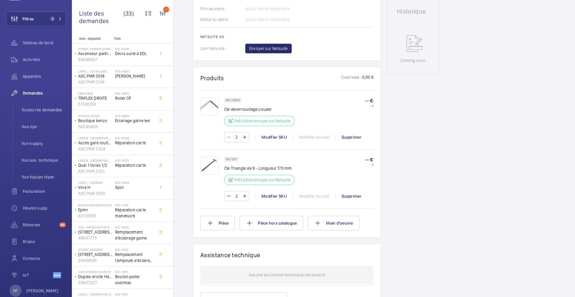
click at [229, 138] on mat-icon at bounding box center [228, 136] width 5 height 7
type input "1"
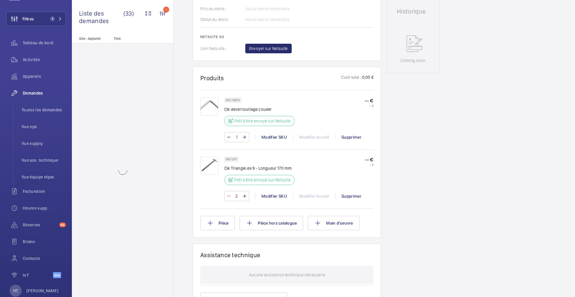
click at [228, 198] on mat-icon at bounding box center [228, 195] width 5 height 7
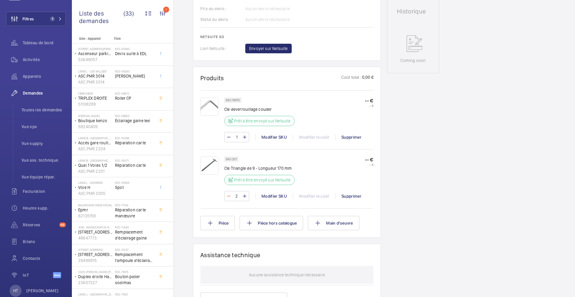
type input "1"
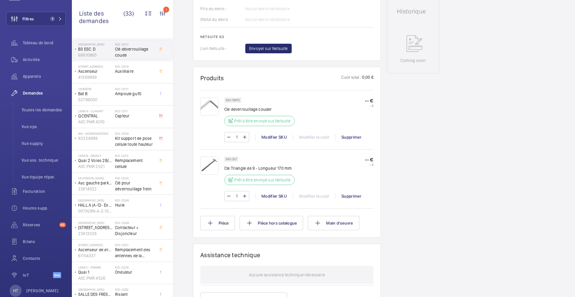
click at [145, 74] on span "Auxilliaire" at bounding box center [134, 71] width 39 height 6
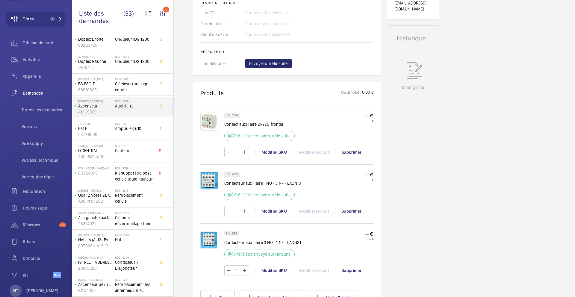
scroll to position [256, 0]
click at [288, 163] on div "SKU 1298 Contact auxiliaire 2F+2O frontal Prêt à être envoyé sur Netsuite -- € …" at bounding box center [298, 138] width 149 height 51
click at [152, 156] on div "R25-12111 Capteur" at bounding box center [134, 152] width 39 height 17
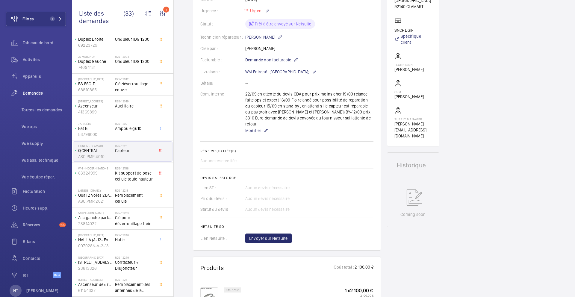
scroll to position [179, 0]
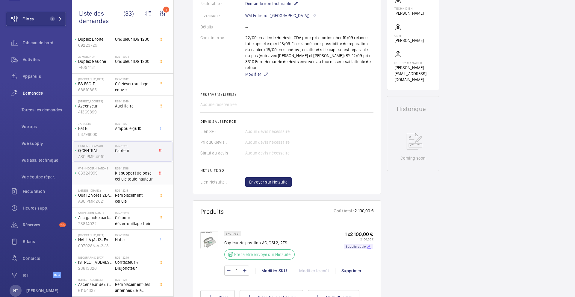
click at [134, 172] on span "Kit support de pose cellule toute hauteur" at bounding box center [134, 176] width 39 height 12
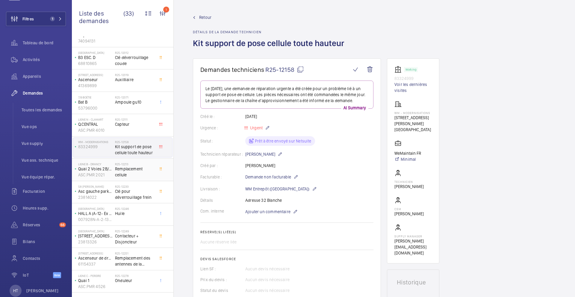
scroll to position [335, 0]
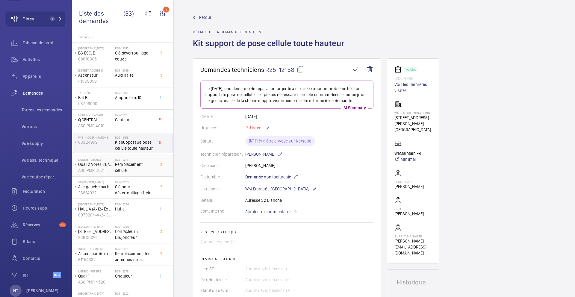
click at [142, 169] on span "Remplacement cellule" at bounding box center [134, 167] width 39 height 12
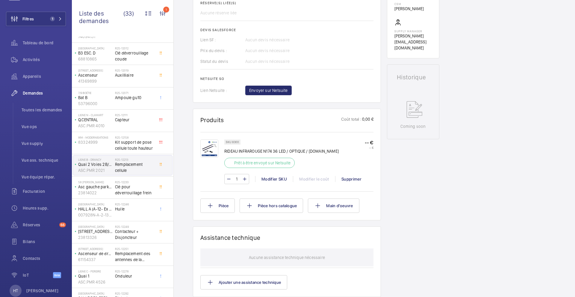
scroll to position [230, 0]
click at [148, 188] on span "Clé pour déverrouillage frein" at bounding box center [134, 190] width 39 height 12
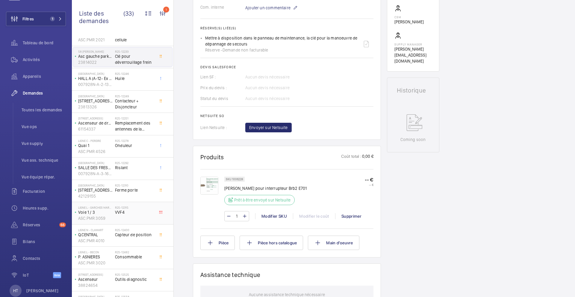
scroll to position [482, 0]
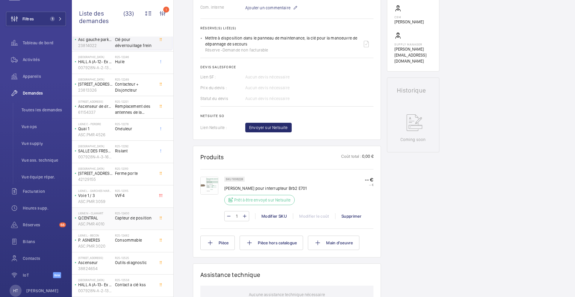
click at [147, 224] on div "R25-12400 Capteur de position" at bounding box center [134, 219] width 39 height 17
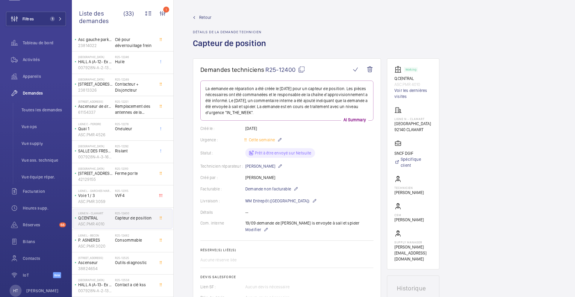
click at [302, 69] on mat-icon at bounding box center [301, 69] width 7 height 7
type textarea "R25-12400"
click at [300, 70] on mat-icon at bounding box center [301, 69] width 7 height 7
drag, startPoint x: 395, startPoint y: 124, endPoint x: 426, endPoint y: 129, distance: 31.8
click at [426, 129] on wm-front-card-body "Working Q.CENTRAL ASC.PMR 4010 Voir les dernières visites Ligne N - CLAMART Pla…" at bounding box center [412, 164] width 37 height 196
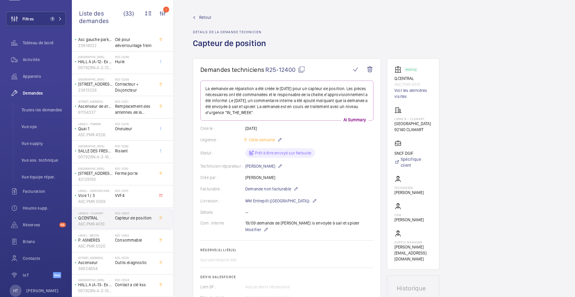
copy div "Place de la Gare 92140 CLAMART"
click at [252, 233] on p "Modifier" at bounding box center [302, 229] width 114 height 7
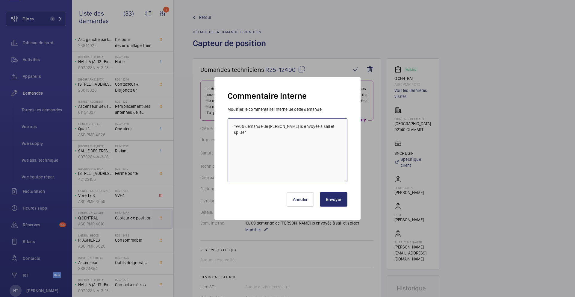
click at [232, 124] on textarea "19/09 demande de dev is envoyée à sail et spider" at bounding box center [287, 150] width 120 height 64
click at [275, 126] on textarea "19/09 demande de dev is envoyée à sail et spider" at bounding box center [287, 150] width 120 height 64
click at [234, 126] on textarea "19/09 demande de devis envoyée à sail et spider" at bounding box center [287, 150] width 120 height 64
type textarea "22/09 en attente validation du pris par ops 19/09 demande de devis envoyée à sa…"
click at [335, 200] on button "Envoyer" at bounding box center [334, 199] width 28 height 14
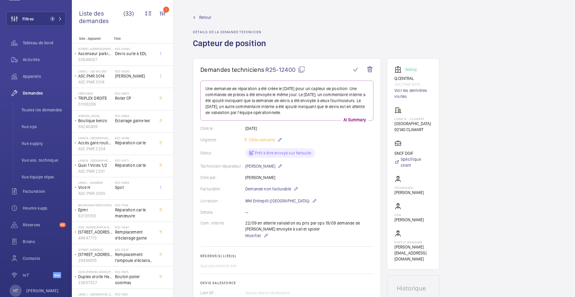
scroll to position [192, 0]
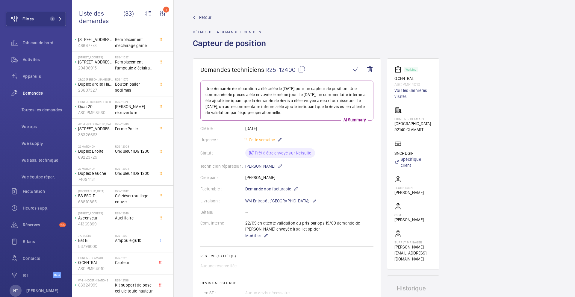
scroll to position [454, 0]
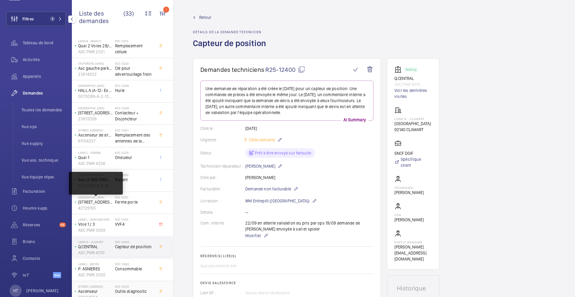
click at [145, 285] on div "R25-12525 Outils diagnostic" at bounding box center [134, 293] width 39 height 17
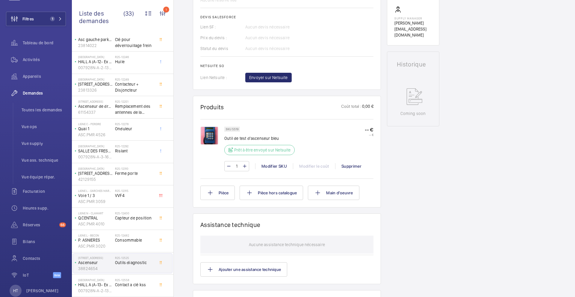
scroll to position [243, 0]
click at [209, 136] on img at bounding box center [209, 135] width 18 height 18
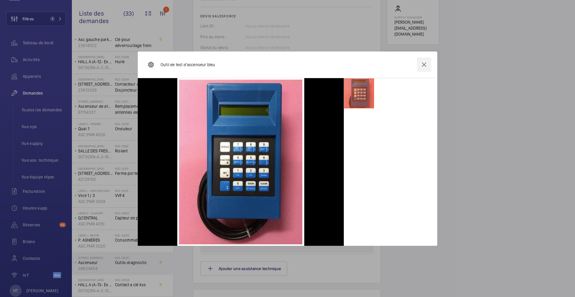
click at [425, 65] on wm-front-icon-button at bounding box center [424, 64] width 14 height 14
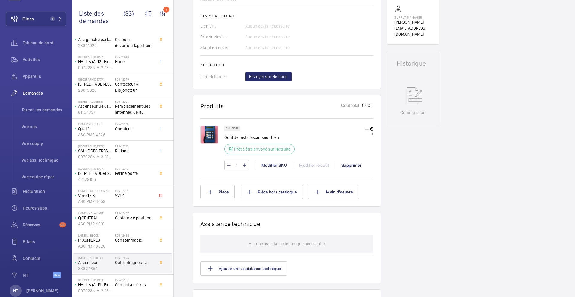
click at [234, 129] on p "SKU 5519" at bounding box center [232, 128] width 13 height 2
copy p "5519"
click at [133, 282] on span "Contact a clé kss" at bounding box center [134, 285] width 39 height 6
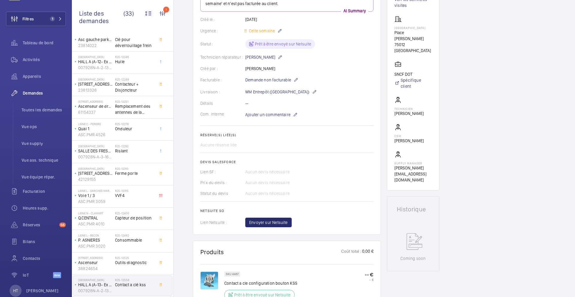
scroll to position [102, 0]
click at [43, 147] on li "Vue supply" at bounding box center [41, 143] width 49 height 14
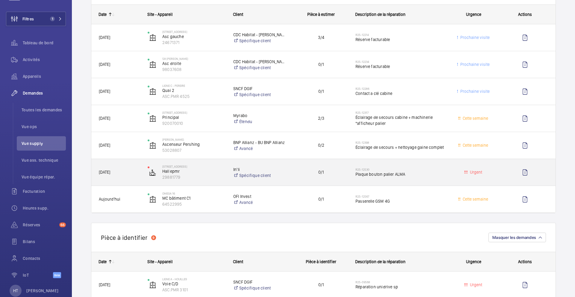
scroll to position [92, 0]
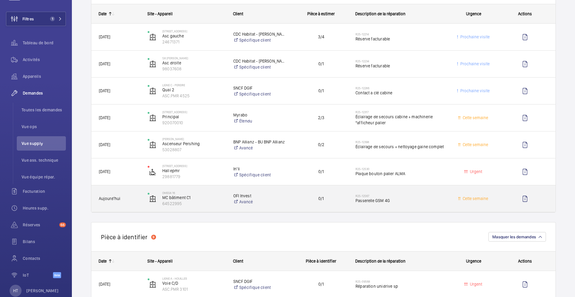
click at [432, 203] on div "R25-12567 Passerelle GSM 4G" at bounding box center [400, 198] width 90 height 17
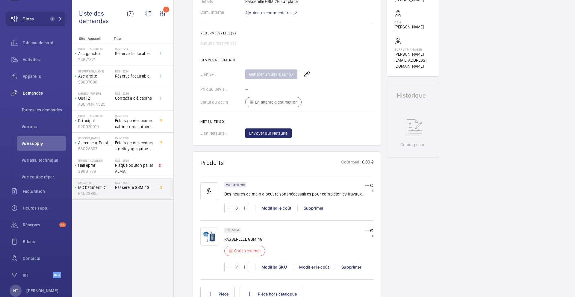
scroll to position [219, 0]
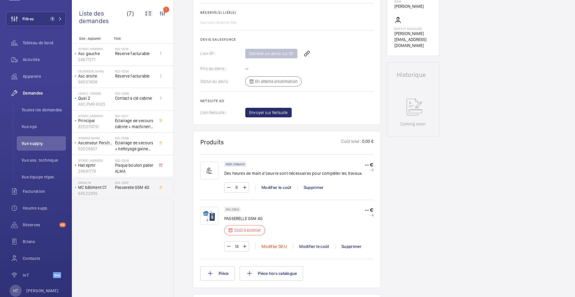
click at [273, 246] on div "Modifier SKU" at bounding box center [274, 246] width 38 height 6
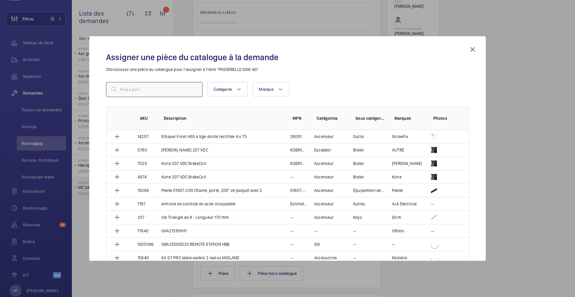
click at [171, 94] on input "text" at bounding box center [154, 89] width 96 height 15
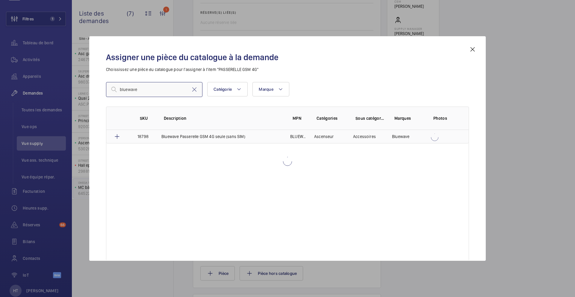
type input "bluewave"
click at [204, 139] on p "Bluewave Passerelle GSM 4G seule (sans SIM)" at bounding box center [203, 136] width 84 height 6
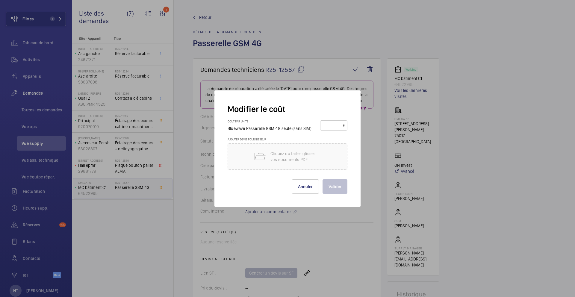
scroll to position [348, 0]
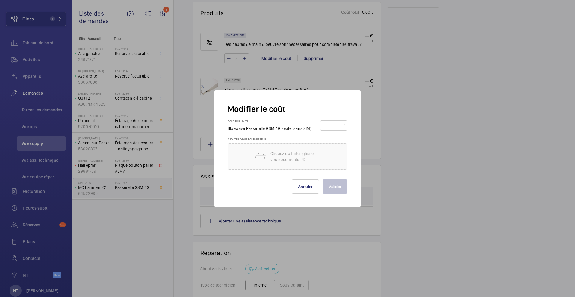
click at [332, 126] on input "number" at bounding box center [332, 126] width 21 height 10
type input "185"
click at [332, 185] on button "Valider" at bounding box center [334, 186] width 25 height 14
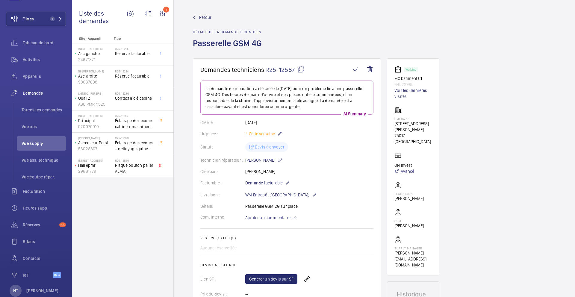
scroll to position [0, 0]
click at [42, 145] on span "Vue supply" at bounding box center [44, 143] width 44 height 6
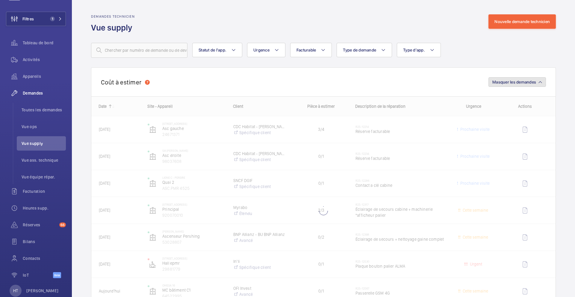
click at [512, 77] on button "Masquer les demandes" at bounding box center [516, 82] width 57 height 10
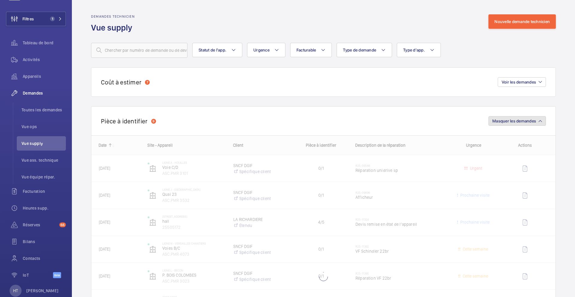
click at [514, 119] on span "Masquer les demandes" at bounding box center [514, 120] width 44 height 5
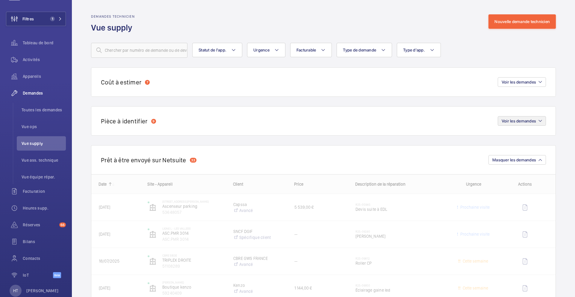
click at [511, 166] on div "Prêt à être envoyé sur Netsuite 33 Masquer les demandes" at bounding box center [323, 159] width 464 height 29
click at [512, 162] on span "Masquer les demandes" at bounding box center [514, 159] width 44 height 5
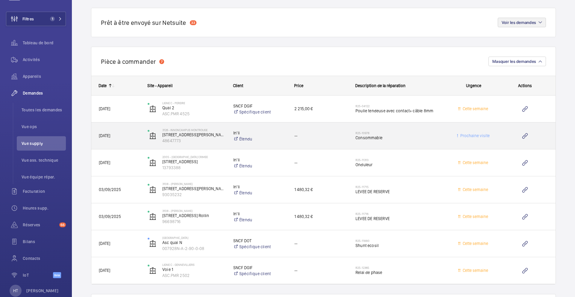
scroll to position [139, 0]
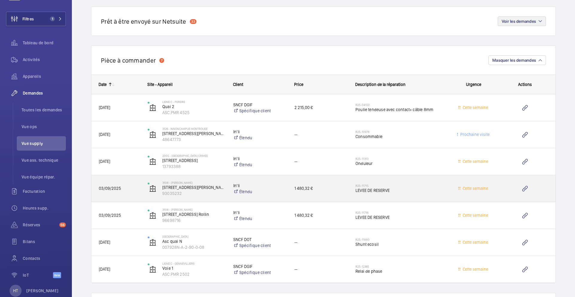
click at [428, 196] on div "R25-11715 LEVEE DE RESERVE" at bounding box center [400, 188] width 90 height 17
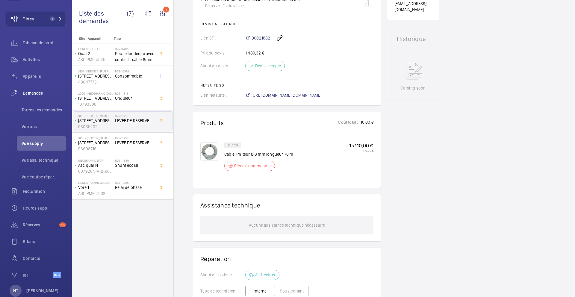
scroll to position [250, 0]
click at [149, 145] on span "LEVEE DE RESERVE" at bounding box center [134, 143] width 39 height 6
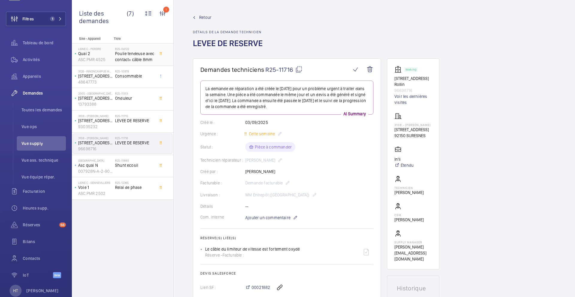
click at [145, 62] on span "Poulie tendeuse avec contact+ câble 8mm" at bounding box center [134, 57] width 39 height 12
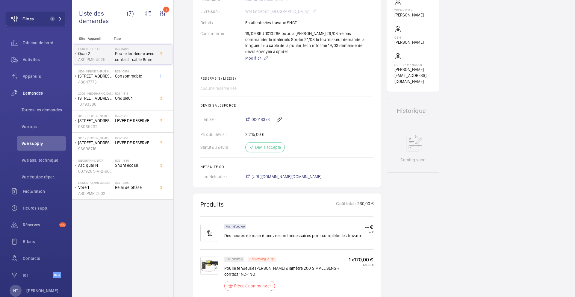
scroll to position [160, 0]
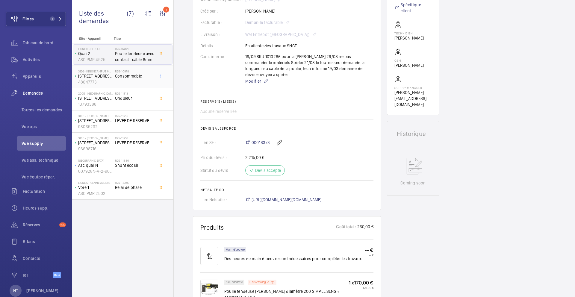
click at [145, 83] on div "R25-10978 Consommable" at bounding box center [134, 77] width 39 height 17
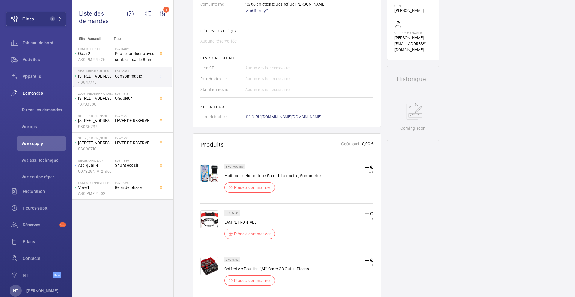
scroll to position [237, 0]
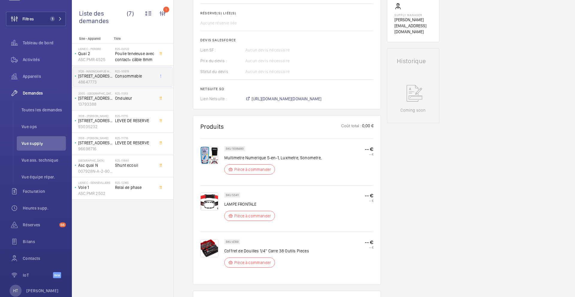
click at [145, 95] on span "Onduleur" at bounding box center [134, 98] width 39 height 6
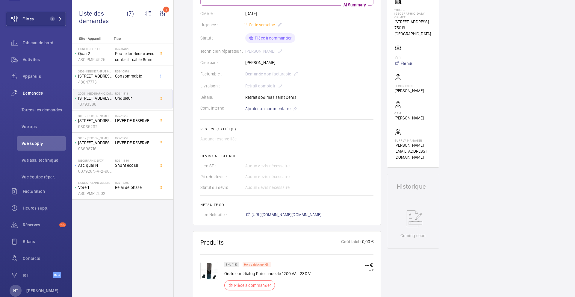
scroll to position [110, 0]
click at [281, 212] on span "https://6461500.app.netsuite.com/app/accounting/transactions/salesord.nl?id=300…" at bounding box center [286, 213] width 70 height 6
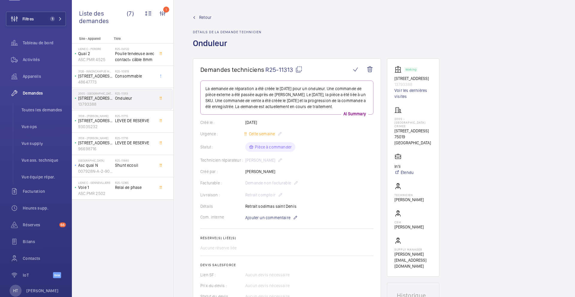
click at [300, 67] on mat-icon at bounding box center [298, 69] width 7 height 7
drag, startPoint x: 415, startPoint y: 132, endPoint x: 394, endPoint y: 124, distance: 22.5
click at [394, 128] on p "222 rue de crimée 75019 Paris" at bounding box center [412, 131] width 37 height 6
copy p "222 rue de crimée 75019 Paris"
click at [36, 111] on span "Toutes les demandes" at bounding box center [44, 110] width 44 height 6
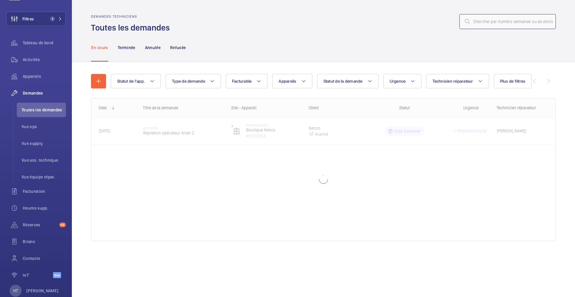
click at [510, 20] on input "text" at bounding box center [507, 21] width 96 height 15
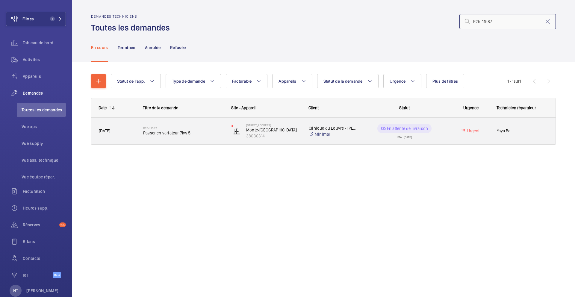
type input "R25-11587"
click at [203, 138] on div "R25-11587 Passer en variateur 7kw 5" at bounding box center [183, 130] width 80 height 17
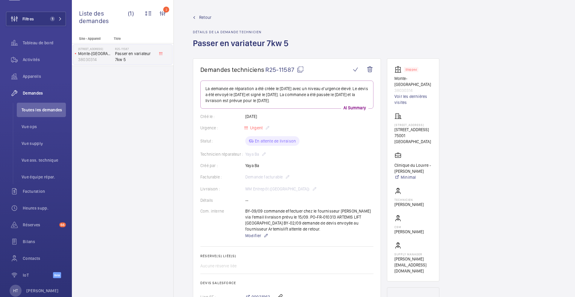
click at [298, 65] on wm-front-card "Demandes techniciens R25-11587 La demande de réparation a été créée le 01/09/20…" at bounding box center [287, 211] width 188 height 306
click at [299, 69] on mat-icon at bounding box center [300, 69] width 7 height 7
click at [48, 112] on span "Toutes les demandes" at bounding box center [44, 110] width 44 height 6
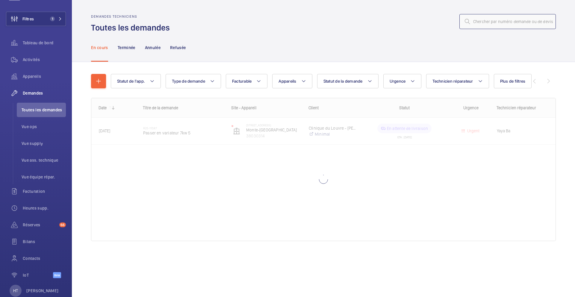
click at [486, 18] on input "text" at bounding box center [507, 21] width 96 height 15
paste input "R25-12246"
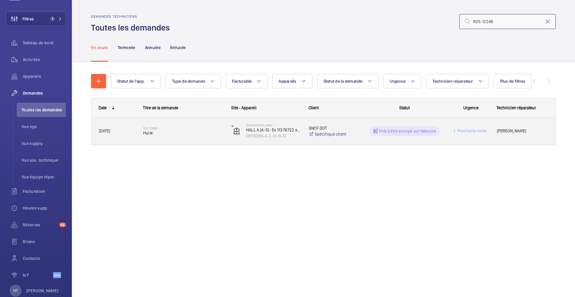
type input "R25-12246"
click at [202, 136] on div "R25-12246 Huile" at bounding box center [183, 130] width 80 height 17
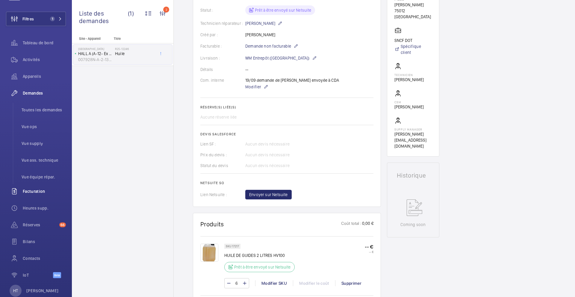
scroll to position [137, 0]
click at [280, 60] on p "WM Entrepôt ([GEOGRAPHIC_DATA])" at bounding box center [281, 57] width 72 height 7
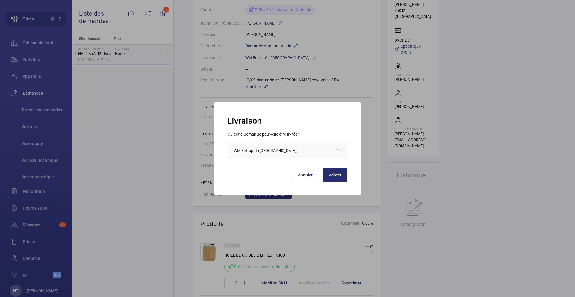
click at [292, 153] on div at bounding box center [287, 150] width 119 height 14
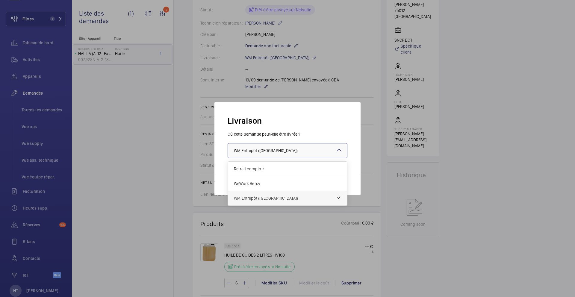
click at [288, 202] on div "WM Entrepôt ([GEOGRAPHIC_DATA])" at bounding box center [287, 198] width 119 height 14
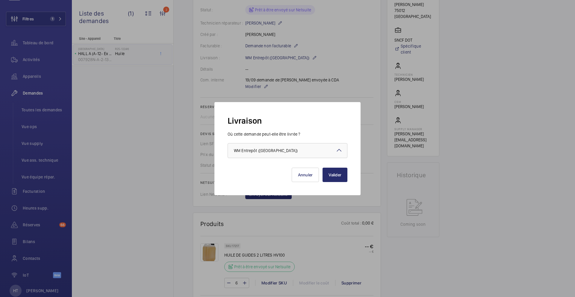
click at [313, 207] on div at bounding box center [287, 148] width 575 height 297
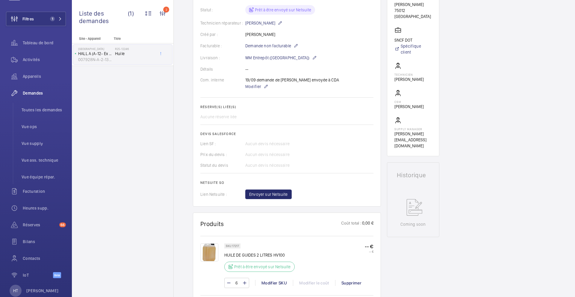
click at [307, 62] on wm-front-card-body "La demande de réparation a été créée le 15 septembre 2025 par Yanis Alaoui pour…" at bounding box center [286, 71] width 173 height 256
click at [280, 193] on span "Envoyer sur Netsuite" at bounding box center [268, 194] width 39 height 6
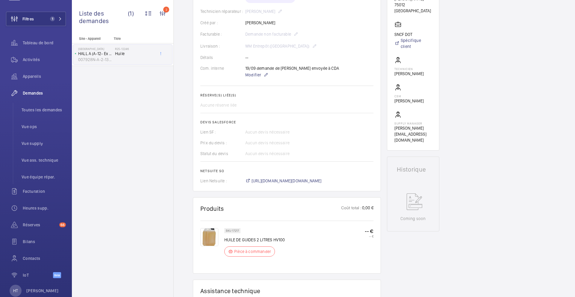
click at [279, 176] on wm-front-card-body "Une demande de réparation a été créée le 15/09/2025 pour un problème d'huile. U…" at bounding box center [286, 61] width 173 height 246
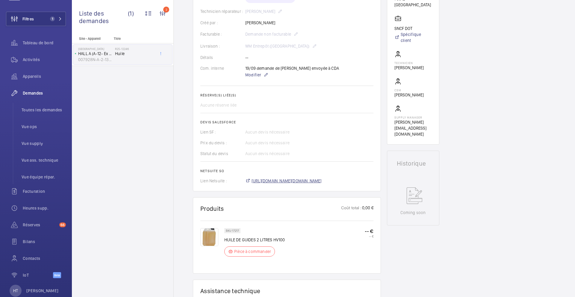
click at [277, 181] on span "https://6461500.app.netsuite.com/app/accounting/transactions/salesord.nl?id=302…" at bounding box center [286, 181] width 70 height 6
click at [39, 123] on li "Vue ops" at bounding box center [41, 126] width 49 height 14
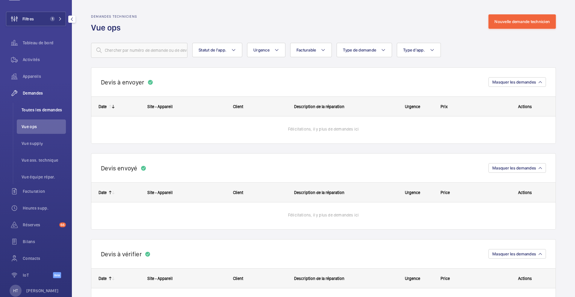
click at [47, 112] on span "Toutes les demandes" at bounding box center [44, 110] width 44 height 6
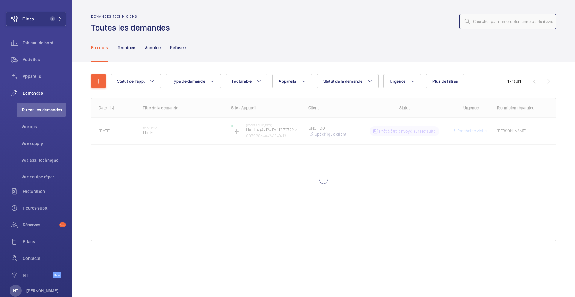
click at [506, 18] on input "text" at bounding box center [507, 21] width 96 height 15
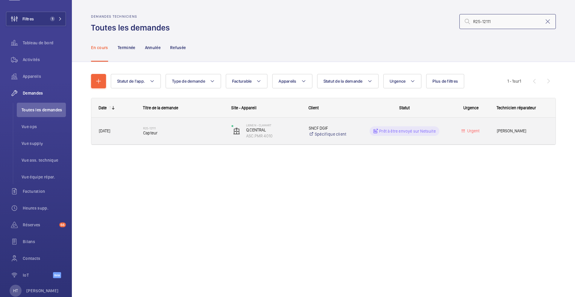
type input "R25-12111"
click at [217, 136] on div "R25-12111 Capteur" at bounding box center [183, 130] width 80 height 17
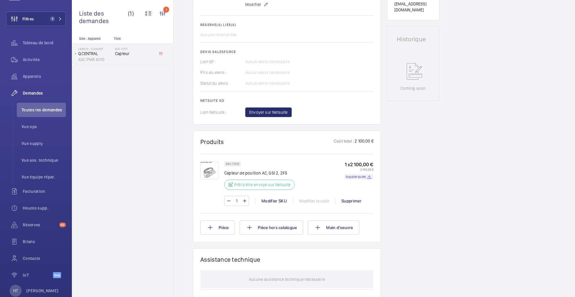
scroll to position [235, 0]
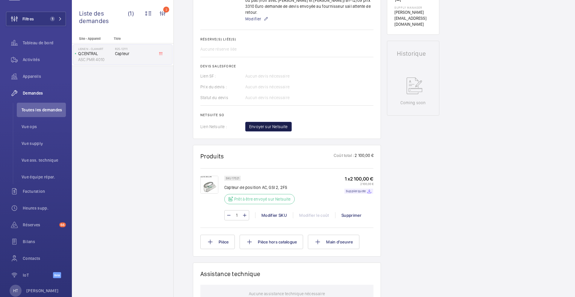
click at [279, 126] on span "Envoyer sur Netsuite" at bounding box center [268, 127] width 39 height 6
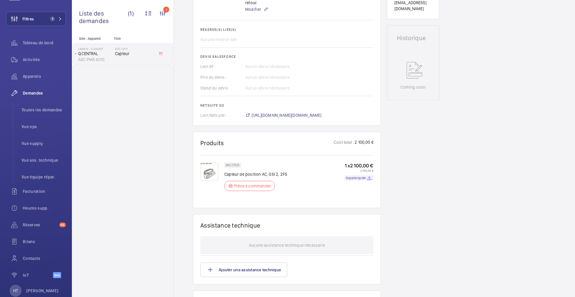
scroll to position [250, 0]
click at [303, 112] on span "https://6461500.app.netsuite.com/app/accounting/transactions/salesord.nl?id=302…" at bounding box center [286, 115] width 70 height 6
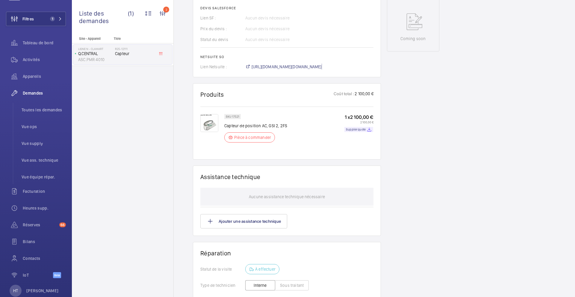
scroll to position [303, 0]
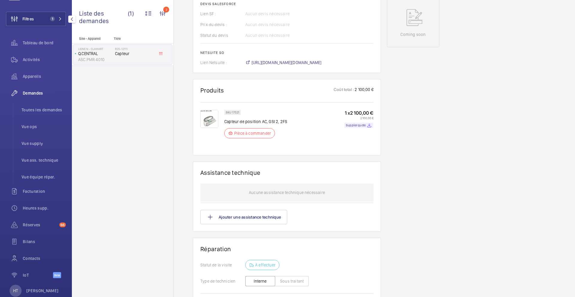
click at [49, 106] on li "Toutes les demandes" at bounding box center [41, 110] width 49 height 14
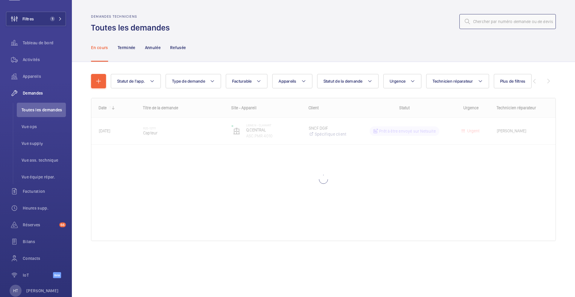
click at [494, 25] on input "text" at bounding box center [507, 21] width 96 height 15
paste input "R25-12400"
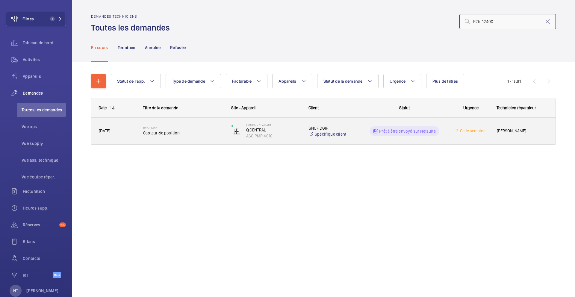
type input "R25-12400"
click at [213, 139] on div "R25-12400 Capteur de position" at bounding box center [183, 130] width 80 height 17
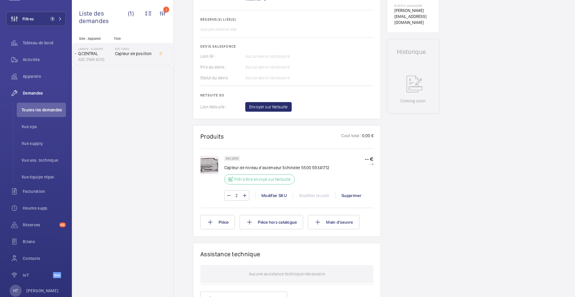
scroll to position [236, 0]
click at [228, 197] on mat-icon at bounding box center [228, 195] width 5 height 7
type input "1"
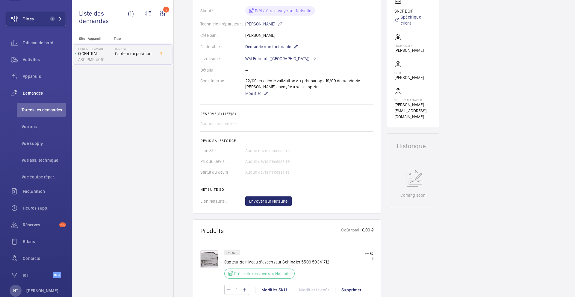
scroll to position [180, 0]
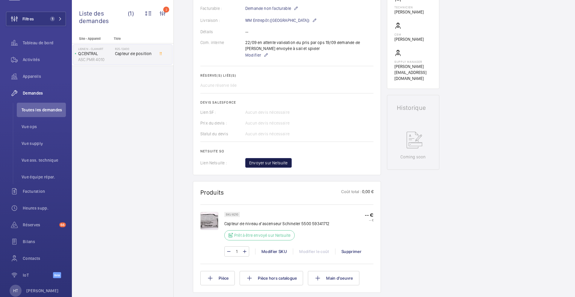
click at [271, 167] on button "Envoyer sur Netsuite" at bounding box center [268, 163] width 46 height 10
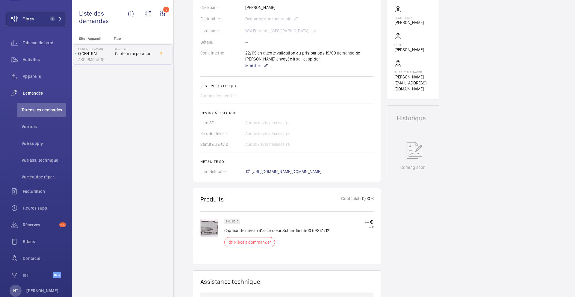
scroll to position [186, 0]
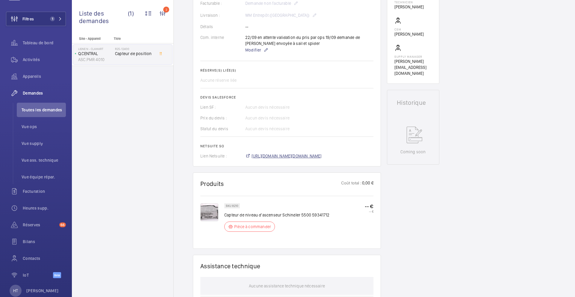
click at [321, 156] on span "https://6461500.app.netsuite.com/app/accounting/transactions/salesord.nl?id=302…" at bounding box center [286, 156] width 70 height 6
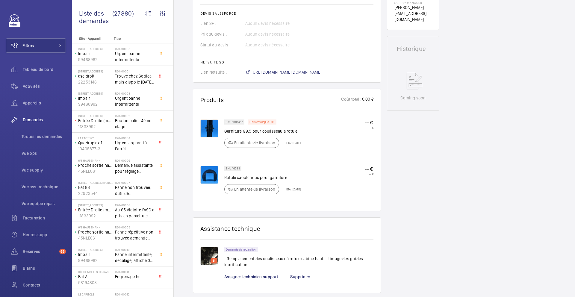
scroll to position [245, 0]
